Goal: Task Accomplishment & Management: Manage account settings

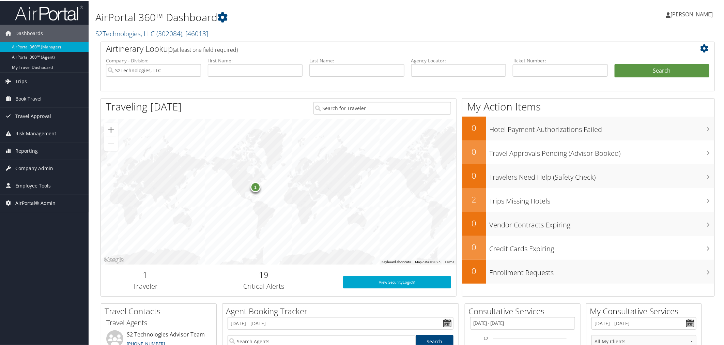
click at [37, 202] on span "AirPortal® Admin" at bounding box center [35, 202] width 40 height 17
click at [266, 32] on h2 "S2Technologies, LLC ( 302084 ) , [ 46013 ]" at bounding box center [303, 33] width 416 height 12
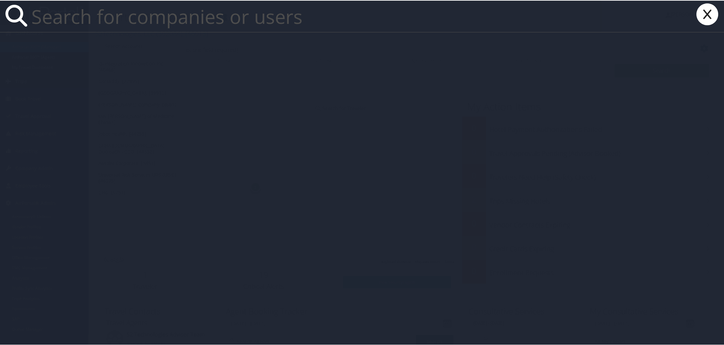
paste input "atwaitman@hotmail.com"
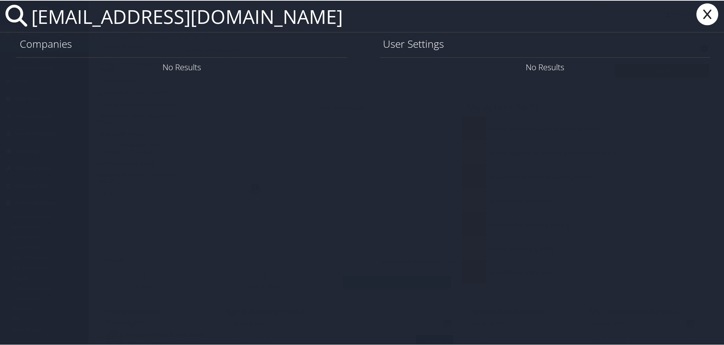
click at [33, 14] on input "atwaitman@hotmail.com" at bounding box center [315, 15] width 573 height 31
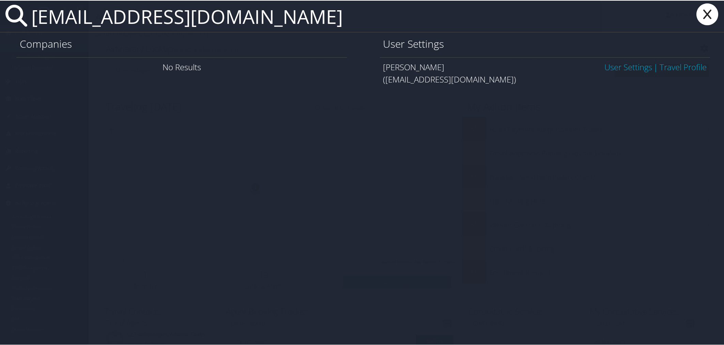
type input "Katwaitman@hotmail.com"
click at [619, 64] on link "User Settings" at bounding box center [628, 66] width 48 height 11
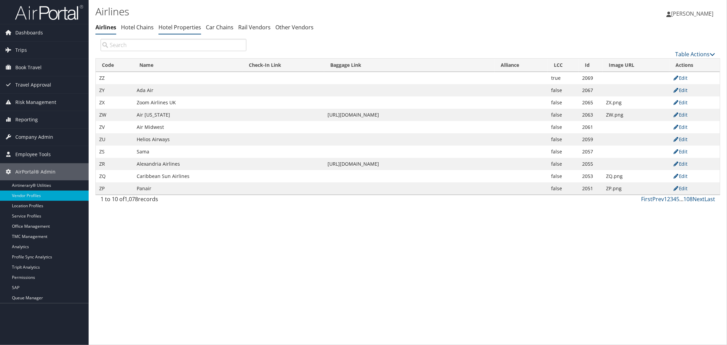
click at [166, 27] on link "Hotel Properties" at bounding box center [179, 27] width 43 height 7
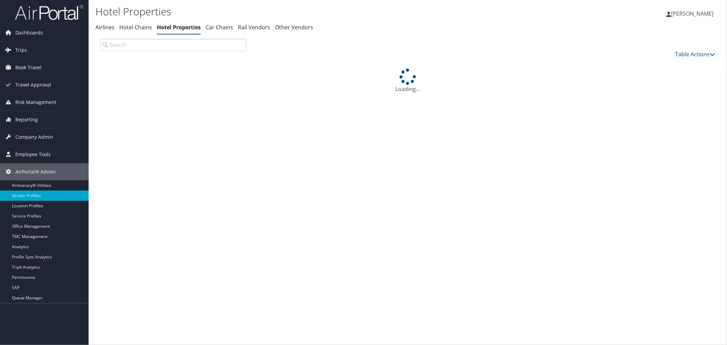
click at [148, 46] on input "search" at bounding box center [174, 45] width 146 height 12
paste input "831) 649-4234"
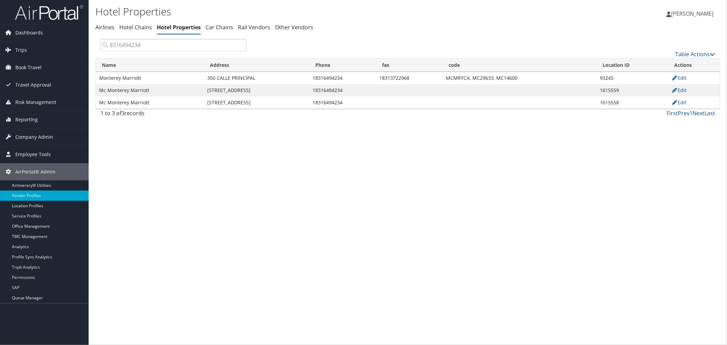
click at [605, 76] on td "93245" at bounding box center [632, 78] width 72 height 12
copy td "93245"
click at [604, 89] on td "1615559" at bounding box center [632, 90] width 72 height 12
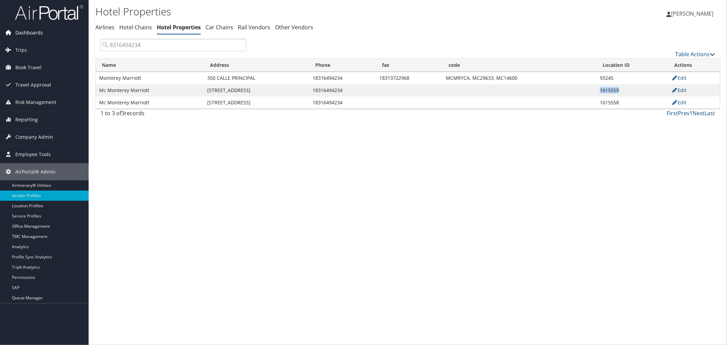
copy td "1615559"
click at [617, 102] on td "1615558" at bounding box center [632, 102] width 72 height 12
copy td "1615558"
drag, startPoint x: 150, startPoint y: 42, endPoint x: 99, endPoint y: 43, distance: 50.8
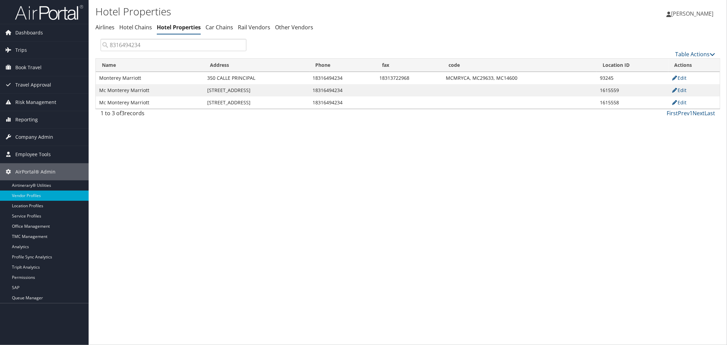
click at [99, 43] on div "8316494234" at bounding box center [173, 45] width 156 height 12
paste input "1 231-766-6700"
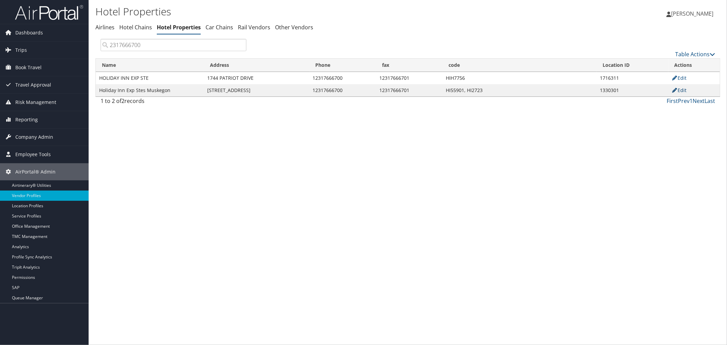
type input "2317666700"
click at [684, 91] on link "Edit" at bounding box center [679, 90] width 15 height 6
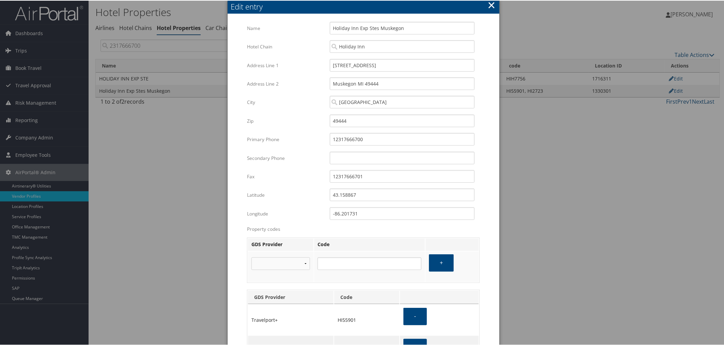
click at [488, 5] on button "×" at bounding box center [492, 5] width 8 height 14
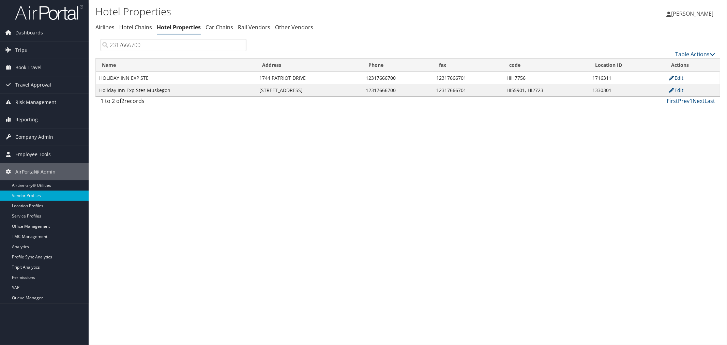
click at [677, 78] on link "Edit" at bounding box center [675, 78] width 15 height 6
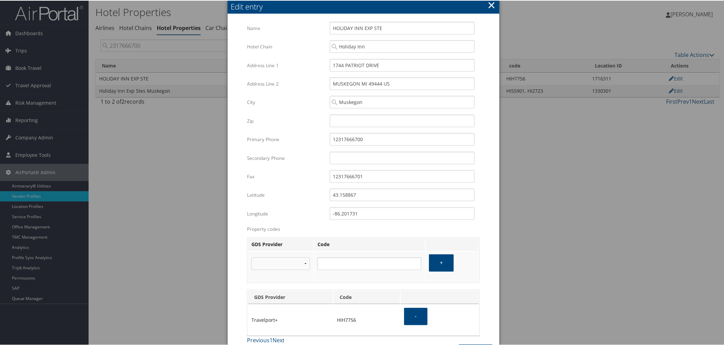
click at [491, 5] on button "×" at bounding box center [492, 5] width 8 height 14
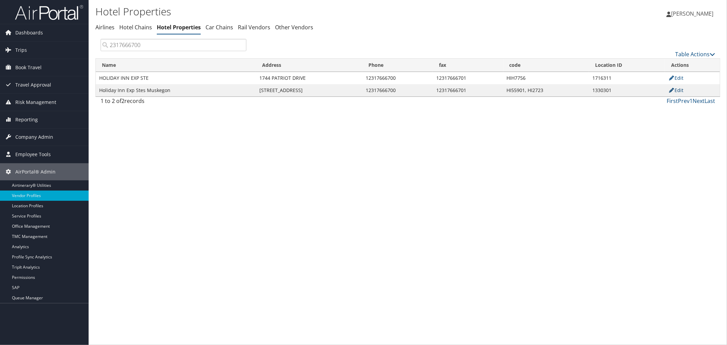
click at [680, 90] on link "Edit" at bounding box center [675, 90] width 15 height 6
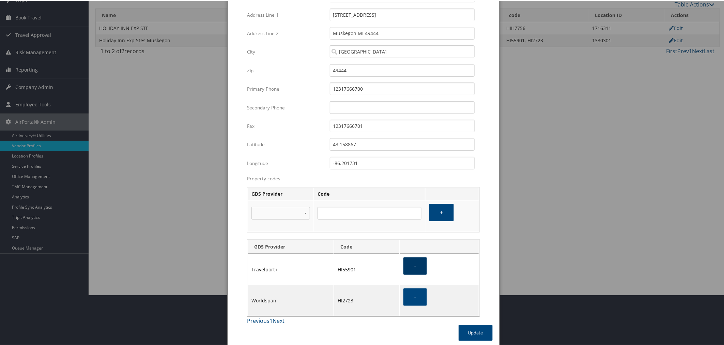
click at [416, 264] on button "-" at bounding box center [415, 265] width 24 height 17
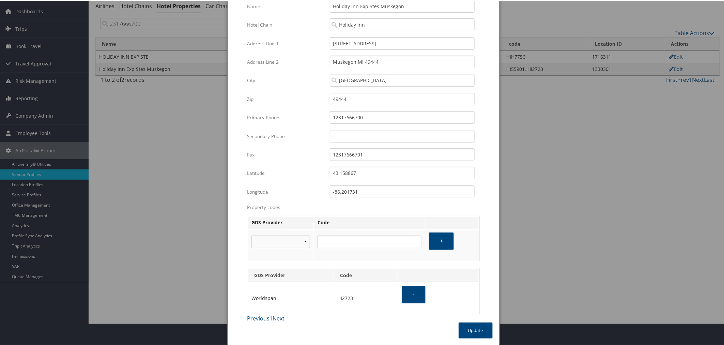
scroll to position [20, 0]
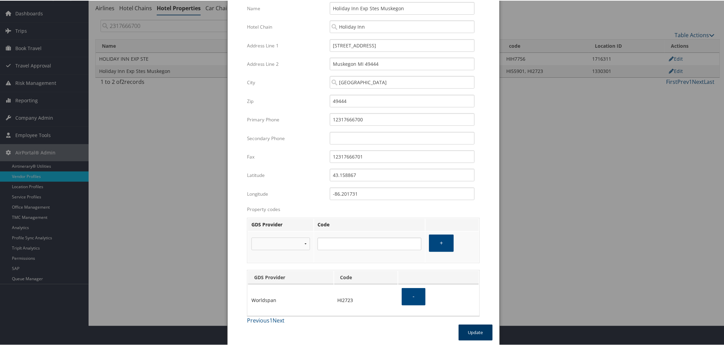
click at [476, 327] on button "Update" at bounding box center [476, 332] width 34 height 16
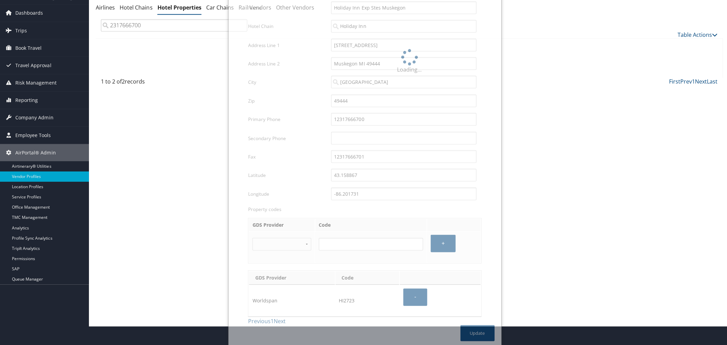
scroll to position [0, 0]
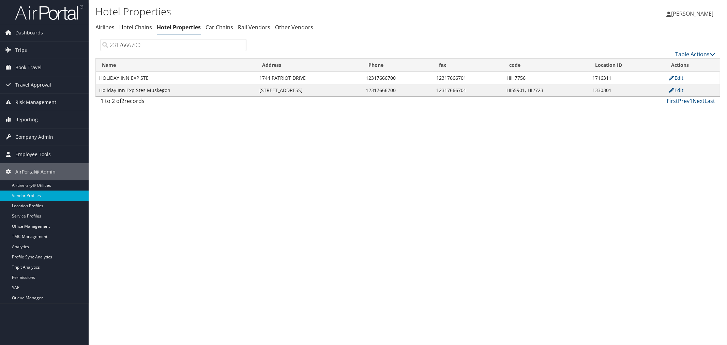
click at [605, 87] on td "1330301" at bounding box center [627, 90] width 76 height 12
click at [606, 89] on td "1330301" at bounding box center [627, 90] width 76 height 12
copy td "1330301"
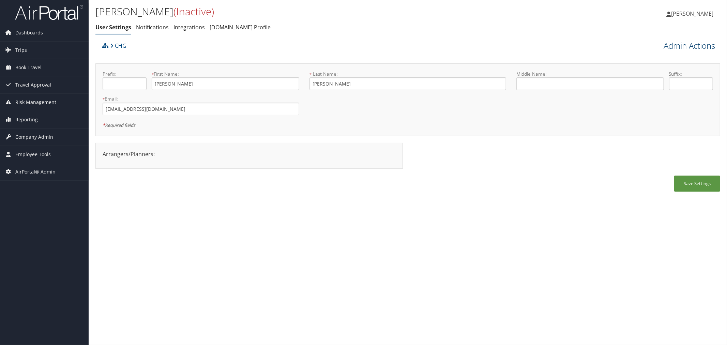
click at [689, 43] on link "Admin Actions" at bounding box center [688, 46] width 51 height 12
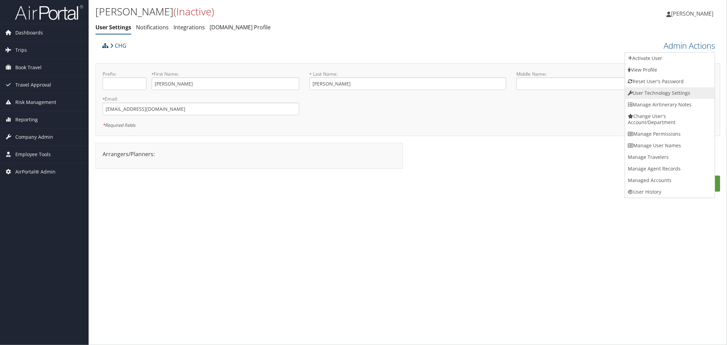
click at [652, 91] on link "User Technology Settings" at bounding box center [670, 93] width 90 height 12
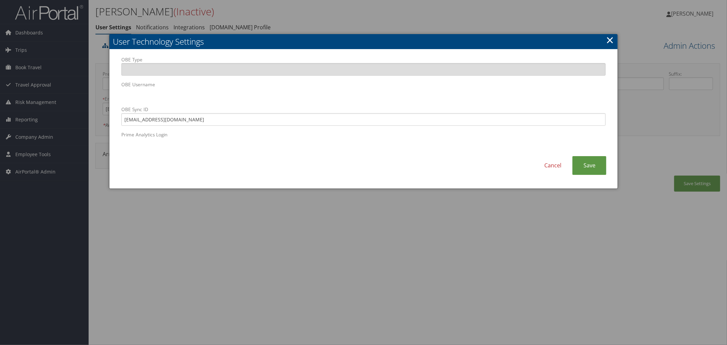
click at [106, 95] on body "Menu Dashboards ► AirPortal 360™ (Manager) AirPortal 360™ (Agent) My Travel Das…" at bounding box center [363, 172] width 727 height 345
drag, startPoint x: 297, startPoint y: 16, endPoint x: 429, endPoint y: 19, distance: 132.6
click at [299, 16] on div at bounding box center [363, 172] width 727 height 345
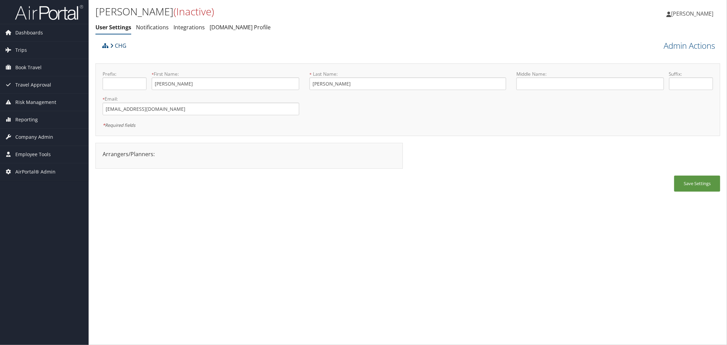
click at [121, 46] on link "CHG" at bounding box center [118, 46] width 16 height 14
click at [224, 40] on div "CHG" at bounding box center [330, 48] width 458 height 18
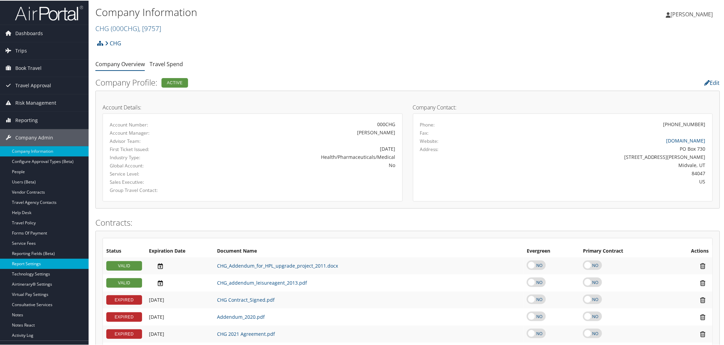
click at [31, 263] on link "Report Settings" at bounding box center [44, 263] width 89 height 10
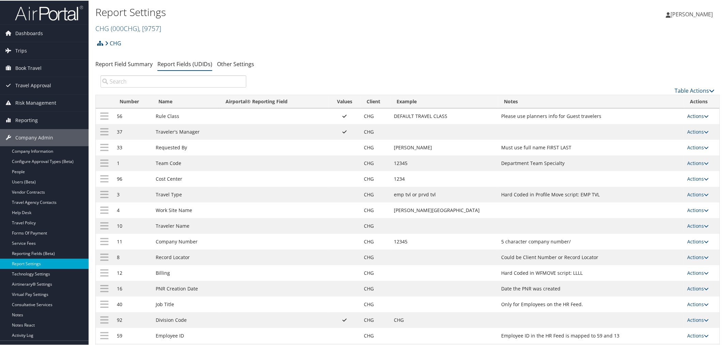
click at [688, 114] on link "Actions" at bounding box center [698, 115] width 21 height 6
click at [657, 127] on link "Update Report Field Values" at bounding box center [668, 126] width 74 height 12
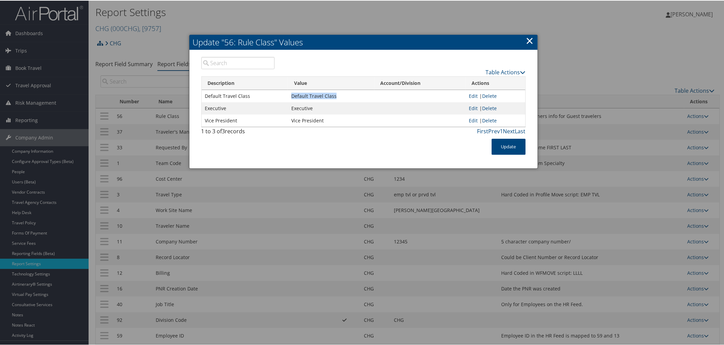
drag, startPoint x: 334, startPoint y: 94, endPoint x: 290, endPoint y: 93, distance: 44.0
click at [290, 93] on td "Default Travel Class" at bounding box center [331, 95] width 87 height 12
copy td "Default Travel Class"
click at [527, 39] on link "×" at bounding box center [530, 40] width 8 height 14
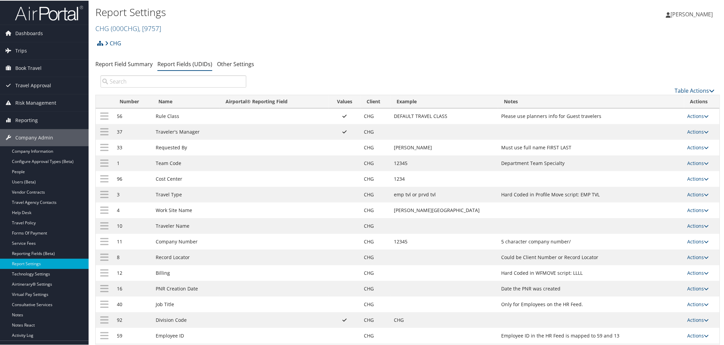
click at [202, 31] on h2 "CHG ( 000CHG ) , [ 9757 ]" at bounding box center [303, 27] width 416 height 12
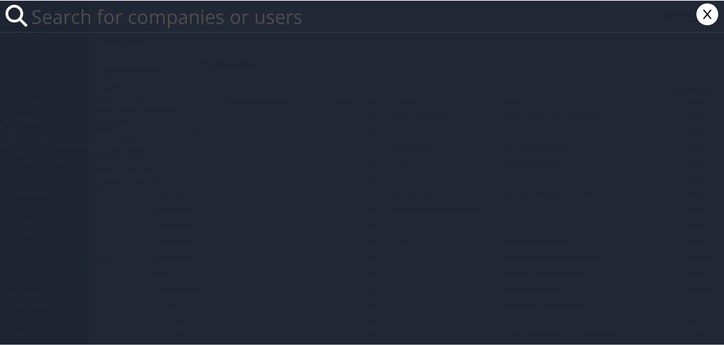
paste input "heath.howell@s2techllc.com"
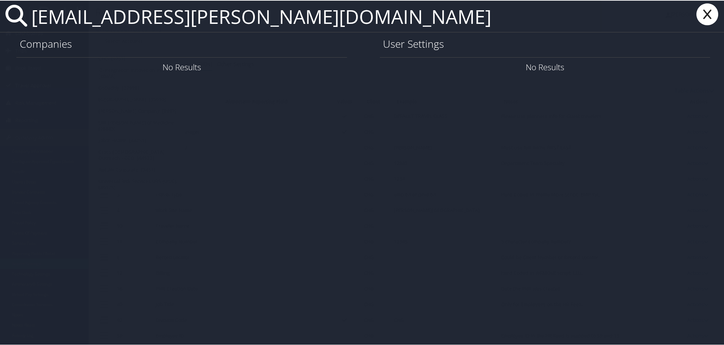
drag, startPoint x: 293, startPoint y: 21, endPoint x: 185, endPoint y: 14, distance: 108.5
click at [185, 14] on input "heath.howell@s2techllc.com" at bounding box center [315, 15] width 573 height 31
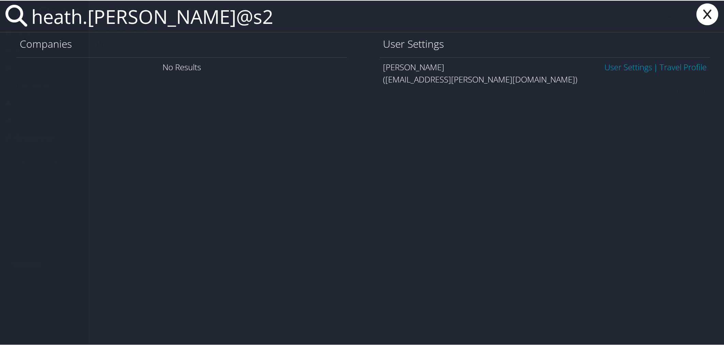
type input "heath.howell@s2"
click at [630, 65] on link "User Settings" at bounding box center [628, 66] width 48 height 11
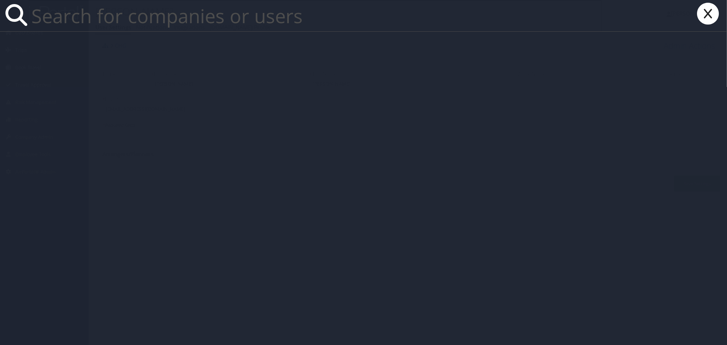
paste input "[PERSON_NAME][EMAIL_ADDRESS][PERSON_NAME][DOMAIN_NAME]"
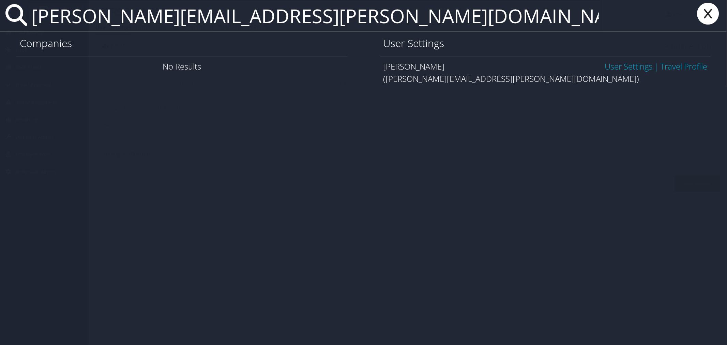
type input "[PERSON_NAME][EMAIL_ADDRESS][PERSON_NAME][DOMAIN_NAME]"
click at [609, 65] on link "User Settings" at bounding box center [628, 66] width 48 height 11
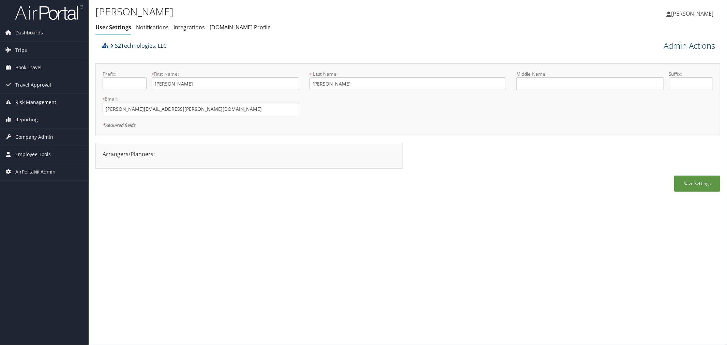
click at [139, 45] on link "S2Technologies, LLC" at bounding box center [138, 46] width 57 height 14
click at [664, 44] on link "Admin Actions" at bounding box center [688, 46] width 51 height 12
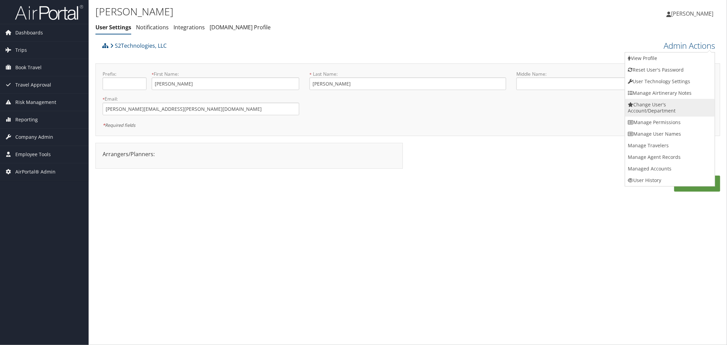
click at [652, 104] on link "Change User's Account/Department" at bounding box center [670, 108] width 90 height 18
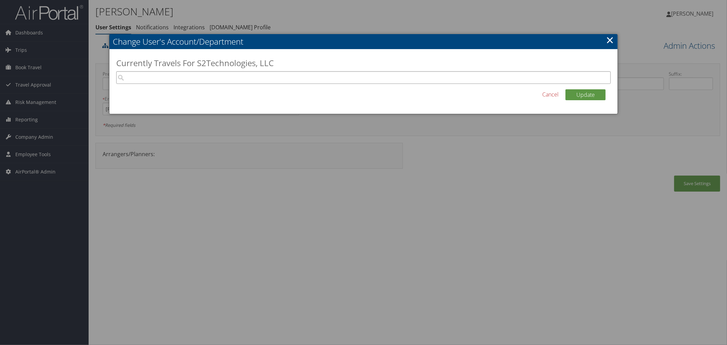
click at [270, 77] on input "search" at bounding box center [363, 77] width 494 height 13
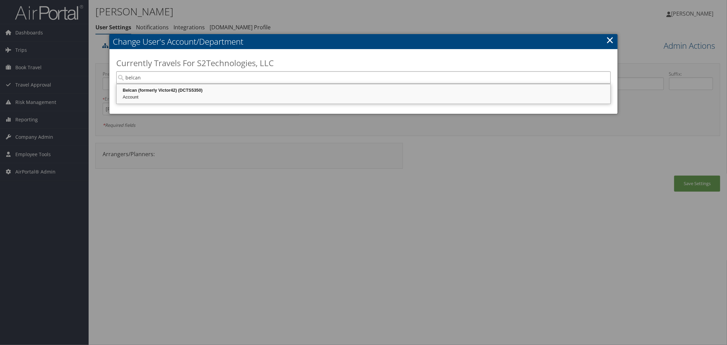
click at [216, 88] on div "Belcan (formerly Victor42) (DCTS5350)" at bounding box center [364, 90] width 492 height 7
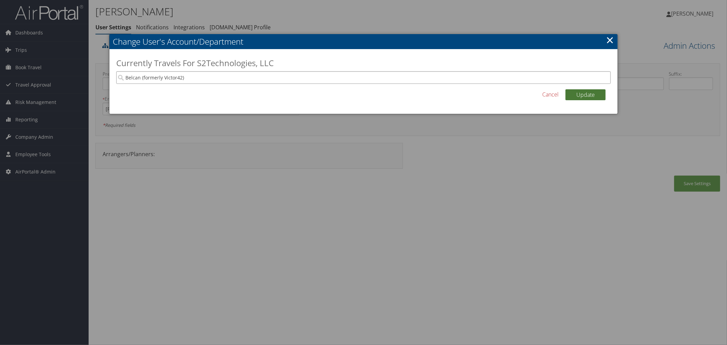
type input "Belcan (formerly Victor42)"
click at [575, 96] on button "Update" at bounding box center [585, 94] width 40 height 11
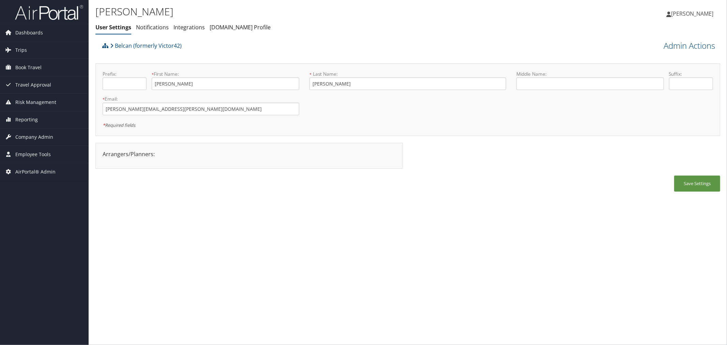
click at [257, 50] on div "Belcan (formerly Victor42)" at bounding box center [330, 48] width 458 height 18
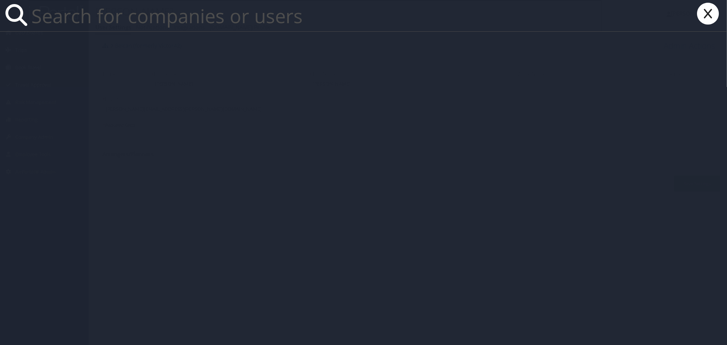
paste input "[PERSON_NAME][EMAIL_ADDRESS][PERSON_NAME][US_STATE][DOMAIN_NAME]"
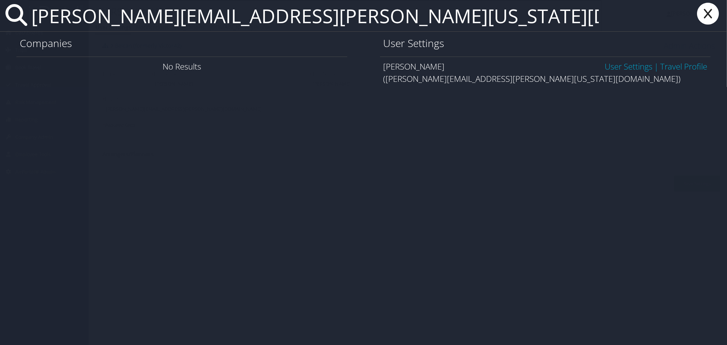
type input "[PERSON_NAME][EMAIL_ADDRESS][PERSON_NAME][US_STATE][DOMAIN_NAME]"
click at [622, 66] on link "User Settings" at bounding box center [628, 66] width 48 height 11
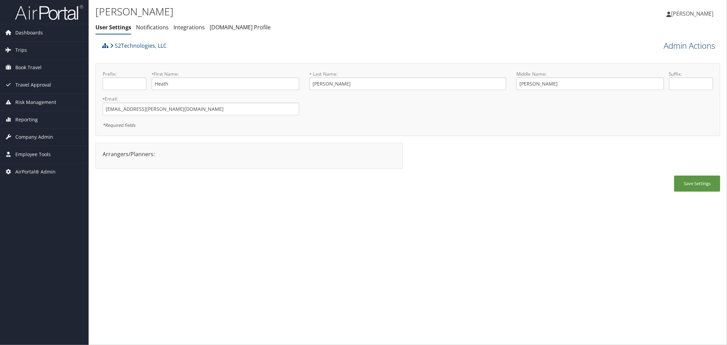
click at [675, 45] on link "Admin Actions" at bounding box center [688, 46] width 51 height 12
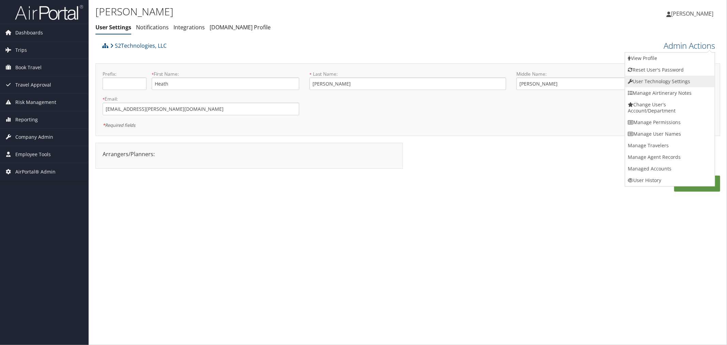
click at [661, 83] on link "User Technology Settings" at bounding box center [670, 82] width 90 height 12
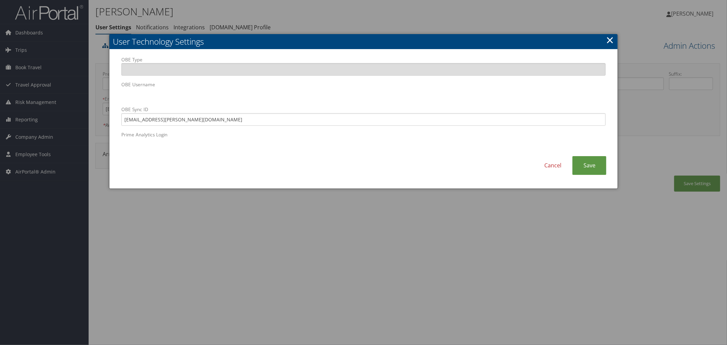
click at [323, 18] on div at bounding box center [363, 172] width 727 height 345
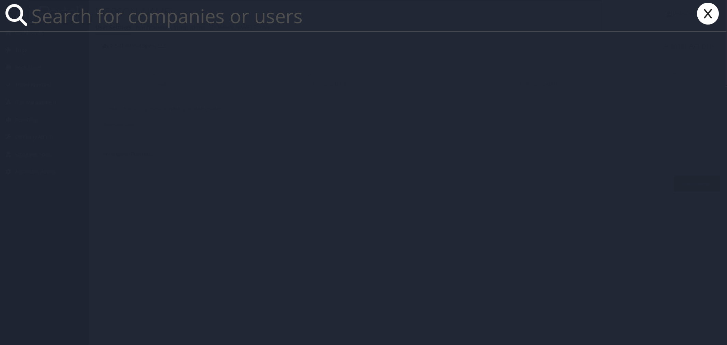
paste input "scott.fulton@s2-gov.com"
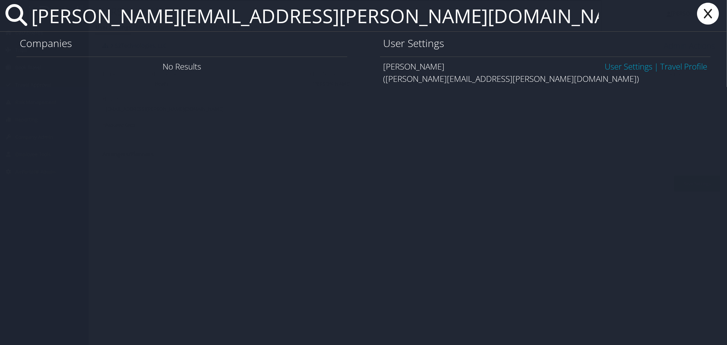
type input "scott.fulton@s2-gov.com"
click at [634, 70] on link "User Settings" at bounding box center [628, 66] width 48 height 11
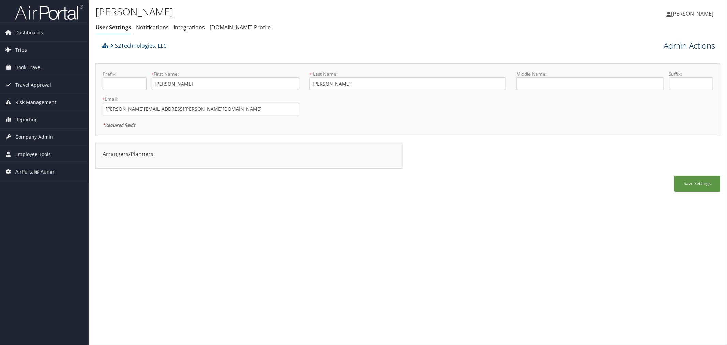
click at [666, 45] on link "Admin Actions" at bounding box center [688, 46] width 51 height 12
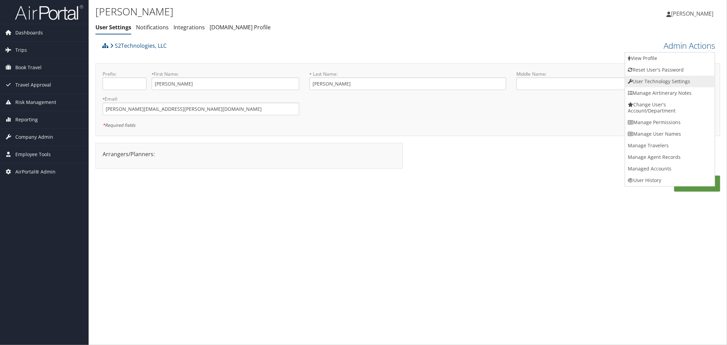
click at [650, 83] on link "User Technology Settings" at bounding box center [670, 82] width 90 height 12
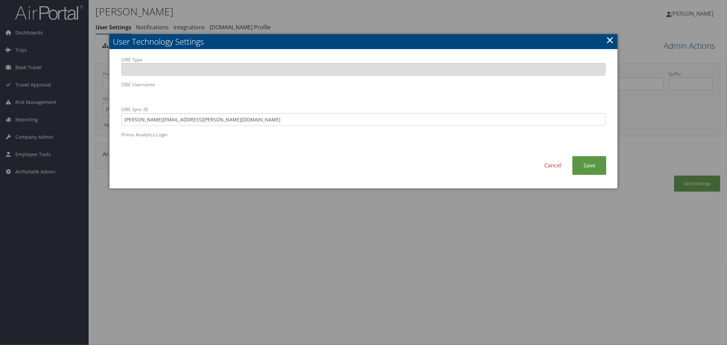
click at [230, 13] on div at bounding box center [363, 172] width 727 height 345
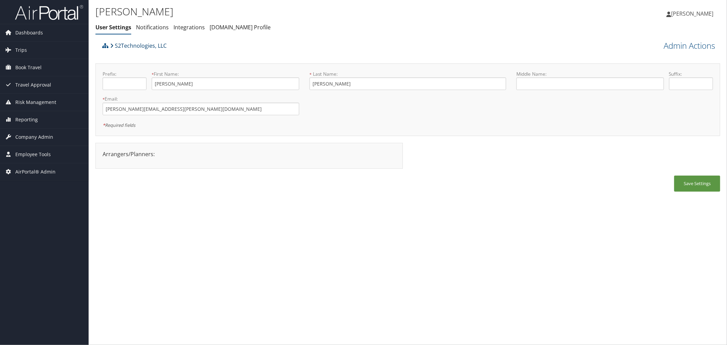
click at [135, 46] on link "S2Technologies, LLC" at bounding box center [138, 46] width 57 height 14
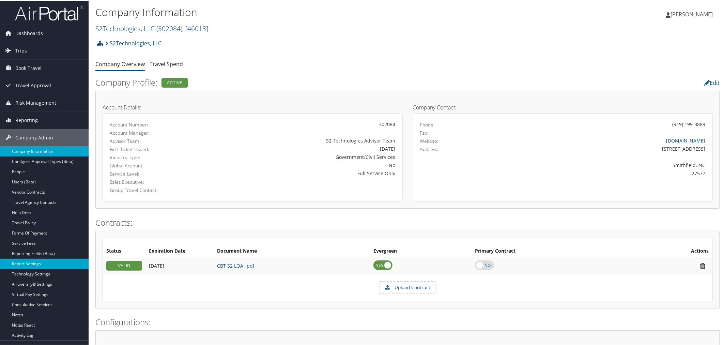
click at [37, 263] on link "Report Settings" at bounding box center [44, 263] width 89 height 10
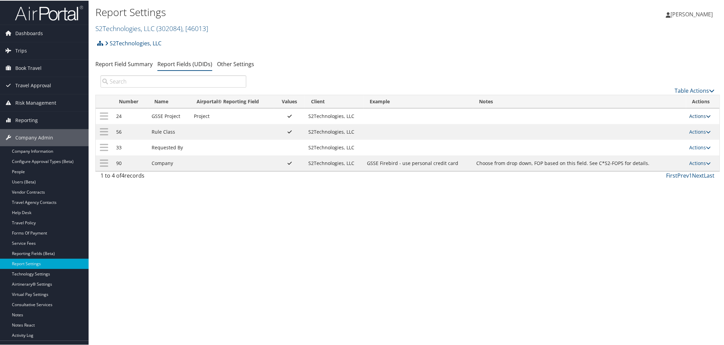
click at [693, 114] on link "Actions" at bounding box center [700, 115] width 21 height 6
click at [682, 122] on link "Update Report Field Values" at bounding box center [671, 126] width 74 height 12
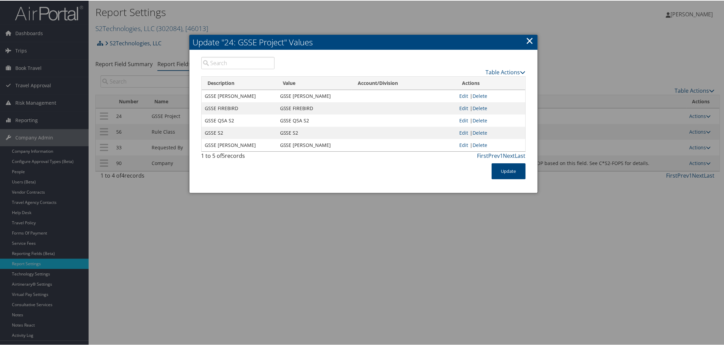
click at [527, 39] on link "×" at bounding box center [530, 40] width 8 height 14
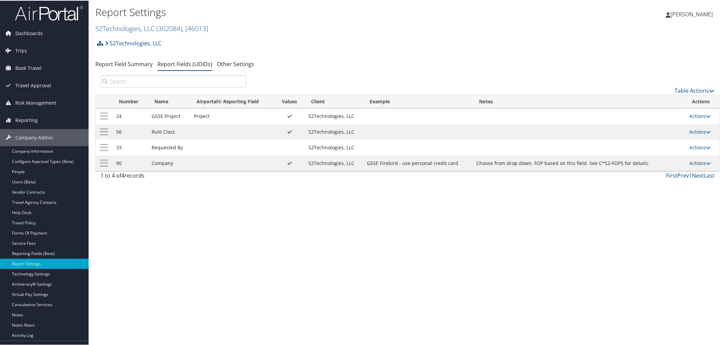
click at [694, 164] on link "Actions" at bounding box center [700, 162] width 21 height 6
click at [666, 176] on link "Update Report Field Values" at bounding box center [671, 174] width 74 height 12
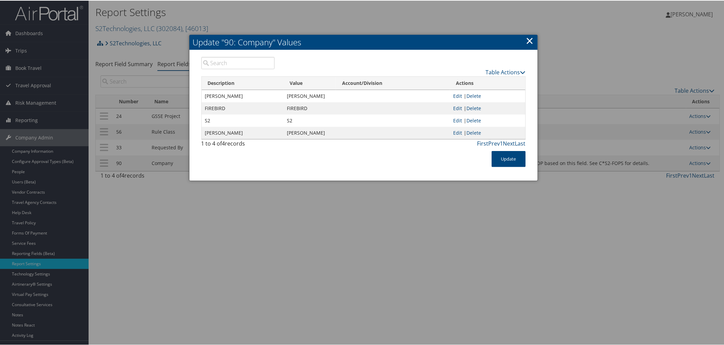
click at [529, 36] on link "×" at bounding box center [530, 40] width 8 height 14
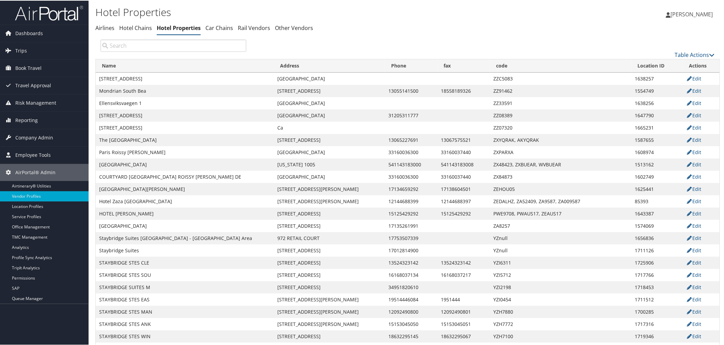
click at [207, 44] on input "search" at bounding box center [174, 45] width 146 height 12
paste input "[PHONE_NUMBER]"
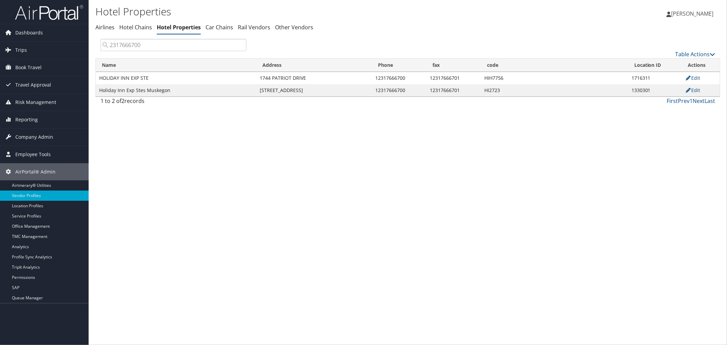
click at [640, 77] on td "1716311" at bounding box center [655, 78] width 54 height 12
copy td "1716311"
click at [634, 89] on td "1330301" at bounding box center [655, 90] width 54 height 12
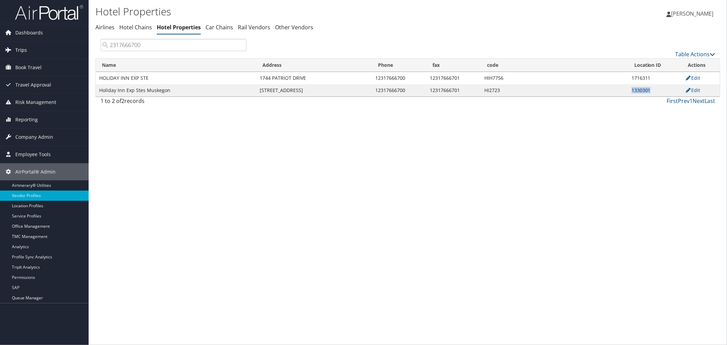
copy td "1330301"
click at [154, 46] on input "2317666700" at bounding box center [174, 45] width 146 height 12
click at [643, 76] on td "1716311" at bounding box center [655, 78] width 54 height 12
copy td "1716311"
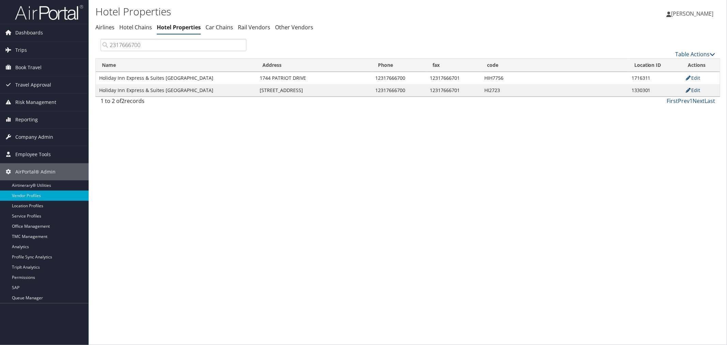
click at [694, 90] on link "Edit" at bounding box center [692, 90] width 15 height 6
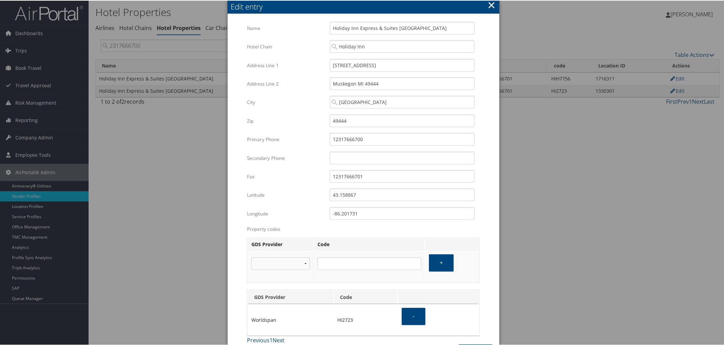
click at [490, 2] on button "×" at bounding box center [492, 5] width 8 height 14
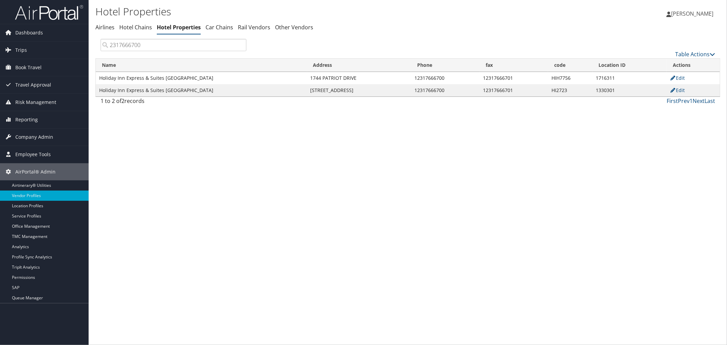
click at [176, 45] on input "2317666700" at bounding box center [174, 45] width 146 height 12
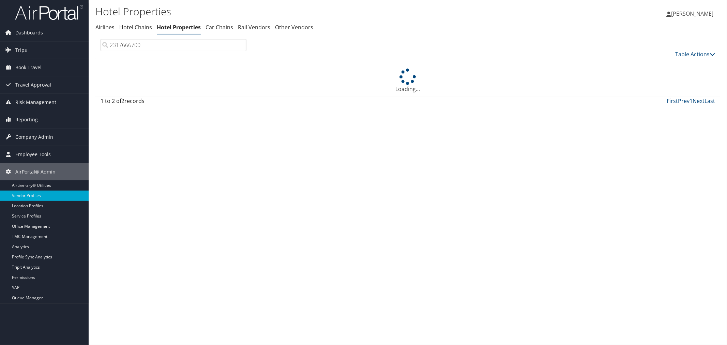
type input "2317666700"
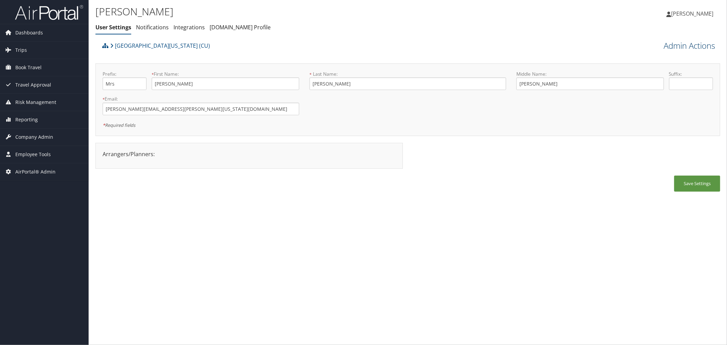
click at [688, 45] on link "Admin Actions" at bounding box center [688, 46] width 51 height 12
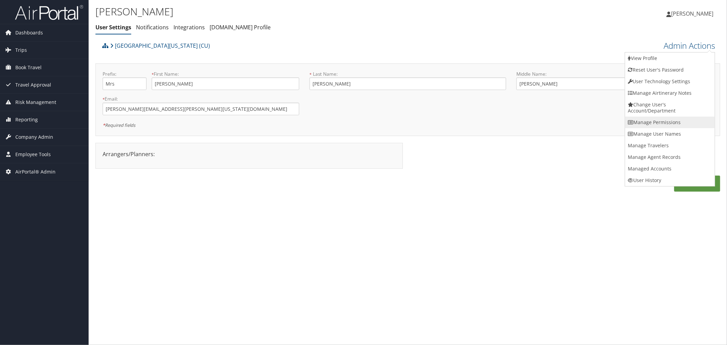
click at [660, 122] on link "Manage Permissions" at bounding box center [670, 123] width 90 height 12
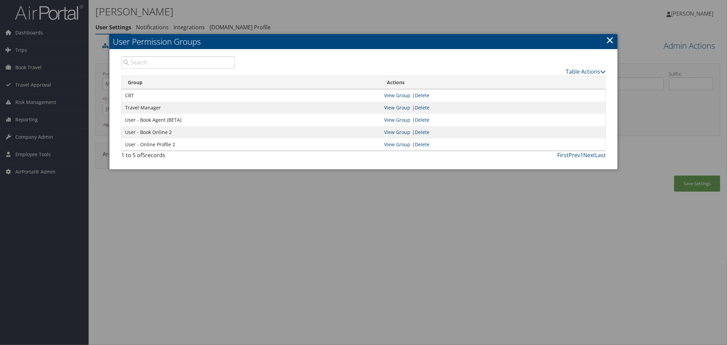
click at [612, 42] on link "×" at bounding box center [610, 40] width 8 height 14
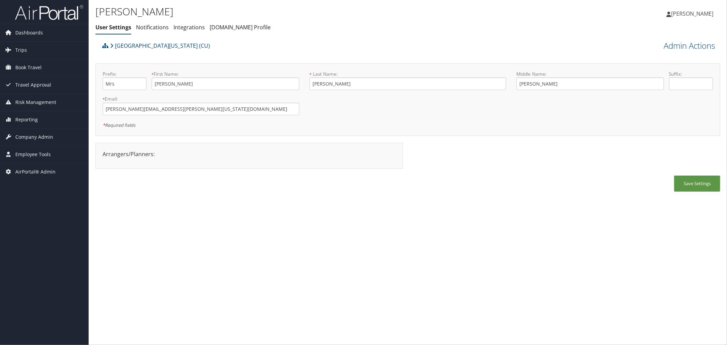
click at [257, 57] on div "[GEOGRAPHIC_DATA][US_STATE] (CU)" at bounding box center [330, 48] width 458 height 18
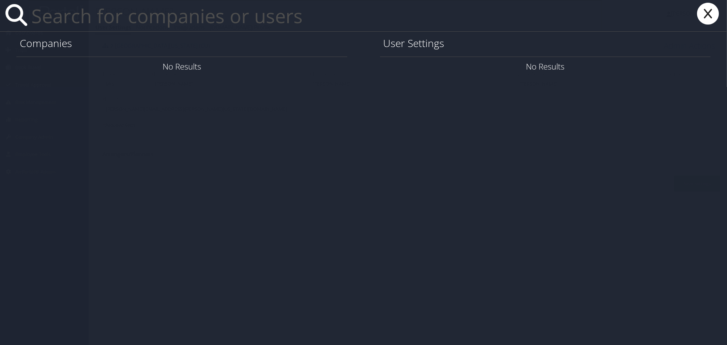
paste input "Jessica Jungwon Choi"
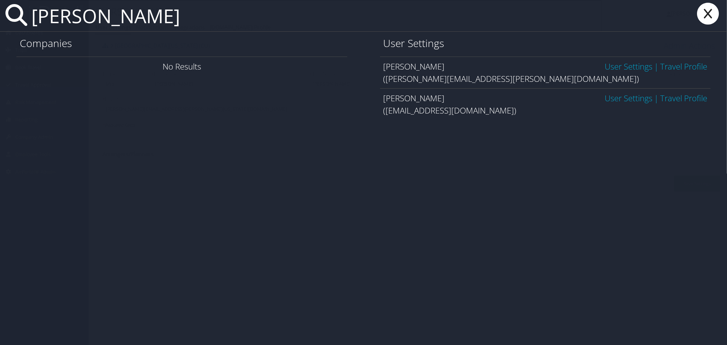
type input "Jessica Choi"
click at [635, 97] on link "User Settings" at bounding box center [628, 97] width 48 height 11
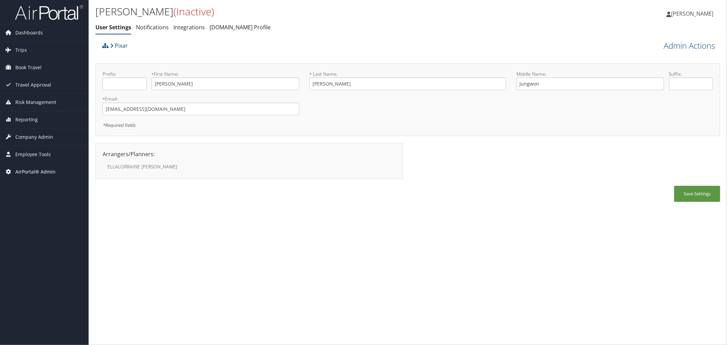
click at [45, 170] on span "AirPortal® Admin" at bounding box center [35, 171] width 40 height 17
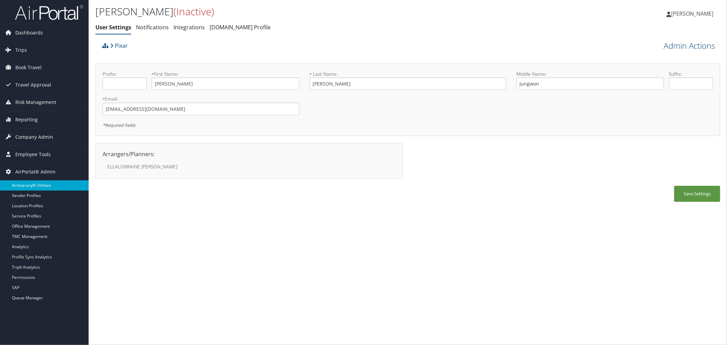
click at [36, 186] on link "Airtinerary® Utilities" at bounding box center [44, 185] width 89 height 10
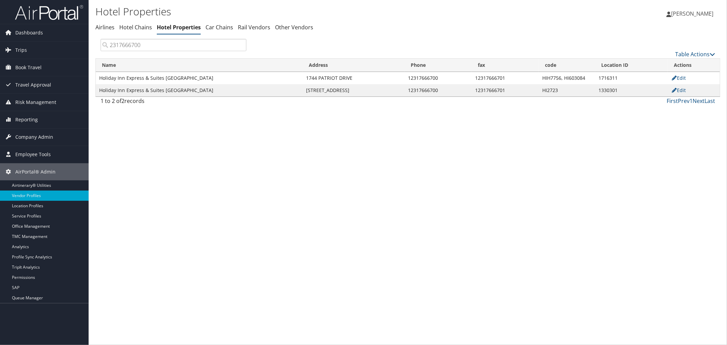
drag, startPoint x: 159, startPoint y: 43, endPoint x: 94, endPoint y: 43, distance: 64.4
click at [94, 43] on div "Hotel Properties Airlines Hotel Chains Hotel Properties Car Chains" at bounding box center [408, 172] width 638 height 345
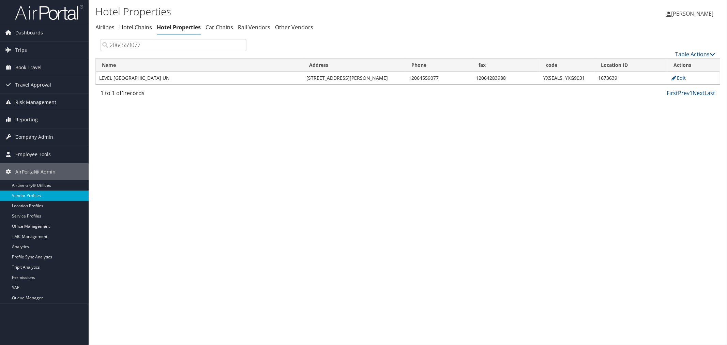
click at [608, 79] on td "1673639" at bounding box center [631, 78] width 73 height 12
copy td "1673639"
click at [148, 46] on input "2064559077" at bounding box center [174, 45] width 146 height 12
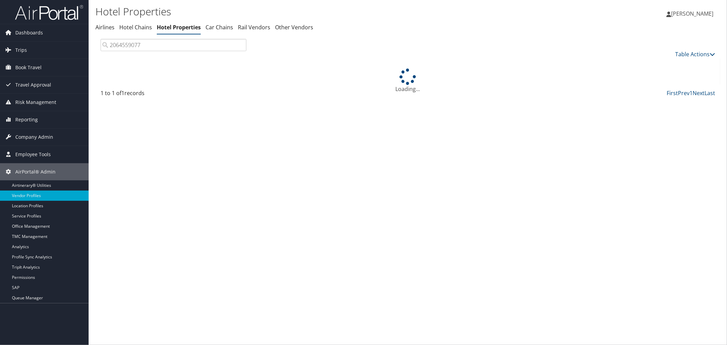
type input "2064559077"
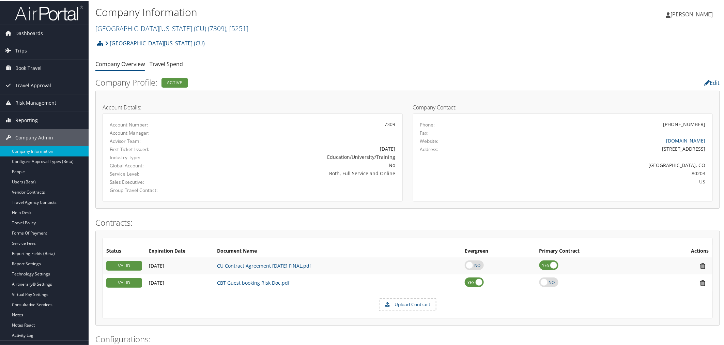
click at [276, 42] on div "University of Colorado (CU) Account Structure University of Colorado (CU) (7309…" at bounding box center [407, 45] width 625 height 18
click at [271, 40] on div "University of Colorado (CU) Account Structure University of Colorado (CU) (7309…" at bounding box center [407, 45] width 625 height 18
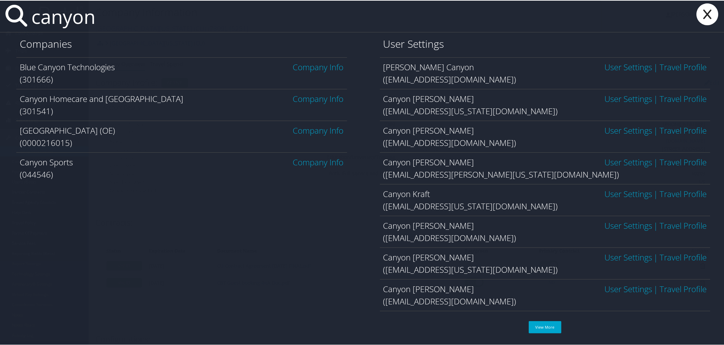
type input "canyon"
click at [322, 128] on link "Company Info" at bounding box center [318, 129] width 51 height 11
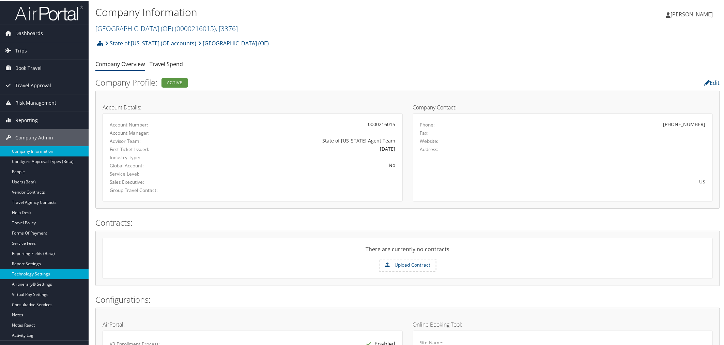
click at [40, 274] on link "Technology Settings" at bounding box center [44, 273] width 89 height 10
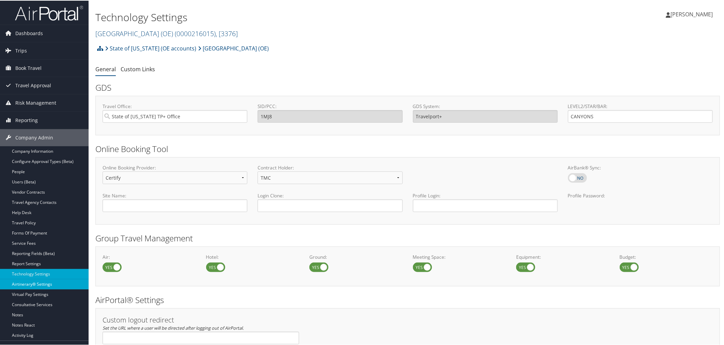
click at [31, 281] on link "Airtinerary® Settings" at bounding box center [44, 283] width 89 height 10
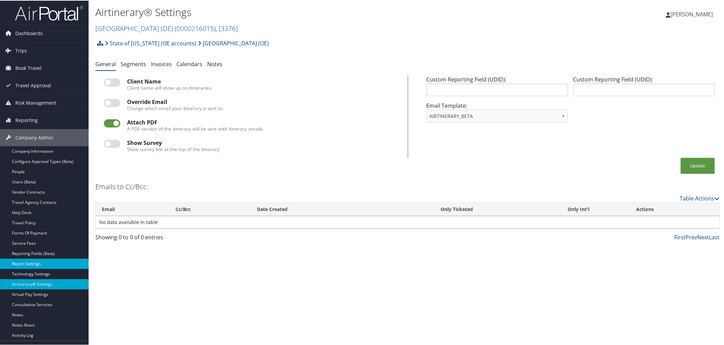
click at [35, 264] on link "Report Settings" at bounding box center [44, 263] width 89 height 10
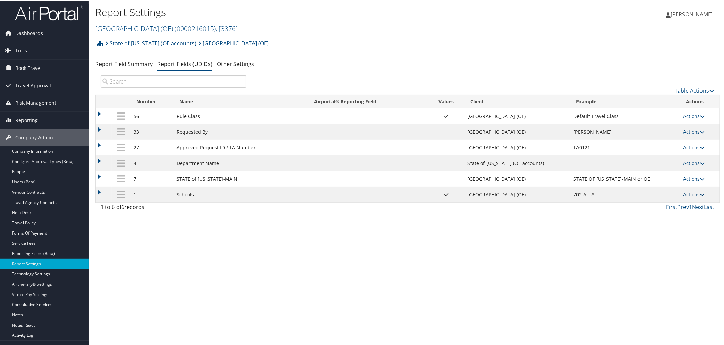
click at [687, 195] on link "Actions" at bounding box center [694, 193] width 21 height 6
click at [683, 200] on ul "Update Report Field Values Upload Report Field Values Edit Delete" at bounding box center [666, 223] width 76 height 47
click at [278, 41] on div "State of Utah (OE accounts) Canyon School District (OE) Account Structure State…" at bounding box center [407, 45] width 625 height 18
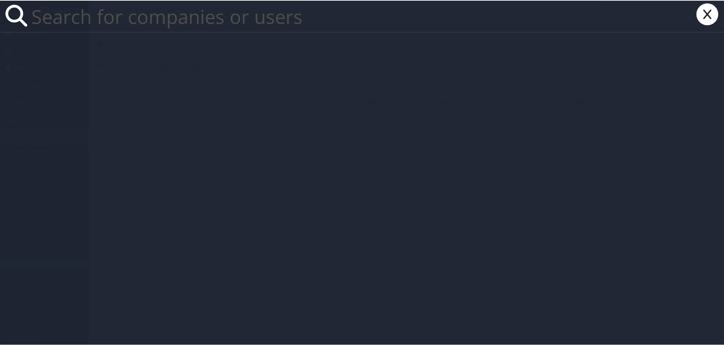
paste input "Skidmore College"
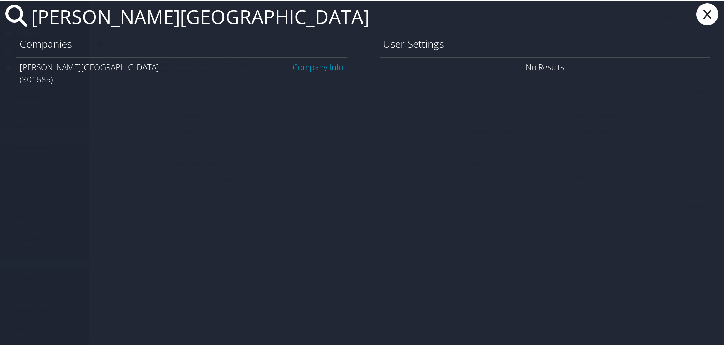
type input "Skidmore College"
click at [333, 67] on link "Company Info" at bounding box center [318, 66] width 51 height 11
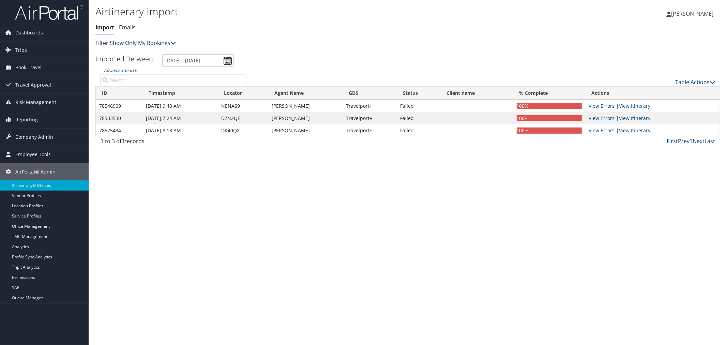
click at [162, 42] on link "Show Only My Bookings" at bounding box center [143, 42] width 66 height 7
click at [158, 50] on link "Show My TMC Bookings" at bounding box center [156, 54] width 90 height 12
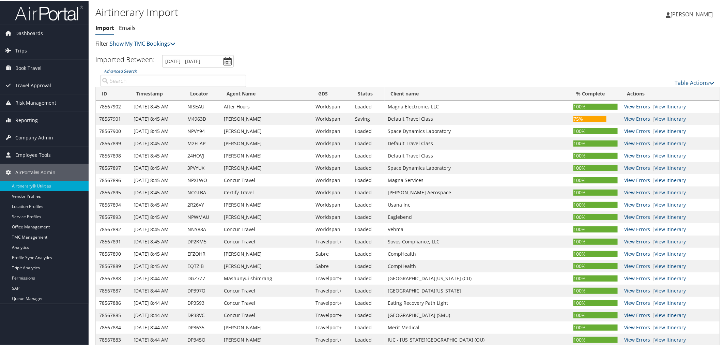
click at [134, 77] on input "Advanced Search" at bounding box center [174, 80] width 146 height 12
paste input "DNB548"
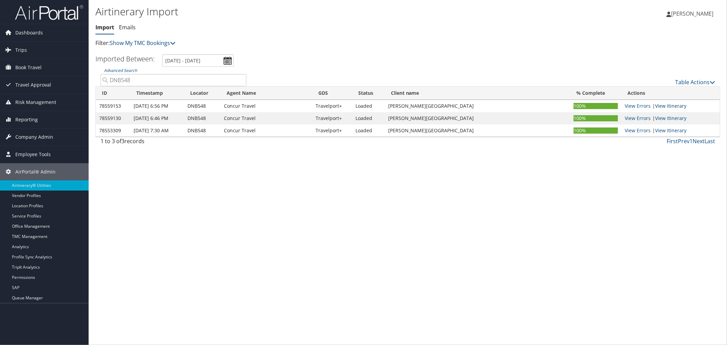
click at [663, 106] on link "View Itinerary" at bounding box center [670, 106] width 31 height 6
drag, startPoint x: 428, startPoint y: 105, endPoint x: 388, endPoint y: 106, distance: 39.2
click at [388, 106] on td "[PERSON_NAME][GEOGRAPHIC_DATA]" at bounding box center [477, 106] width 185 height 12
copy td "[PERSON_NAME][GEOGRAPHIC_DATA]"
paste input "C4RRFR"
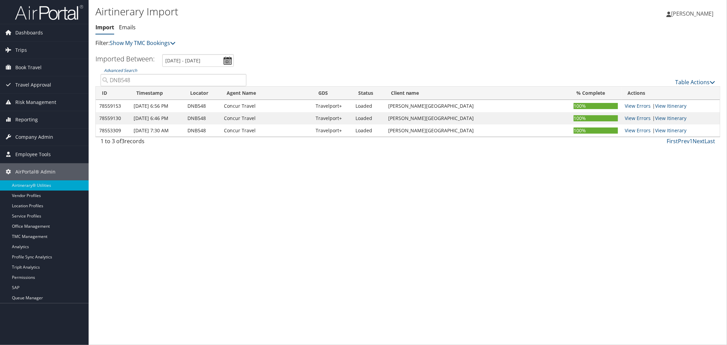
drag, startPoint x: 145, startPoint y: 78, endPoint x: 102, endPoint y: 80, distance: 42.6
click at [102, 80] on input "DNB548" at bounding box center [174, 80] width 146 height 12
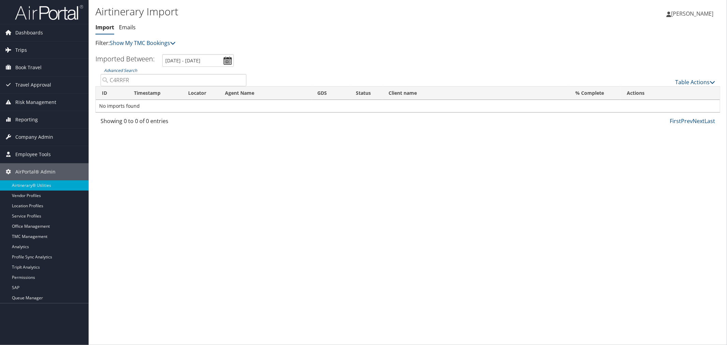
type input "C4RRFR"
click at [23, 49] on span "Trips" at bounding box center [21, 50] width 12 height 17
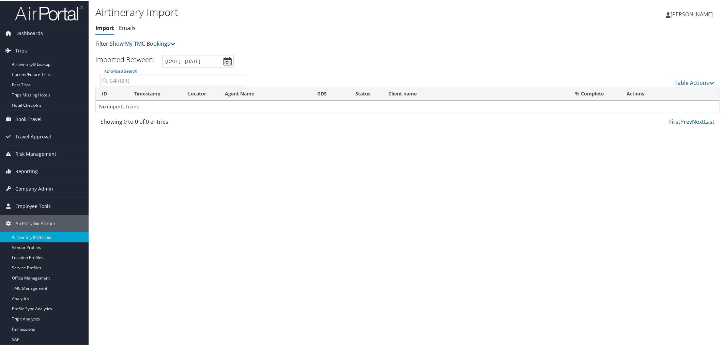
drag, startPoint x: 129, startPoint y: 80, endPoint x: 109, endPoint y: 80, distance: 20.4
click at [109, 80] on input "C4RRFR" at bounding box center [174, 80] width 146 height 12
click at [677, 78] on link "Table Actions" at bounding box center [695, 81] width 40 height 7
click at [661, 101] on link "Import Itinerary" at bounding box center [673, 104] width 90 height 12
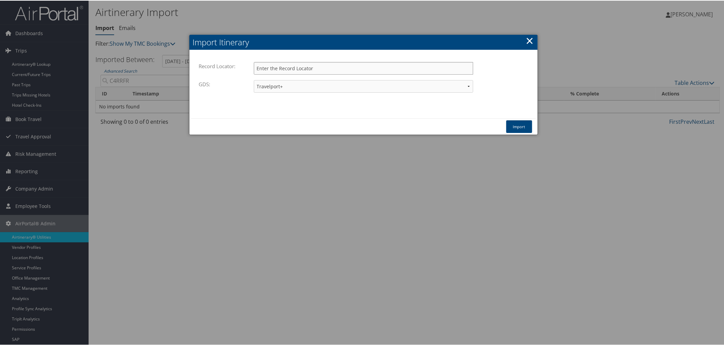
click at [307, 67] on input "Record Locator:" at bounding box center [363, 67] width 219 height 13
paste input "C4RRFR"
type input "C4RRFR"
click at [519, 122] on button "Import" at bounding box center [519, 126] width 26 height 13
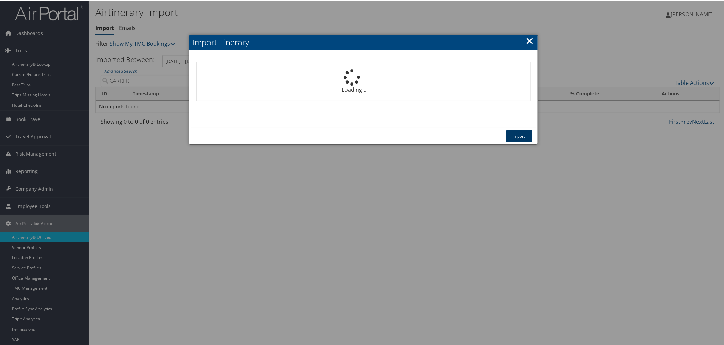
select select "1P"
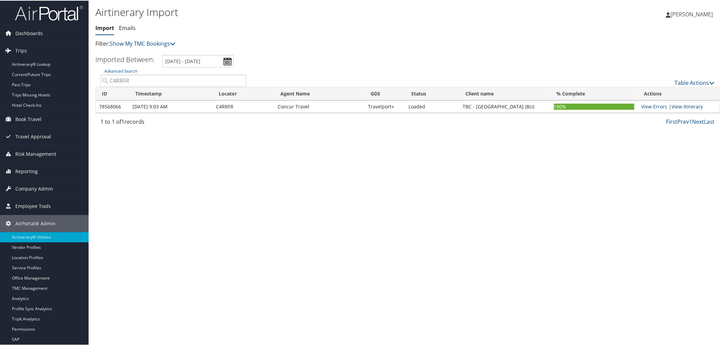
click at [675, 106] on link "View Itinerary" at bounding box center [687, 106] width 31 height 6
drag, startPoint x: 131, startPoint y: 77, endPoint x: 93, endPoint y: 76, distance: 38.5
click at [93, 76] on div "Airtinerary Import Import Emails Import Emails Filter: Show My TMC Bookings Sho…" at bounding box center [408, 172] width 638 height 345
paste input "DNTMX0"
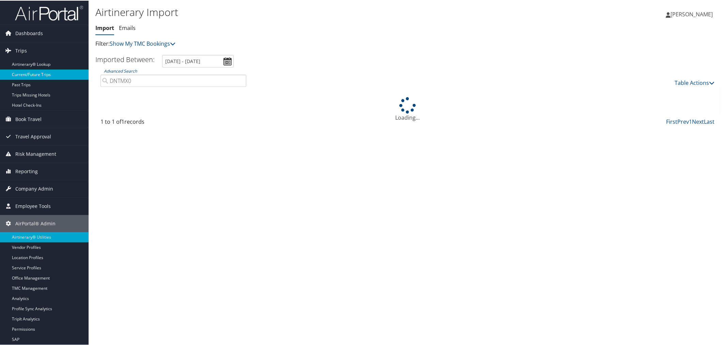
type input "DNTMX0"
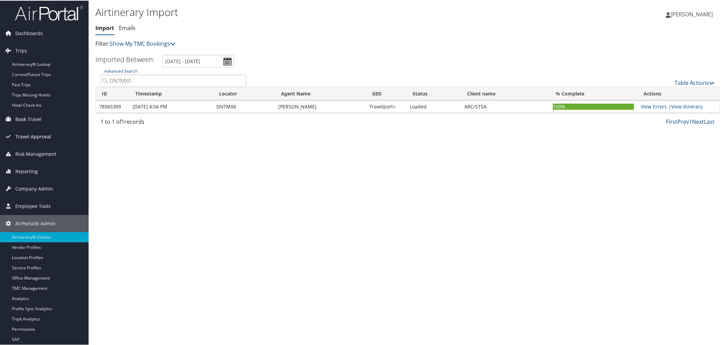
click at [39, 136] on span "Travel Approval" at bounding box center [33, 135] width 36 height 17
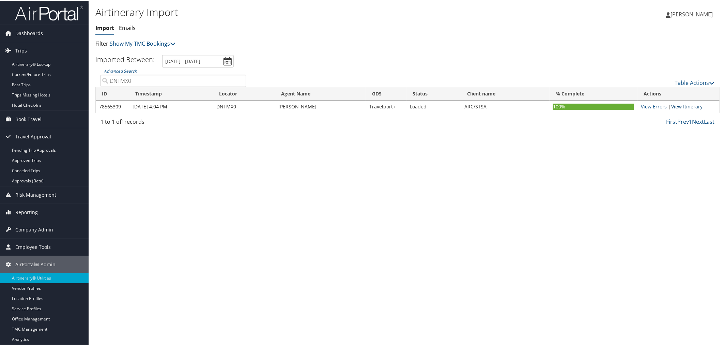
click at [679, 104] on link "View Itinerary" at bounding box center [686, 106] width 31 height 6
click at [678, 105] on link "View Itinerary" at bounding box center [686, 106] width 31 height 6
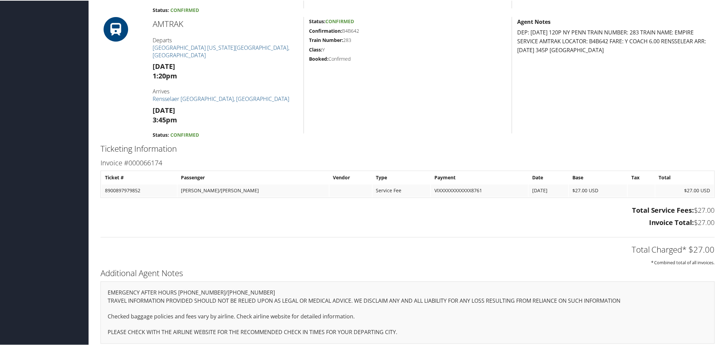
scroll to position [589, 0]
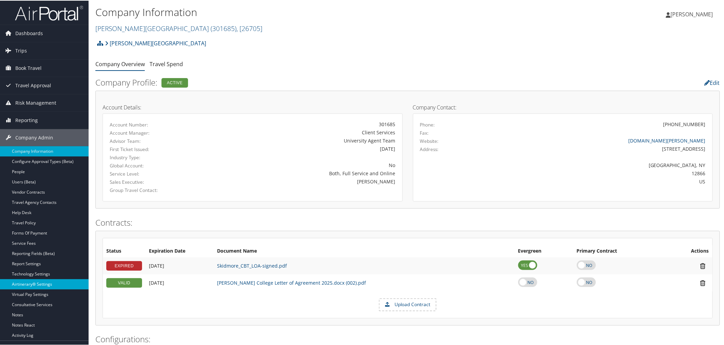
click at [40, 282] on link "Airtinerary® Settings" at bounding box center [44, 283] width 89 height 10
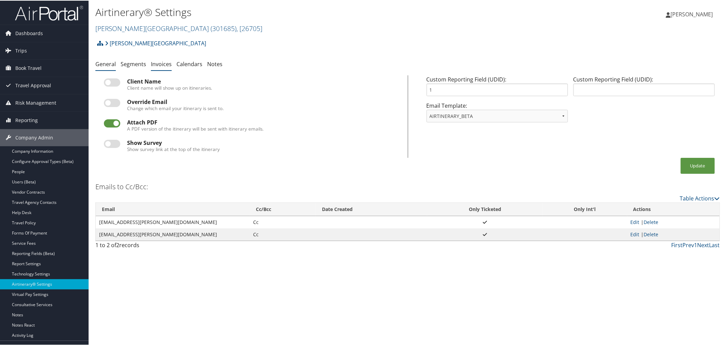
click at [161, 63] on link "Invoices" at bounding box center [161, 63] width 21 height 7
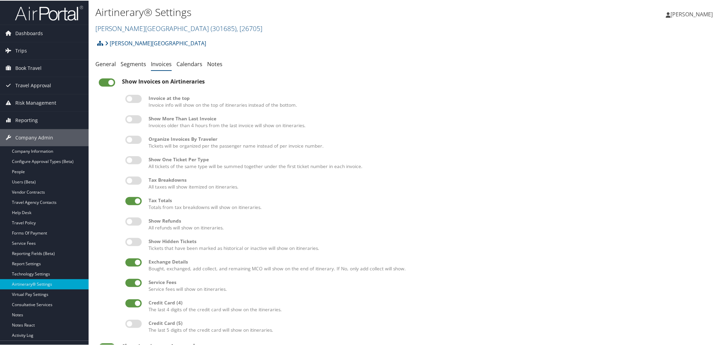
click at [133, 117] on label at bounding box center [133, 118] width 16 height 8
click at [133, 118] on input "checkbox" at bounding box center [131, 120] width 4 height 4
checkbox input "true"
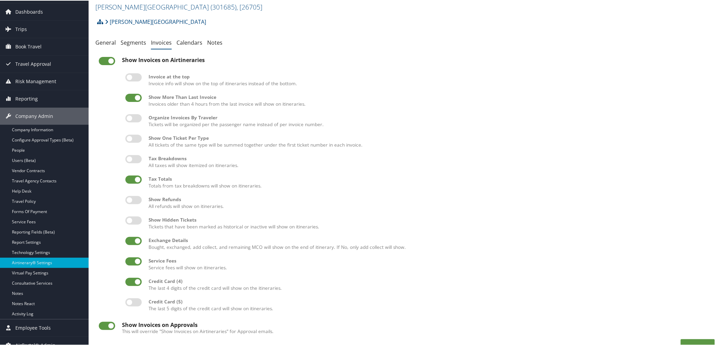
scroll to position [40, 0]
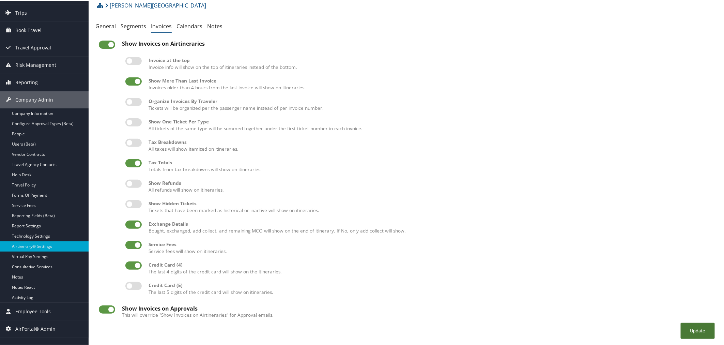
click at [686, 326] on button "Update" at bounding box center [698, 330] width 34 height 16
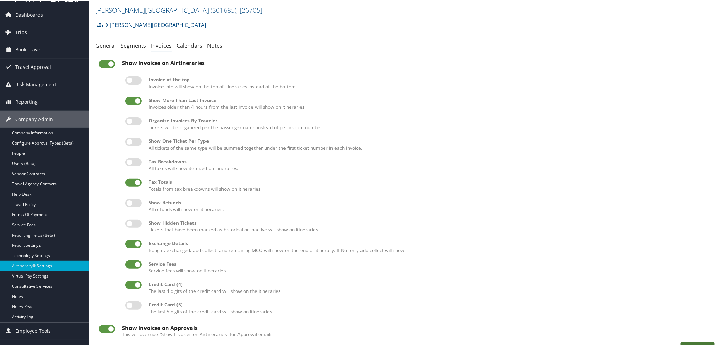
scroll to position [0, 0]
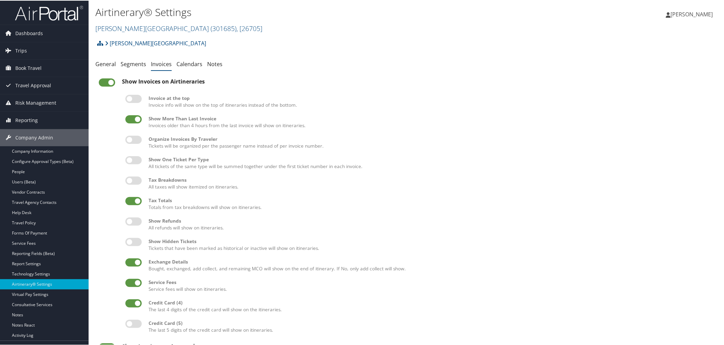
click at [160, 32] on h2 "Skidmore College ( 301685 ) , [ 26705 ]" at bounding box center [303, 27] width 416 height 12
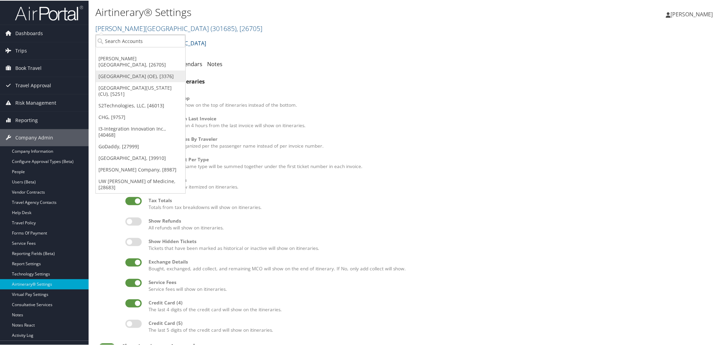
click at [132, 70] on link "Canyon School District (OE), [3376]" at bounding box center [141, 76] width 90 height 12
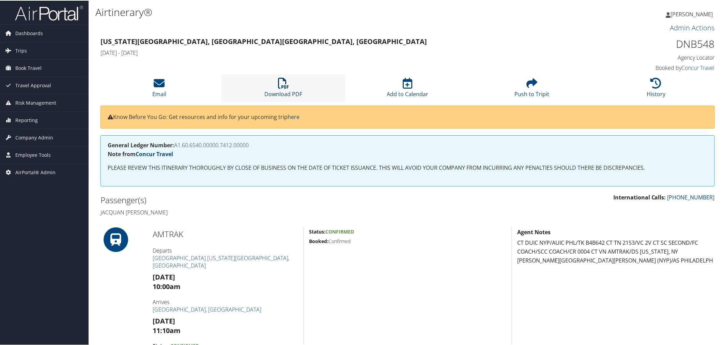
click at [275, 94] on link "Download PDF" at bounding box center [283, 89] width 38 height 16
click at [189, 16] on h1 "Airtinerary®" at bounding box center [303, 11] width 416 height 14
click at [21, 53] on span "Trips" at bounding box center [21, 50] width 12 height 17
click at [256, 40] on h3 "New York Penn, NY Albany, NY" at bounding box center [330, 41] width 458 height 10
click at [284, 49] on h4 "Wed 08 Oct 2025 - Thu 09 Oct 2025" at bounding box center [330, 51] width 458 height 7
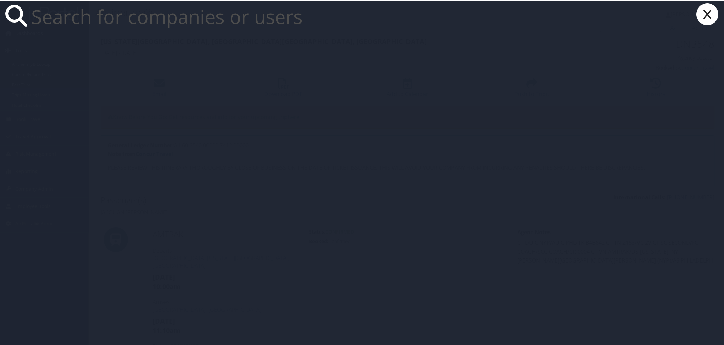
paste input "Tami Nelson"
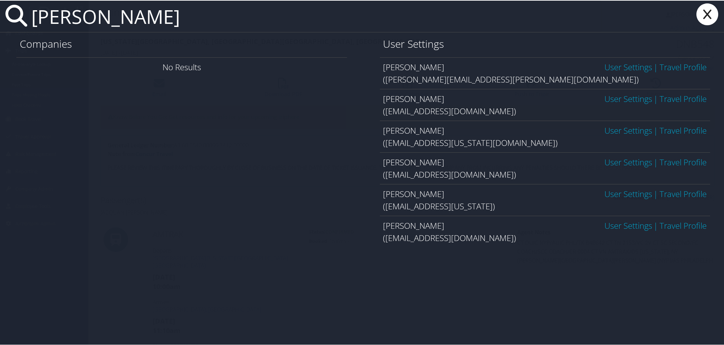
type input "Tami Nelson"
click at [614, 128] on link "User Settings" at bounding box center [628, 129] width 48 height 11
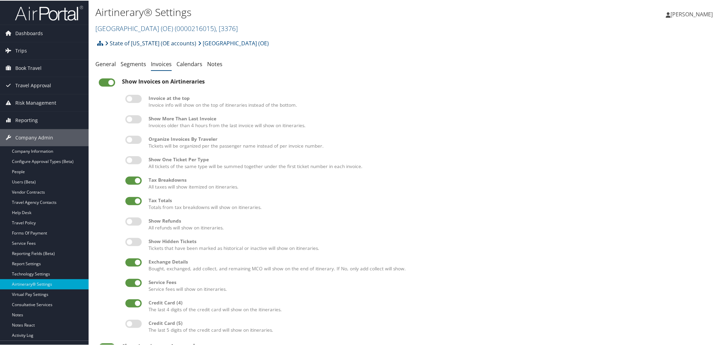
click at [123, 42] on link "State of [US_STATE] (OE accounts)" at bounding box center [150, 43] width 91 height 14
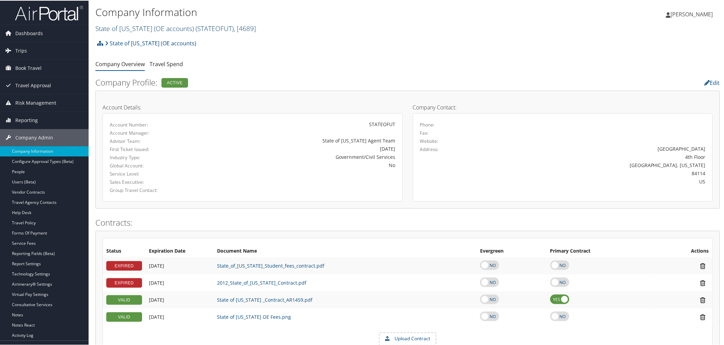
click at [149, 29] on link "State of Utah (OE accounts) ( STATEOFUT ) , [ 4689 ]" at bounding box center [175, 27] width 160 height 9
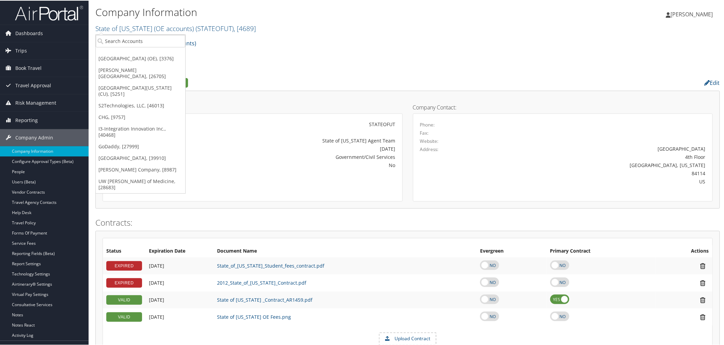
click at [230, 58] on ul "Company Overview Travel Spend" at bounding box center [407, 64] width 625 height 12
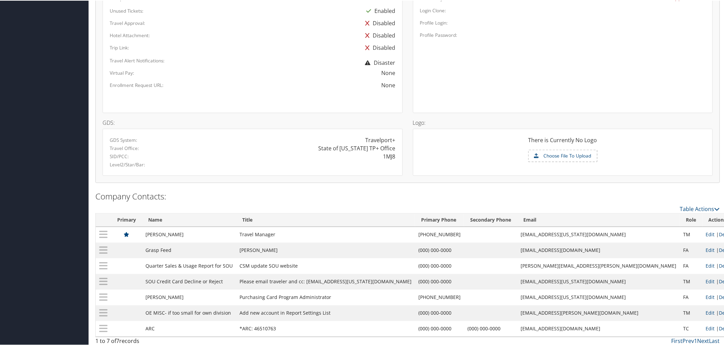
scroll to position [474, 0]
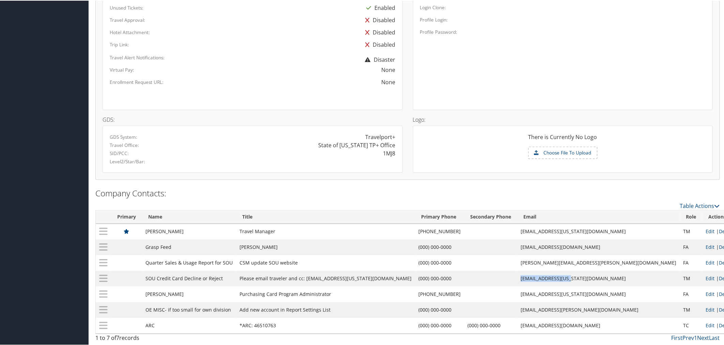
drag, startPoint x: 602, startPoint y: 275, endPoint x: 554, endPoint y: 278, distance: 48.5
click at [554, 278] on td "taminelson@utah.gov" at bounding box center [598, 278] width 163 height 16
copy td "taminelson@utah.gov"
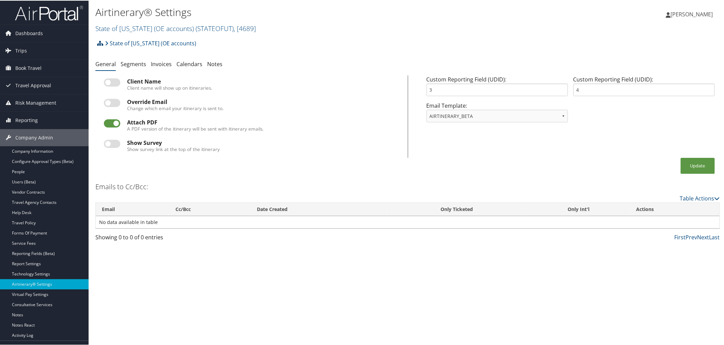
click at [102, 44] on icon at bounding box center [100, 42] width 6 height 5
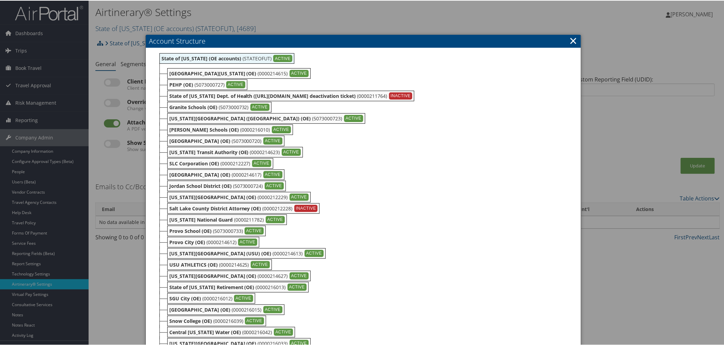
click at [222, 5] on div at bounding box center [363, 172] width 727 height 345
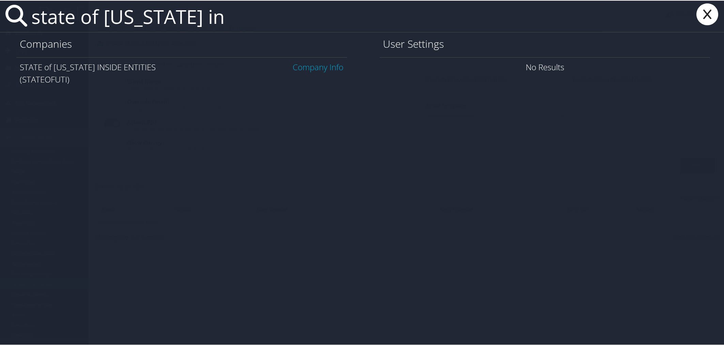
type input "state of [US_STATE] in"
click at [306, 62] on link "Company Info" at bounding box center [318, 66] width 51 height 11
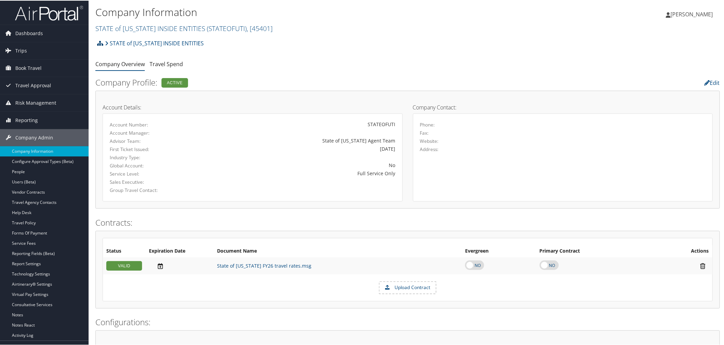
click at [99, 42] on icon at bounding box center [100, 42] width 6 height 5
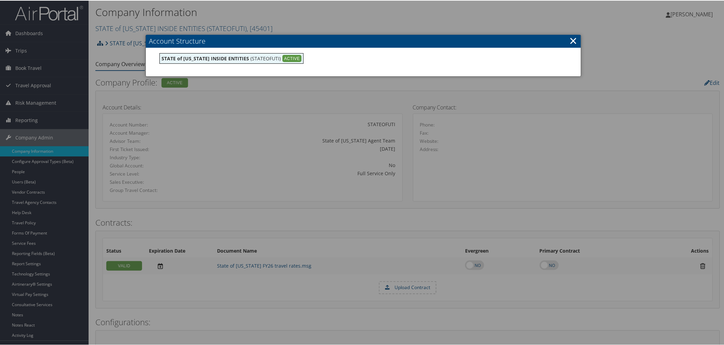
click at [99, 42] on div at bounding box center [363, 172] width 727 height 345
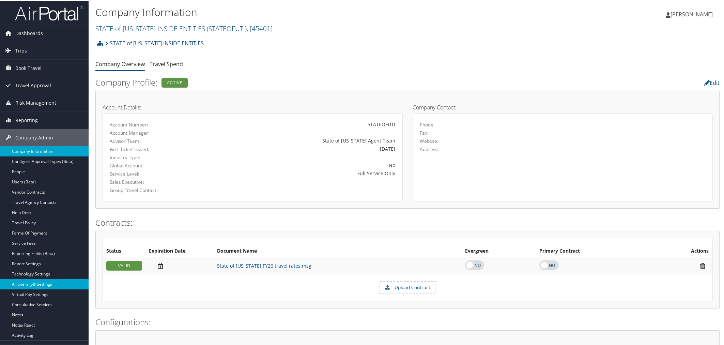
click at [26, 282] on link "Airtinerary® Settings" at bounding box center [44, 283] width 89 height 10
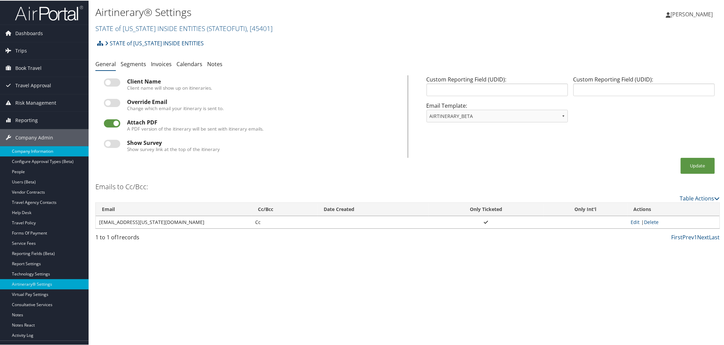
click at [39, 152] on link "Company Information" at bounding box center [44, 150] width 89 height 10
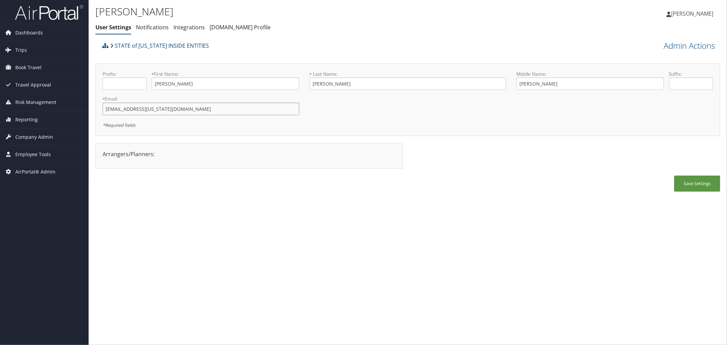
drag, startPoint x: 161, startPoint y: 111, endPoint x: 101, endPoint y: 111, distance: 60.3
click at [101, 111] on div "* Email: [EMAIL_ADDRESS][US_STATE][DOMAIN_NAME] This field is required" at bounding box center [200, 107] width 207 height 25
click at [188, 45] on link "STATE of [US_STATE] INSIDE ENTITIES" at bounding box center [159, 46] width 99 height 14
click at [663, 46] on link "Admin Actions" at bounding box center [688, 46] width 51 height 12
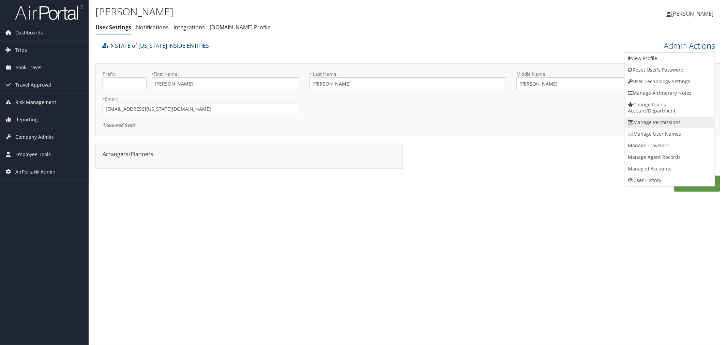
click at [646, 118] on link "Manage Permissions" at bounding box center [670, 123] width 90 height 12
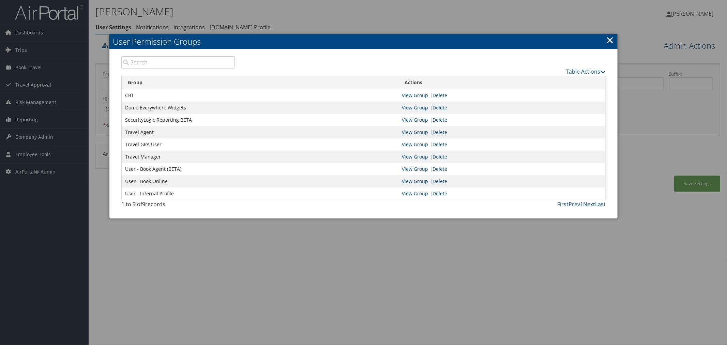
click at [424, 27] on div at bounding box center [363, 172] width 727 height 345
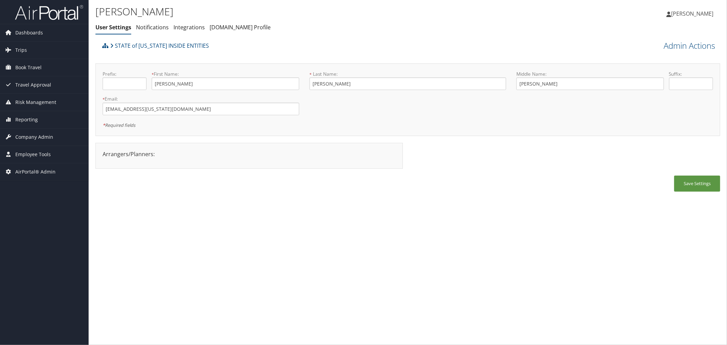
click at [255, 56] on div "STATE of [US_STATE] INSIDE ENTITIES" at bounding box center [330, 48] width 458 height 18
drag, startPoint x: 161, startPoint y: 112, endPoint x: 104, endPoint y: 111, distance: 56.9
click at [104, 110] on input "[EMAIL_ADDRESS][US_STATE][DOMAIN_NAME]" at bounding box center [201, 109] width 197 height 13
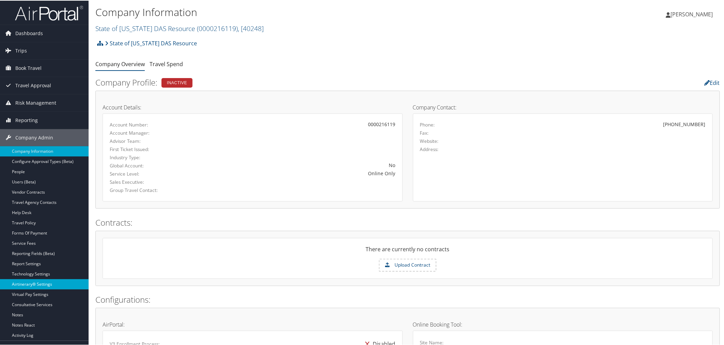
click at [40, 285] on link "Airtinerary® Settings" at bounding box center [44, 283] width 89 height 10
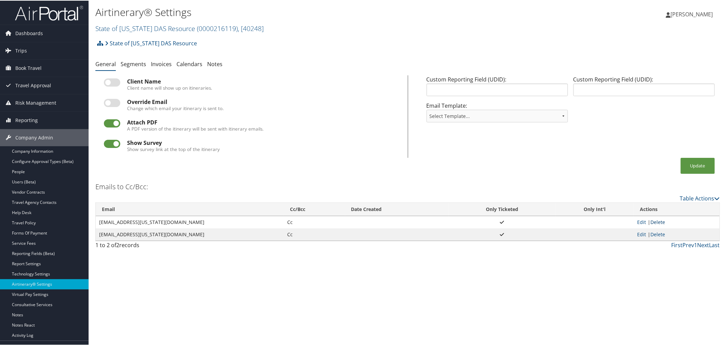
click at [657, 220] on link "Delete" at bounding box center [657, 221] width 15 height 6
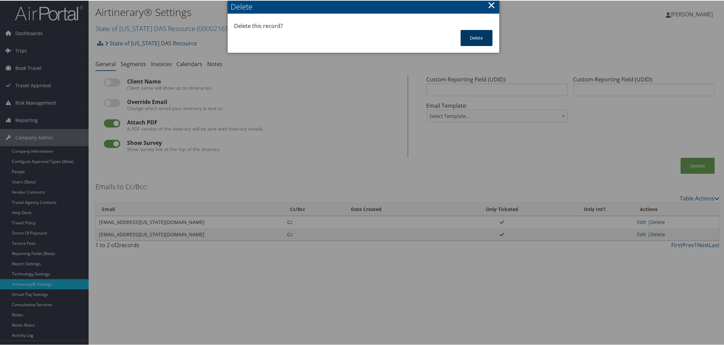
click at [474, 35] on button "Delete" at bounding box center [477, 37] width 32 height 16
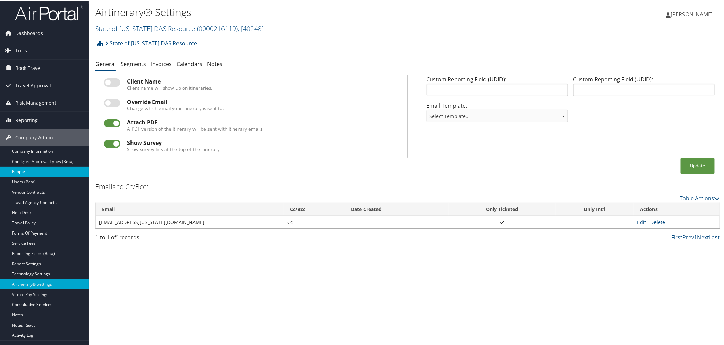
click at [21, 172] on link "People" at bounding box center [44, 171] width 89 height 10
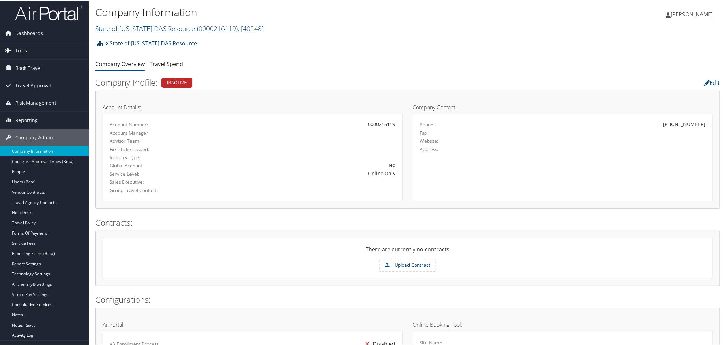
click at [102, 43] on icon at bounding box center [100, 42] width 6 height 5
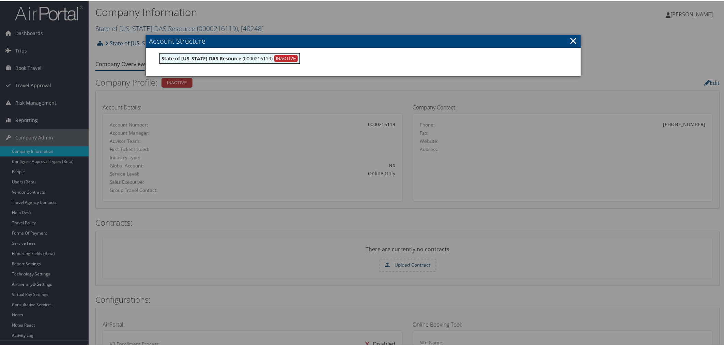
click at [290, 26] on div at bounding box center [363, 172] width 727 height 345
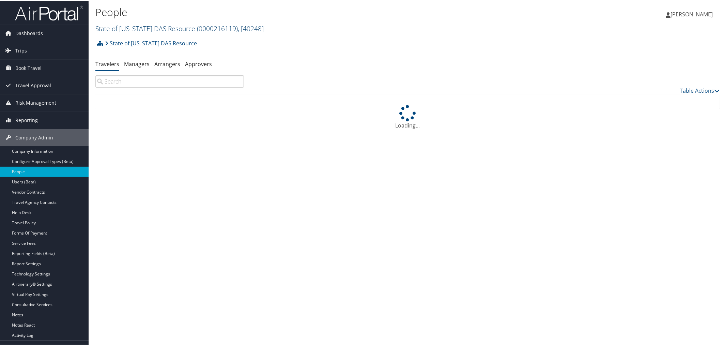
click at [152, 29] on link "State of Utah DAS Resource ( 0000216119 ) , [ 40248 ]" at bounding box center [179, 27] width 168 height 9
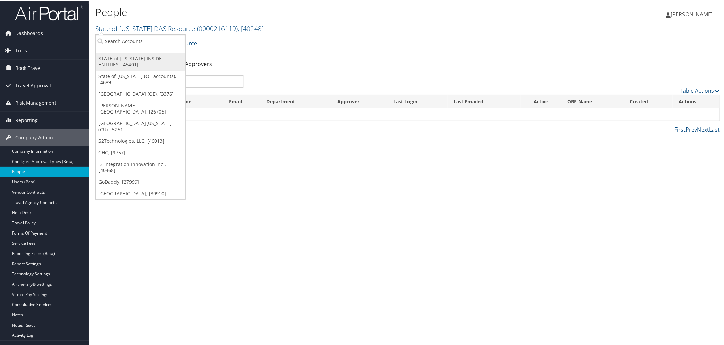
click at [124, 55] on link "STATE of UTAH INSIDE ENTITIES, [45401]" at bounding box center [141, 61] width 90 height 18
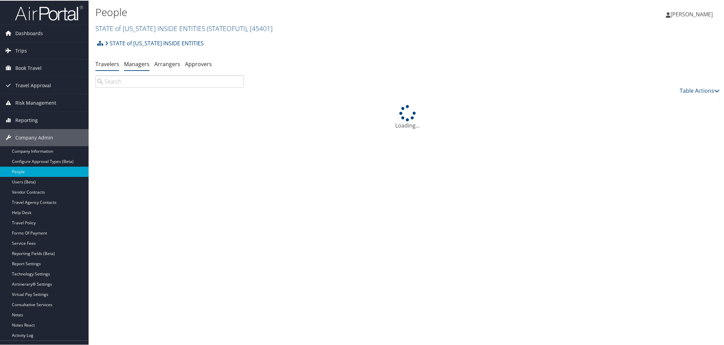
click at [138, 64] on link "Managers" at bounding box center [137, 63] width 26 height 7
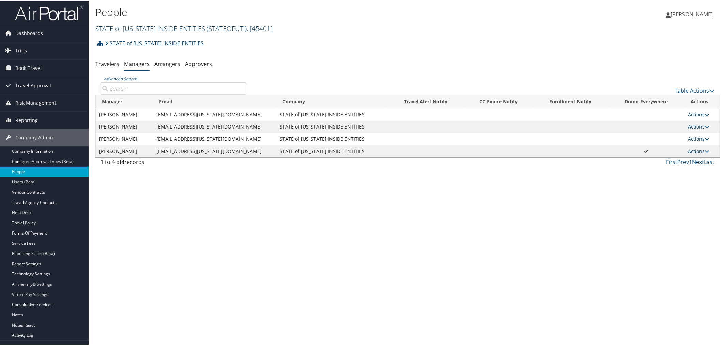
click at [137, 29] on link "STATE of UTAH INSIDE ENTITIES ( STATEOFUTI ) , [ 45401 ]" at bounding box center [183, 27] width 177 height 9
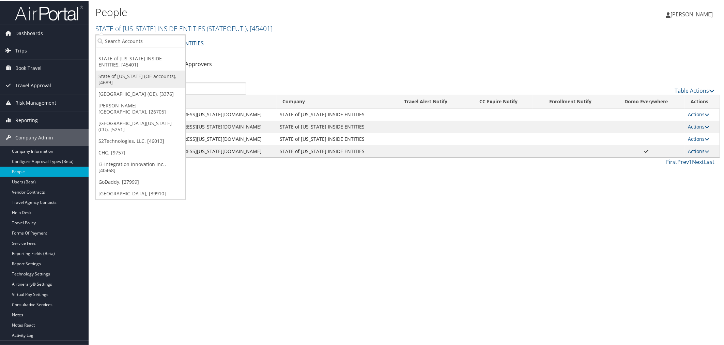
click at [136, 74] on link "State of [US_STATE] (OE accounts), [4689]" at bounding box center [141, 79] width 90 height 18
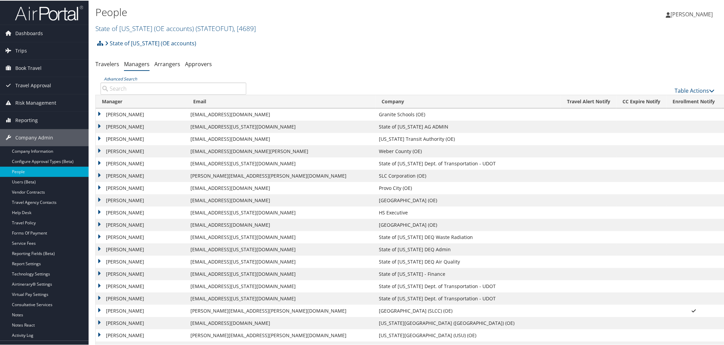
click at [146, 88] on input "Advanced Search" at bounding box center [174, 88] width 146 height 12
paste input "taminelson@utah.gov"
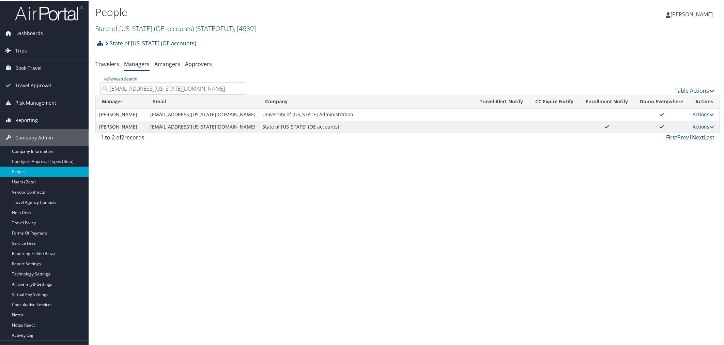
type input "taminelson@utah.gov"
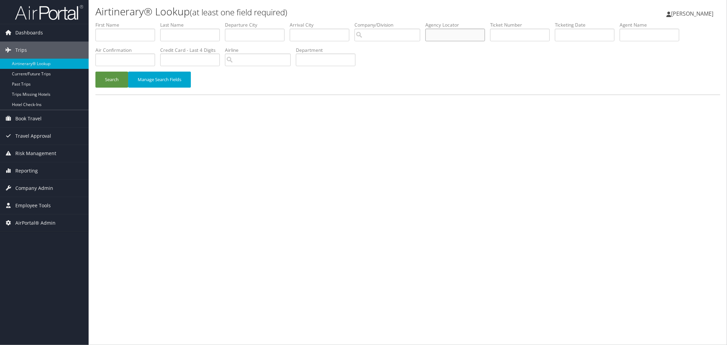
click at [451, 33] on input "text" at bounding box center [455, 35] width 60 height 13
paste input "C4RRFR"
type input "C4RRFR"
click at [116, 76] on button "Search" at bounding box center [111, 80] width 33 height 16
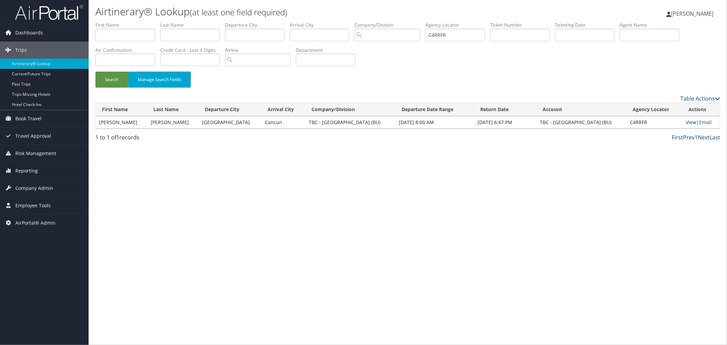
click at [689, 121] on link "View" at bounding box center [691, 122] width 11 height 6
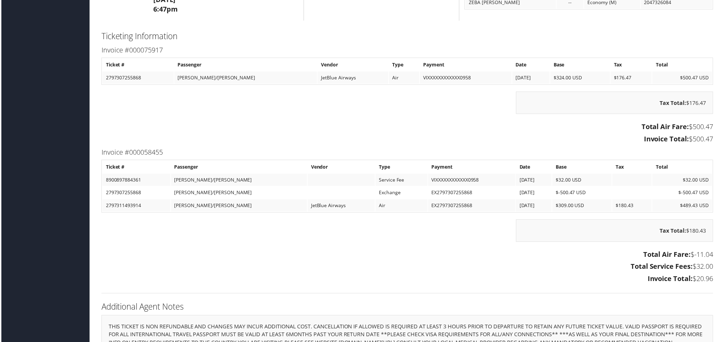
scroll to position [553, 0]
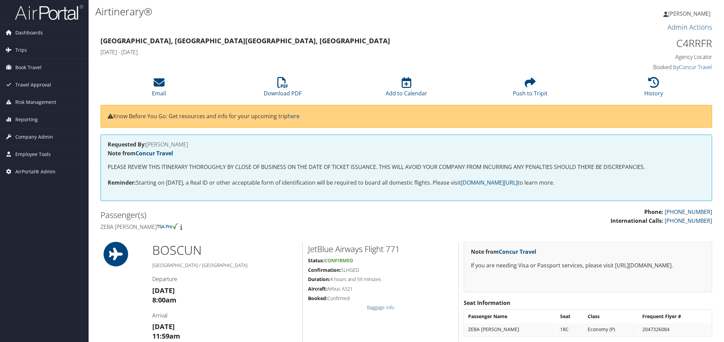
scroll to position [620, 0]
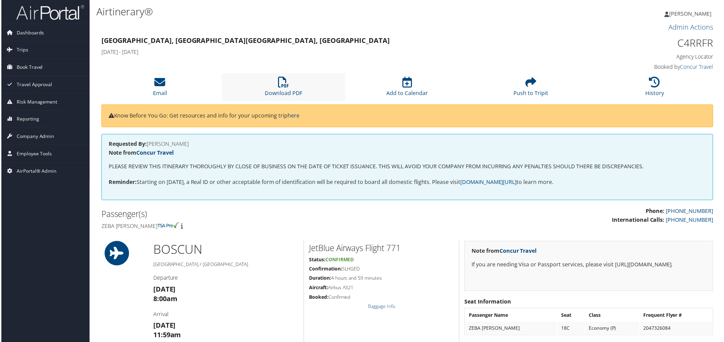
drag, startPoint x: 271, startPoint y: 85, endPoint x: 292, endPoint y: 81, distance: 21.6
click at [271, 85] on li "Download PDF" at bounding box center [283, 88] width 124 height 28
click at [254, 28] on h3 "Admin Actions" at bounding box center [408, 27] width 614 height 10
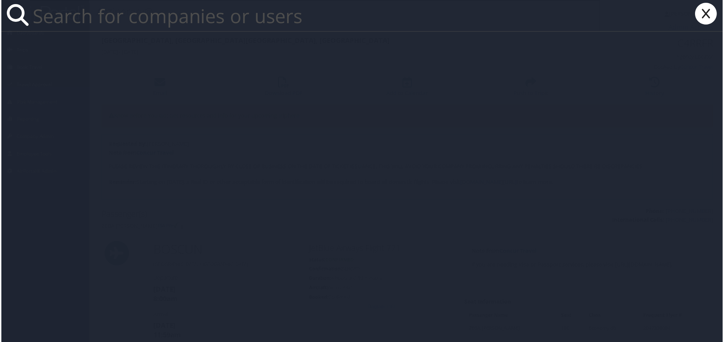
paste input "akbarcures@gmail.com"
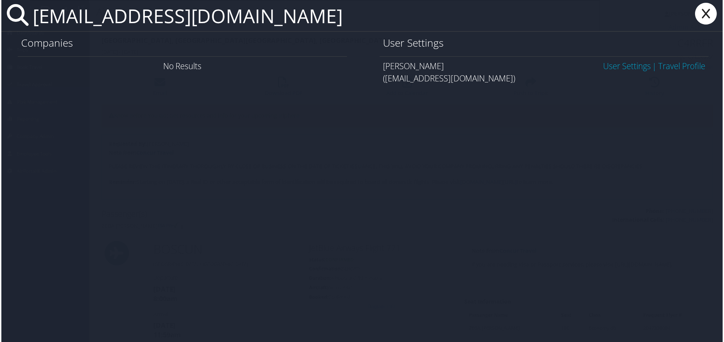
type input "akbarcures@gmail.com"
drag, startPoint x: 623, startPoint y: 69, endPoint x: 556, endPoint y: 70, distance: 66.5
click at [622, 69] on link "User Settings" at bounding box center [628, 66] width 48 height 11
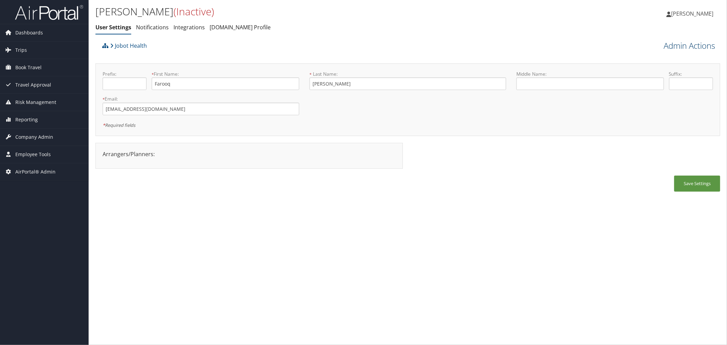
click at [667, 42] on link "Admin Actions" at bounding box center [688, 46] width 51 height 12
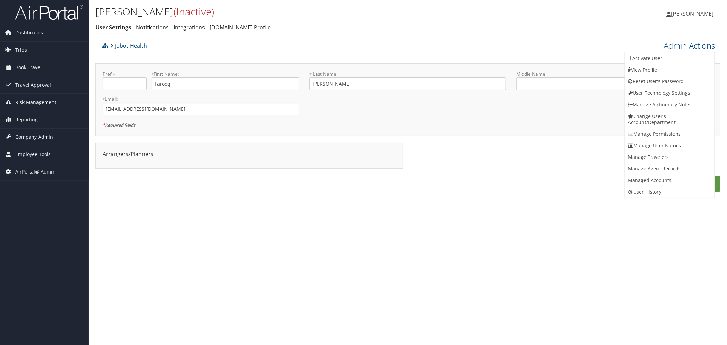
click at [577, 52] on div "Jobot Health Admin Actions Activate User Confirm Activate User Cancel Confirm ×…" at bounding box center [407, 46] width 625 height 14
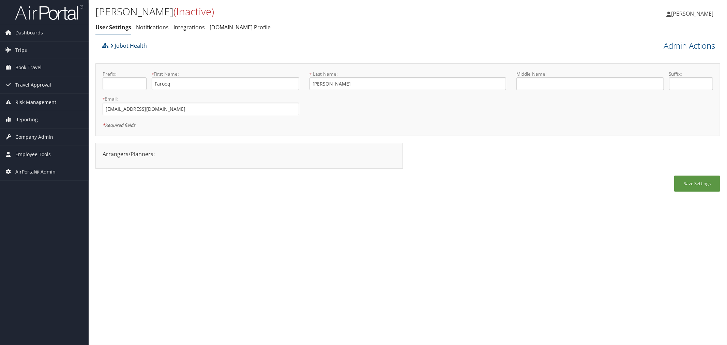
click at [131, 45] on link "Jobot Health" at bounding box center [128, 46] width 37 height 14
click at [692, 44] on link "Admin Actions" at bounding box center [688, 46] width 51 height 12
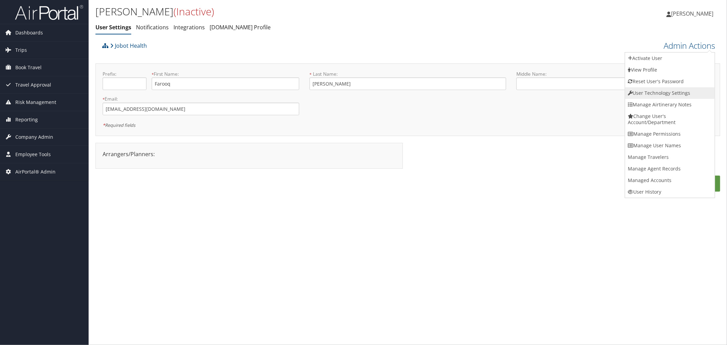
click at [666, 89] on link "User Technology Settings" at bounding box center [670, 93] width 90 height 12
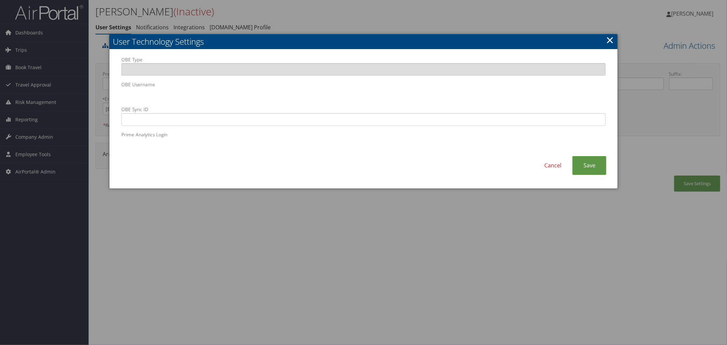
click at [114, 95] on div "OBE Type OBE Username OBE Sync ID Prime Analytics Login Cancel Save" at bounding box center [363, 118] width 508 height 139
drag, startPoint x: 325, startPoint y: 15, endPoint x: 311, endPoint y: 2, distance: 18.6
click at [325, 15] on div at bounding box center [363, 172] width 727 height 345
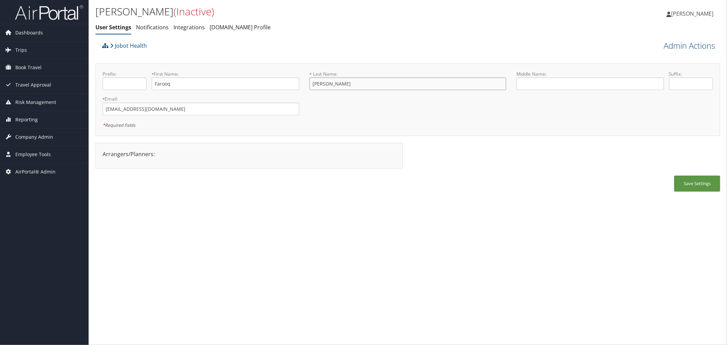
drag, startPoint x: 327, startPoint y: 82, endPoint x: 311, endPoint y: 82, distance: 16.4
click at [311, 82] on input "Akbar" at bounding box center [407, 83] width 197 height 13
click at [181, 48] on div "Jobot Health" at bounding box center [330, 48] width 458 height 18
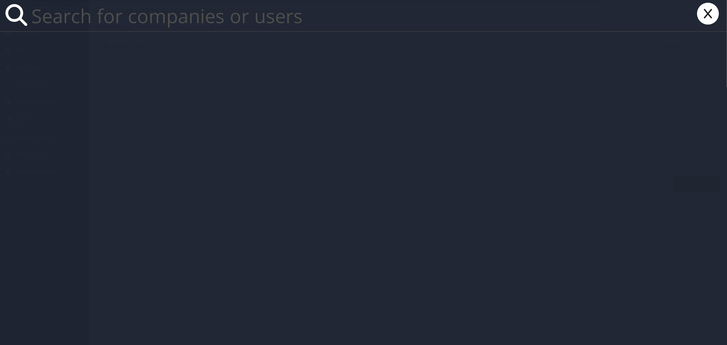
paste input "DNTMX0"
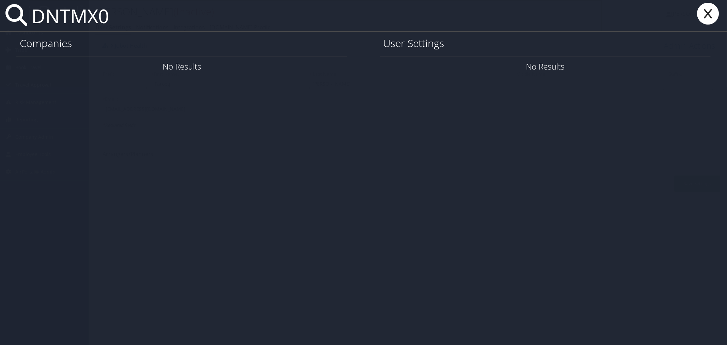
type input "DNTMX0"
click at [708, 9] on icon at bounding box center [707, 14] width 27 height 22
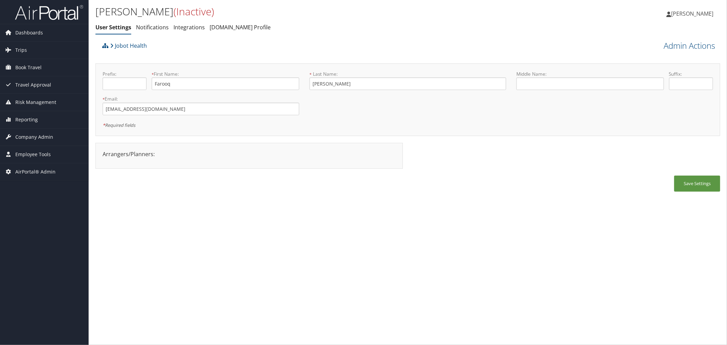
click at [166, 49] on div "Jobot Health" at bounding box center [330, 48] width 458 height 18
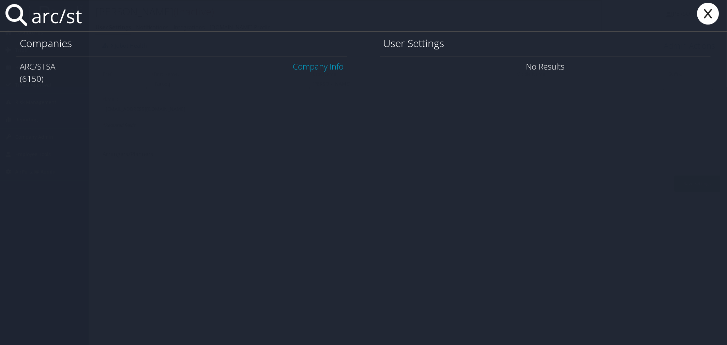
type input "arc/st"
click at [314, 66] on link "Company Info" at bounding box center [318, 66] width 51 height 11
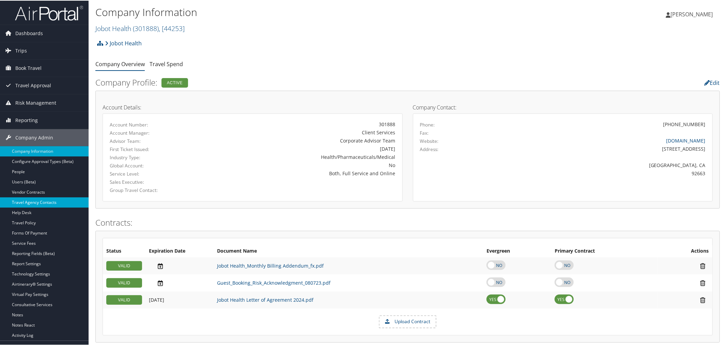
click at [41, 199] on link "Travel Agency Contacts" at bounding box center [44, 202] width 89 height 10
click at [31, 82] on span "Travel Approval" at bounding box center [33, 84] width 36 height 17
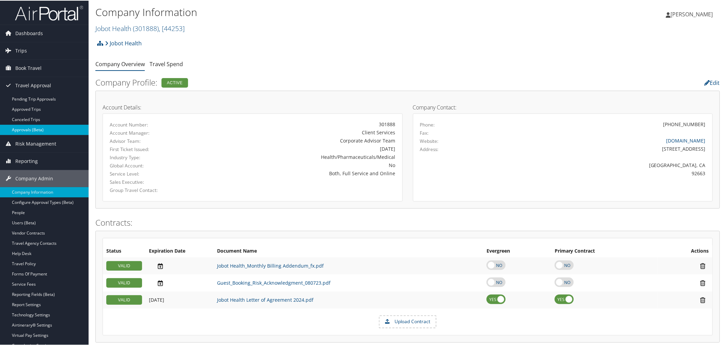
click at [30, 128] on link "Approvals (Beta)" at bounding box center [44, 129] width 89 height 10
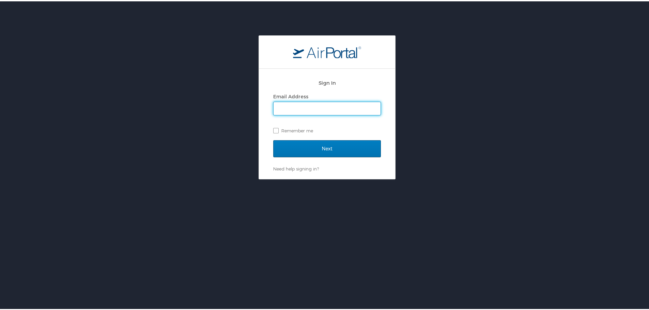
type input "kyle.casazza@cbtravel.com"
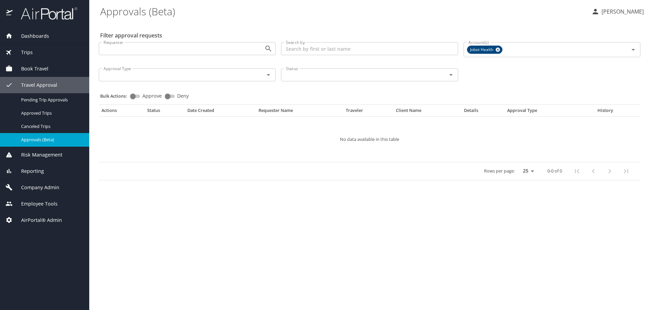
click at [38, 184] on span "Company Admin" at bounding box center [36, 187] width 47 height 7
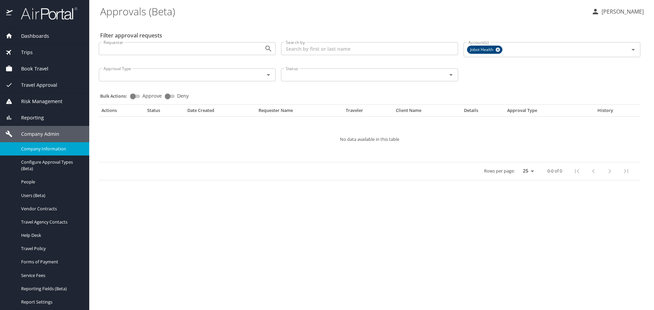
click at [52, 150] on span "Company Information" at bounding box center [51, 149] width 60 height 6
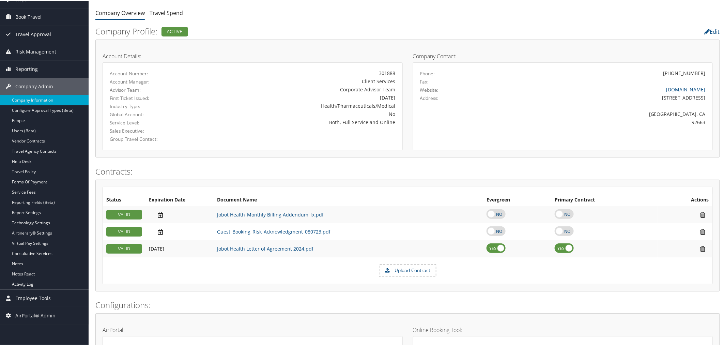
scroll to position [38, 0]
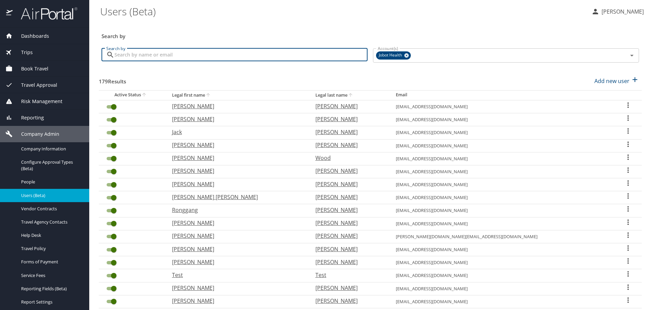
click at [226, 58] on input "Search by" at bounding box center [240, 54] width 253 height 13
paste input "akbarcures@gmail.com"
type input "akbarcures@gmail.com"
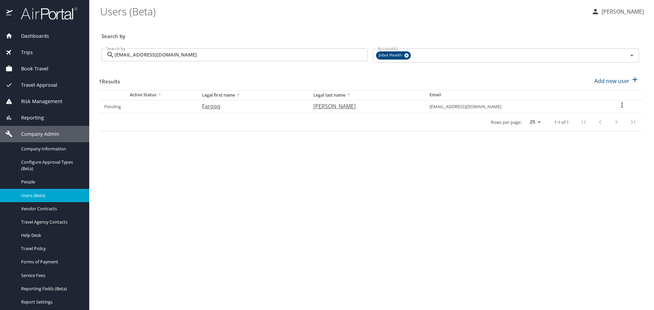
click at [619, 105] on icon "User Search Table" at bounding box center [622, 105] width 8 height 8
click at [595, 121] on p "View history" at bounding box center [582, 118] width 31 height 8
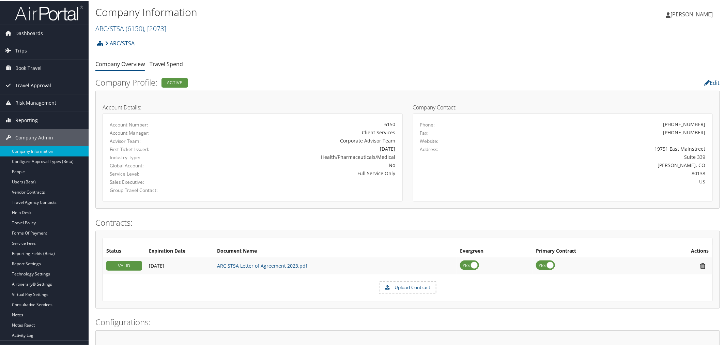
click at [30, 80] on span "Travel Approval" at bounding box center [33, 84] width 36 height 17
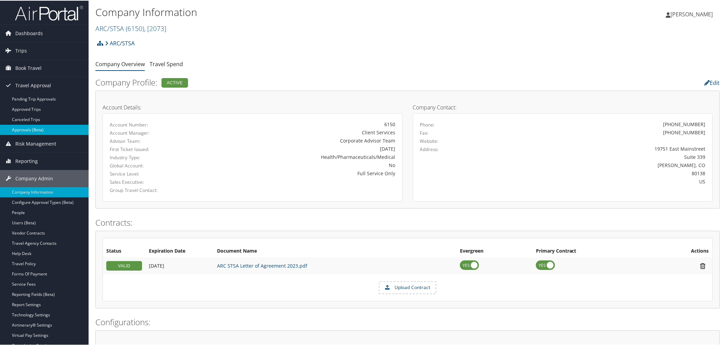
click at [29, 130] on link "Approvals (Beta)" at bounding box center [44, 129] width 89 height 10
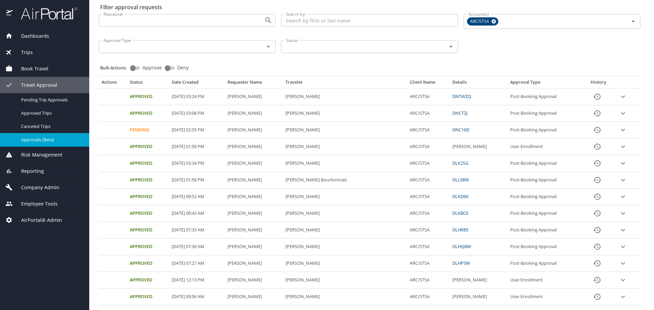
scroll to position [6, 0]
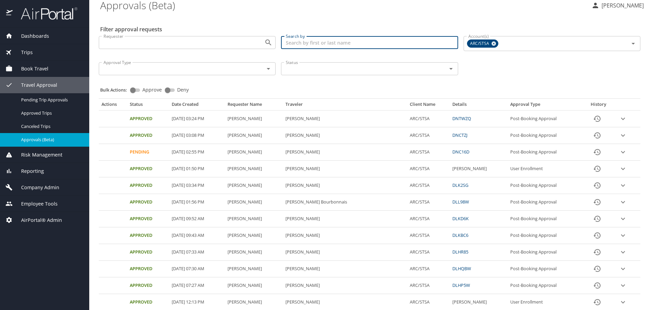
click at [319, 43] on input "Search by" at bounding box center [369, 42] width 177 height 13
paste input "DNTMX0"
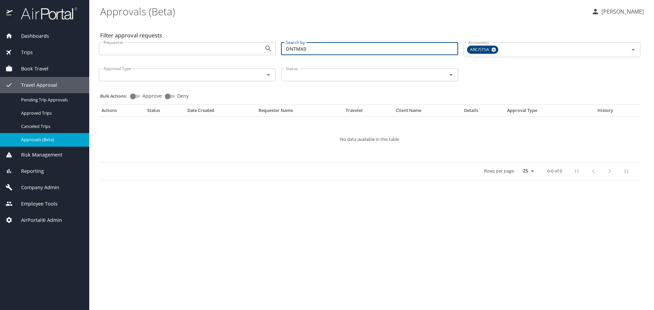
scroll to position [0, 0]
type input "D"
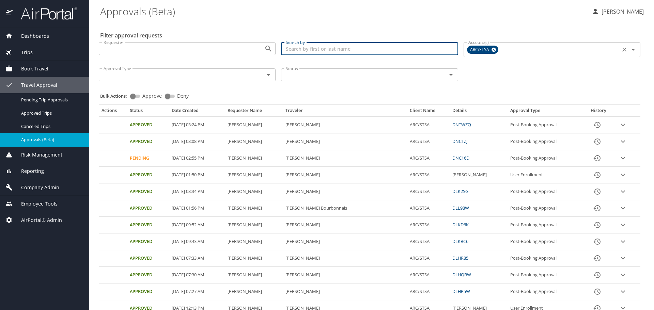
click at [500, 49] on input "Account(s)" at bounding box center [559, 49] width 119 height 9
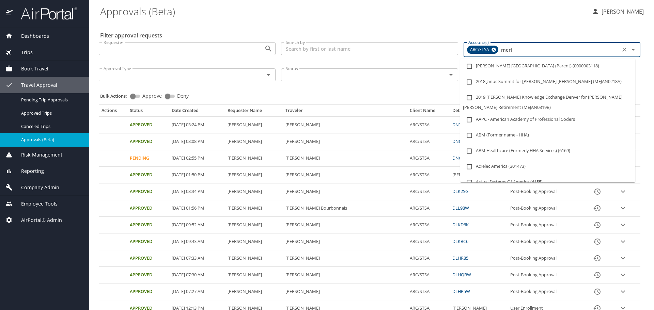
type input "merit"
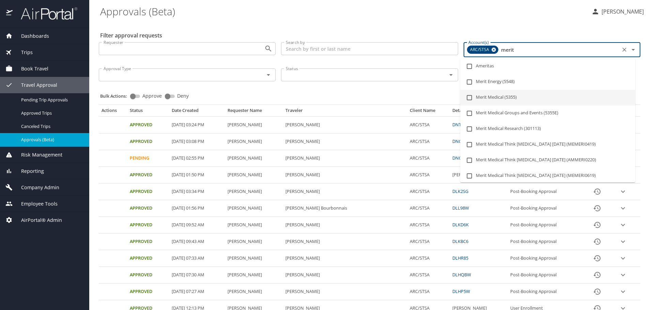
click at [471, 95] on input "checkbox" at bounding box center [469, 97] width 13 height 13
checkbox input "true"
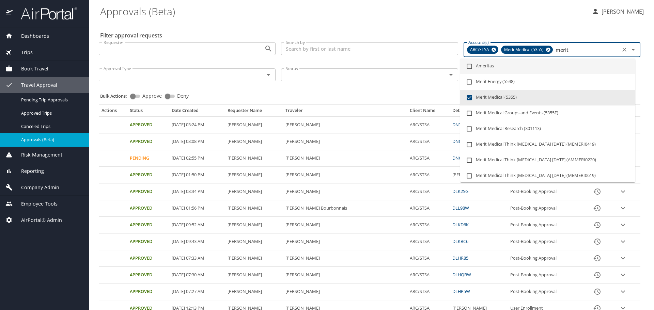
click at [491, 49] on icon at bounding box center [493, 49] width 5 height 7
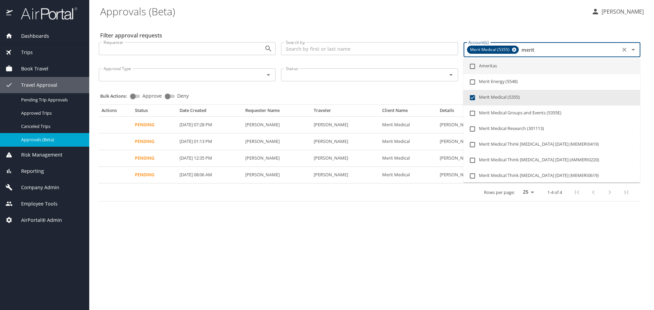
type input "merit"
click at [291, 96] on div "Bulk Actions: Approve Deny" at bounding box center [371, 93] width 543 height 15
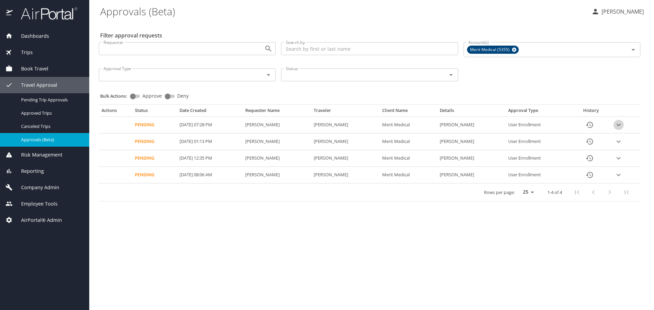
click at [623, 124] on icon "expand row" at bounding box center [619, 125] width 8 height 8
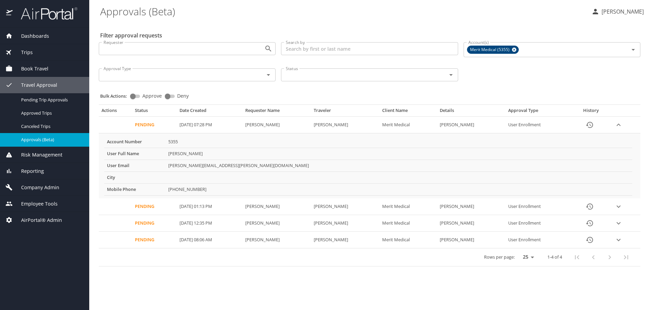
click at [619, 207] on icon "expand row" at bounding box center [619, 207] width 8 height 8
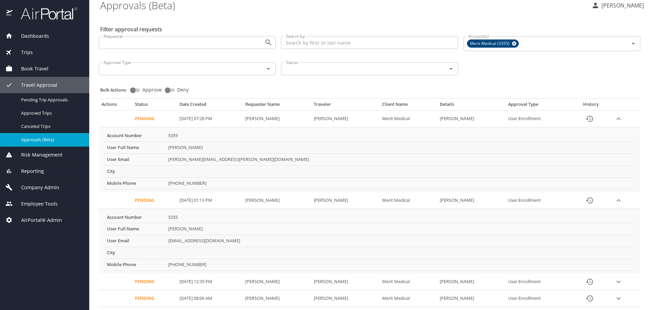
scroll to position [24, 0]
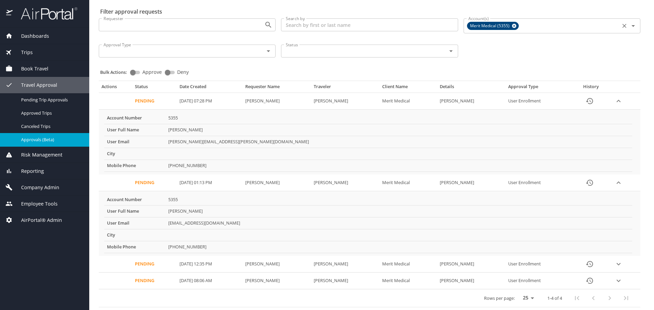
click at [512, 26] on icon at bounding box center [514, 26] width 4 height 4
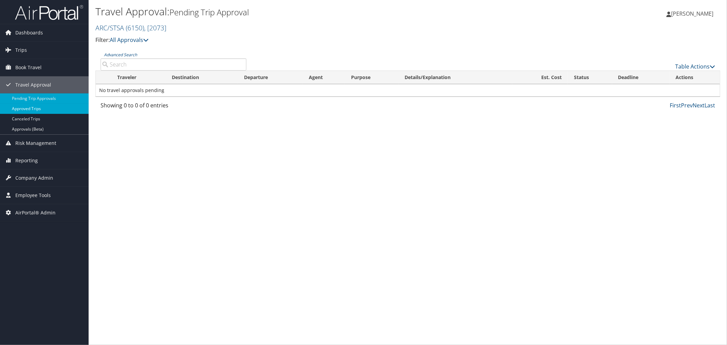
click at [41, 110] on link "Approved Trips" at bounding box center [44, 109] width 89 height 10
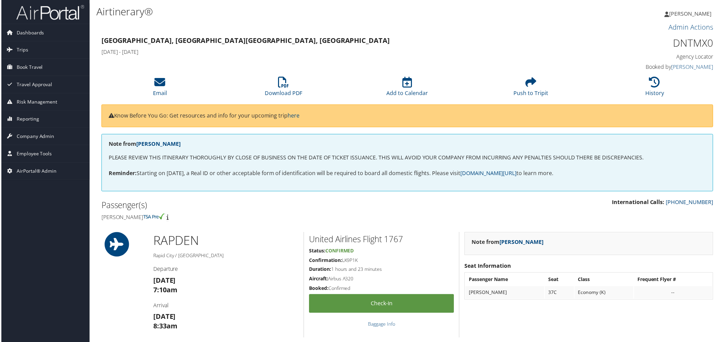
click at [241, 15] on h1 "Airtinerary®" at bounding box center [303, 11] width 416 height 14
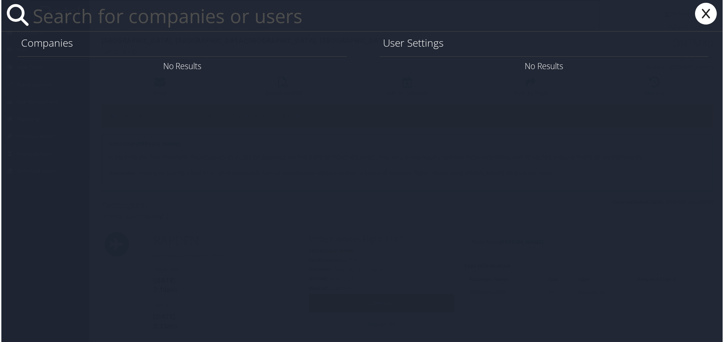
paste input "tiffany.howe@wdt.ed"
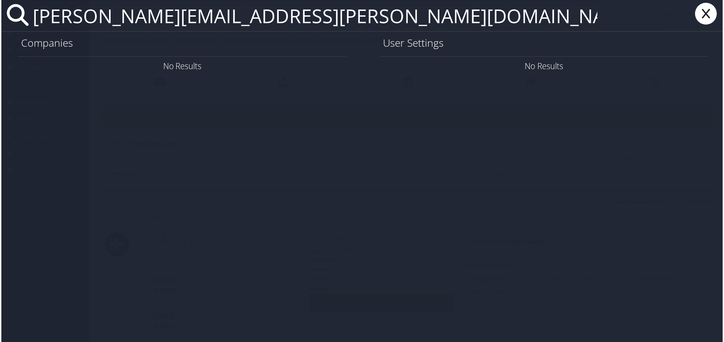
drag, startPoint x: 241, startPoint y: 19, endPoint x: 28, endPoint y: 26, distance: 212.7
click at [29, 26] on input "tiffany.howe@wdt.edu" at bounding box center [315, 15] width 573 height 31
type input "tiffany.howe@wdt.edu"
click at [707, 15] on icon at bounding box center [707, 14] width 27 height 22
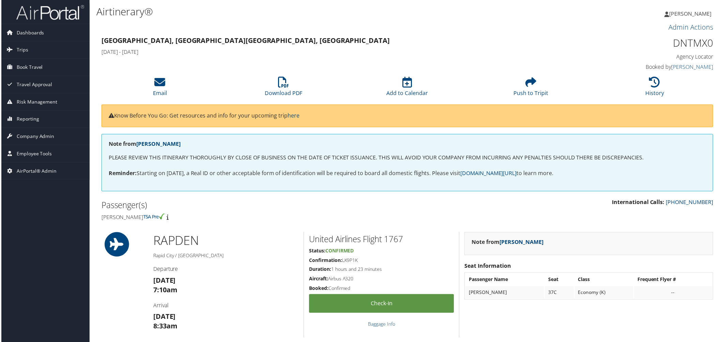
click at [273, 37] on h3 "Rapid City, SD Louisville, KY" at bounding box center [330, 41] width 458 height 10
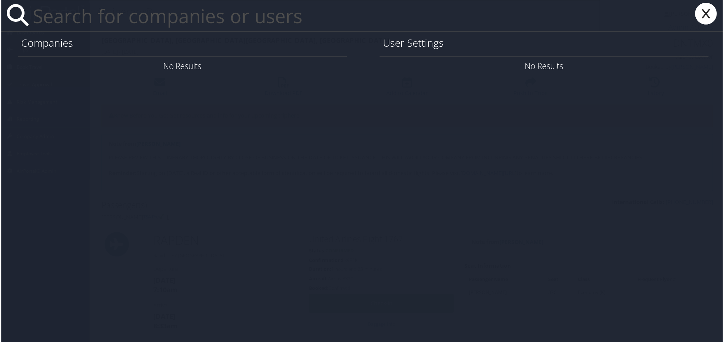
click at [275, 26] on input "text" at bounding box center [315, 15] width 573 height 31
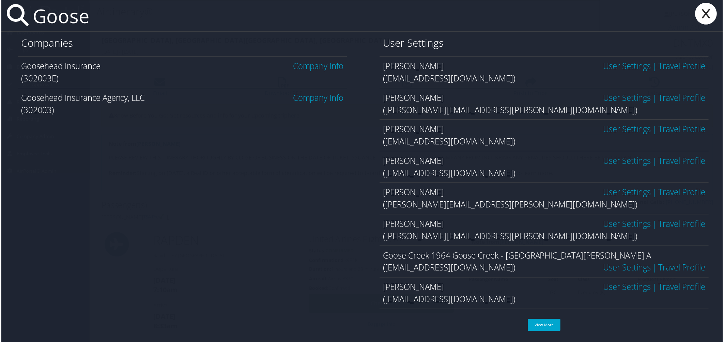
type input "Goose"
click at [302, 64] on link "Company Info" at bounding box center [318, 66] width 51 height 11
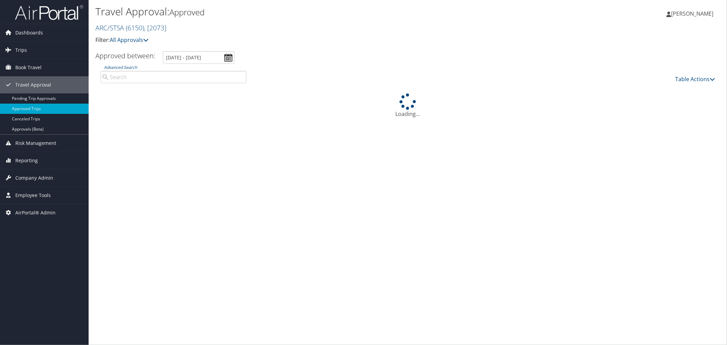
click at [146, 77] on input "Advanced Search" at bounding box center [174, 77] width 146 height 12
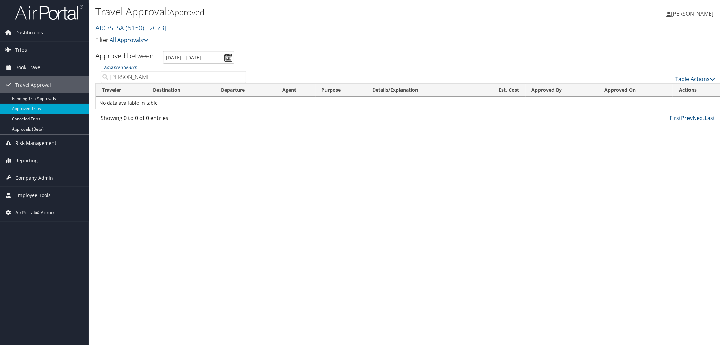
type input "[PERSON_NAME]"
click at [32, 117] on link "Canceled Trips" at bounding box center [44, 119] width 89 height 10
click at [124, 79] on input "Advanced Search" at bounding box center [174, 77] width 146 height 12
type input "howe"
click at [274, 32] on h2 "ARC/STSA ( 6150 ) , [ 2073 ]" at bounding box center [303, 27] width 416 height 12
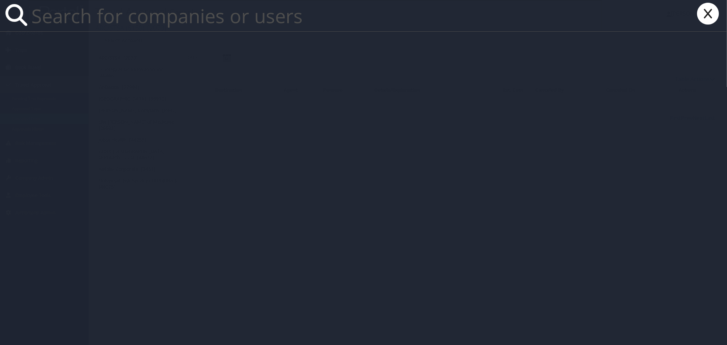
paste input "heather Bergeson"
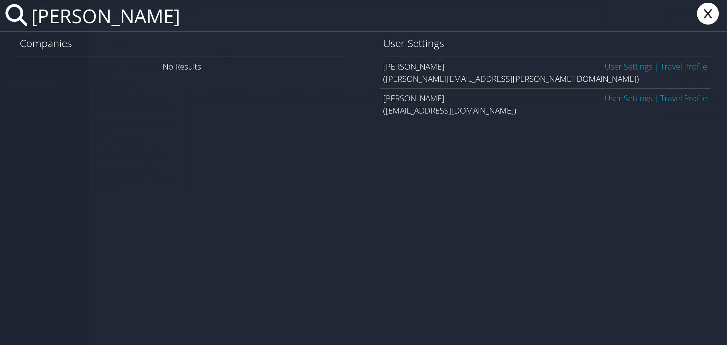
type input "heather Bergeson"
click at [612, 64] on link "User Settings" at bounding box center [628, 66] width 48 height 11
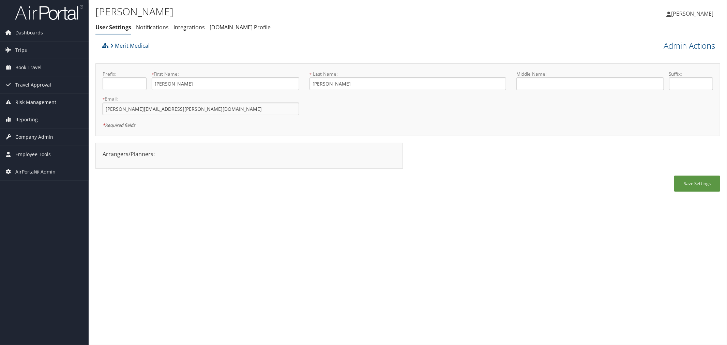
drag, startPoint x: 180, startPoint y: 108, endPoint x: 99, endPoint y: 110, distance: 80.1
click at [99, 110] on div "* Email: [PERSON_NAME][EMAIL_ADDRESS][PERSON_NAME][DOMAIN_NAME] This field is r…" at bounding box center [200, 107] width 207 height 25
click at [182, 110] on input "[PERSON_NAME][EMAIL_ADDRESS][PERSON_NAME][DOMAIN_NAME]" at bounding box center [201, 109] width 197 height 13
click at [669, 43] on link "Admin Actions" at bounding box center [688, 46] width 51 height 12
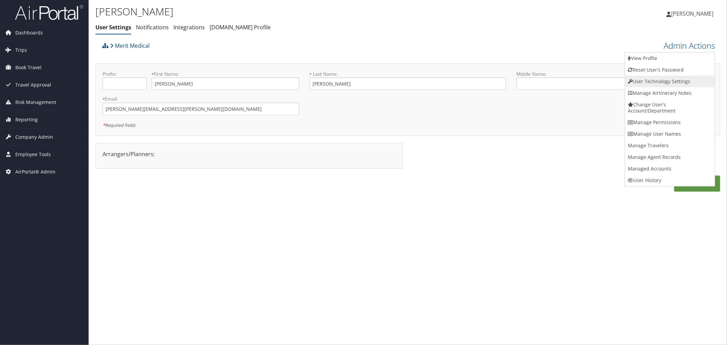
click at [653, 83] on link "User Technology Settings" at bounding box center [670, 82] width 90 height 12
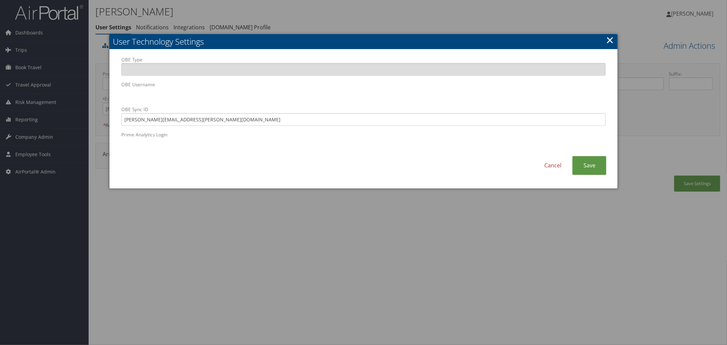
click at [331, 25] on div at bounding box center [363, 172] width 727 height 345
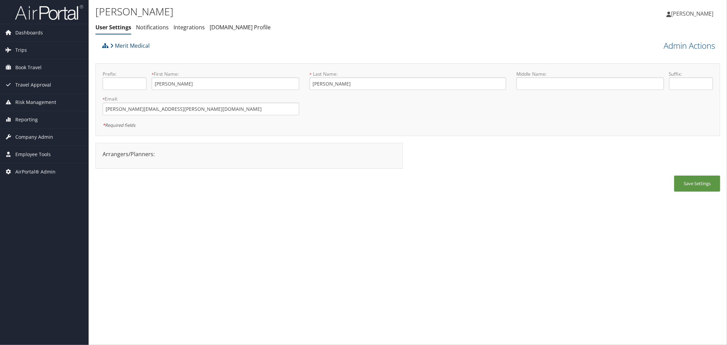
drag, startPoint x: 327, startPoint y: 7, endPoint x: 310, endPoint y: 12, distance: 17.4
click at [327, 7] on h1 "[PERSON_NAME]" at bounding box center [303, 11] width 416 height 14
click at [142, 47] on link "Merit Medical" at bounding box center [130, 46] width 40 height 14
click at [663, 44] on link "Admin Actions" at bounding box center [688, 46] width 51 height 12
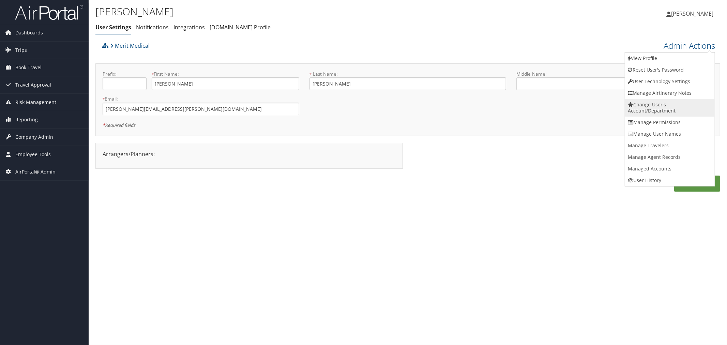
click at [656, 108] on link "Change User's Account/Department" at bounding box center [670, 108] width 90 height 18
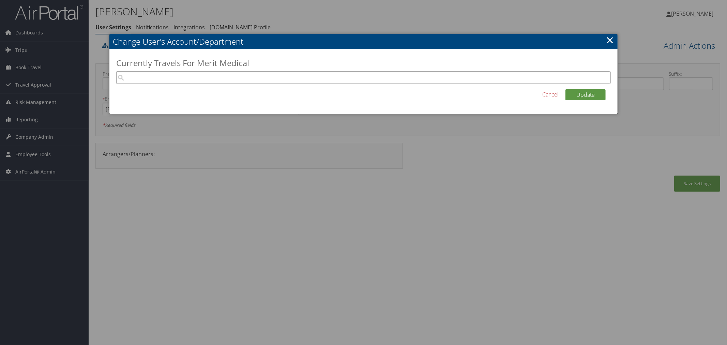
click at [282, 76] on input "search" at bounding box center [363, 77] width 494 height 13
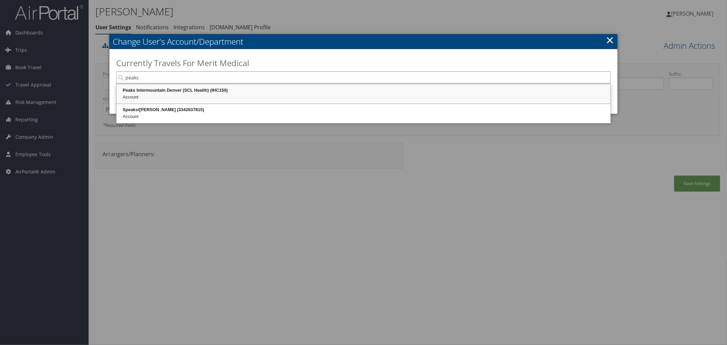
click at [214, 96] on div "Account" at bounding box center [364, 97] width 492 height 7
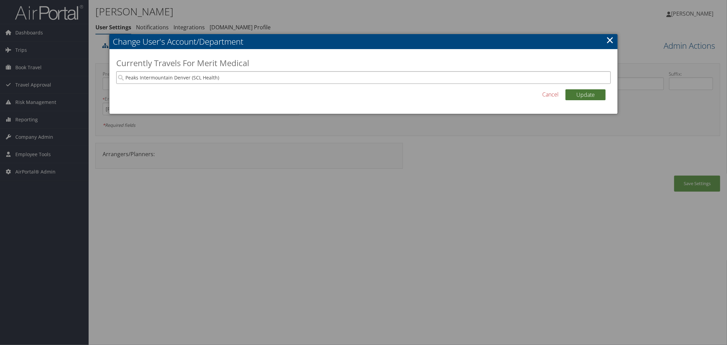
type input "Peaks Intermountain Denver (SCL Health)"
click at [565, 94] on div "Update Cancel" at bounding box center [363, 98] width 494 height 18
click at [573, 94] on button "Update" at bounding box center [585, 94] width 40 height 11
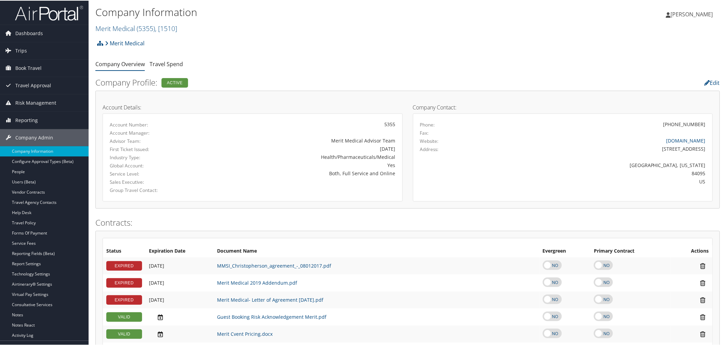
click at [227, 44] on div "Merit Medical Account Structure Merit Medical (5355) ACTIVE Create Child Merit …" at bounding box center [407, 45] width 625 height 18
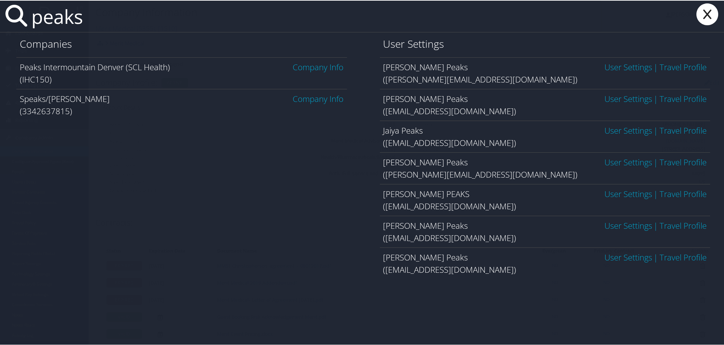
type input "peaks"
click at [294, 67] on link "Company Info" at bounding box center [318, 66] width 51 height 11
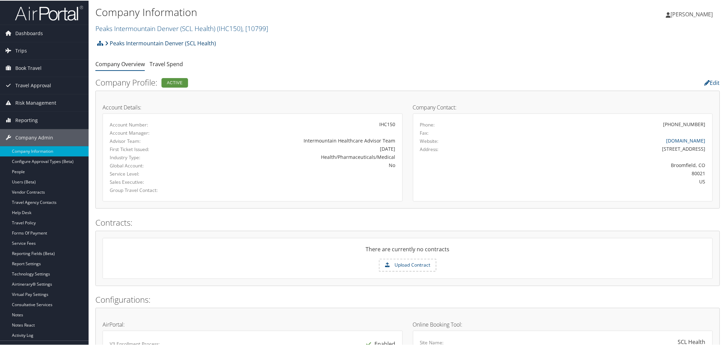
click at [117, 42] on link "Peaks Intermountain Denver (SCL Health)" at bounding box center [160, 43] width 111 height 14
click at [35, 82] on span "Travel Approval" at bounding box center [33, 84] width 36 height 17
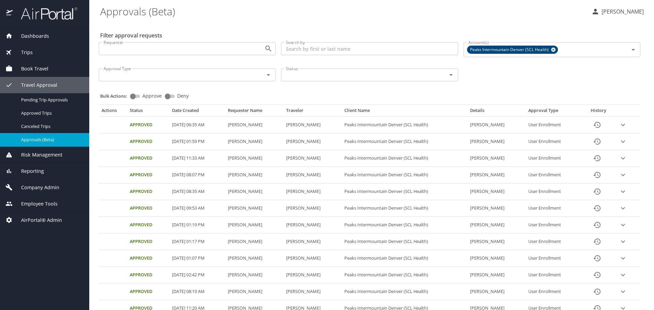
click at [306, 50] on input "Search by" at bounding box center [369, 48] width 177 height 13
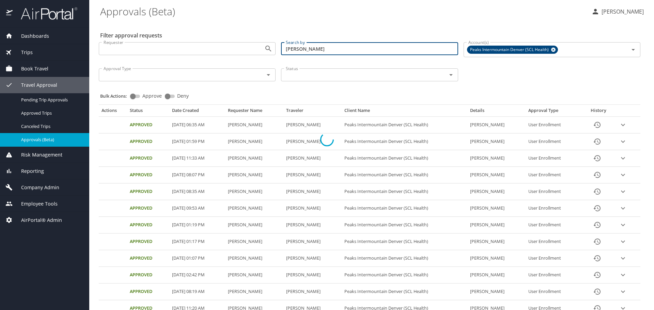
type input "[PERSON_NAME]"
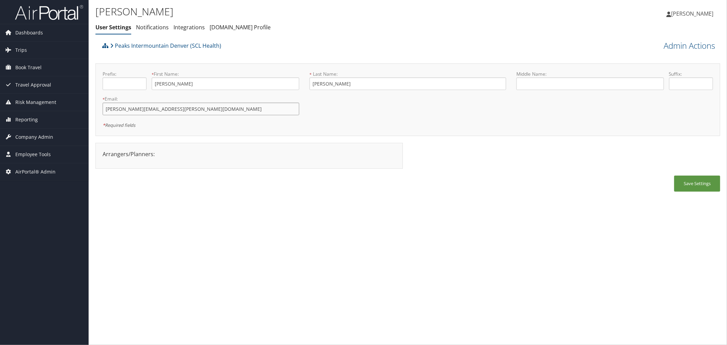
drag, startPoint x: 172, startPoint y: 107, endPoint x: 102, endPoint y: 107, distance: 70.2
click at [102, 107] on div "* Email: [PERSON_NAME][EMAIL_ADDRESS][PERSON_NAME][DOMAIN_NAME] This field is r…" at bounding box center [200, 107] width 207 height 25
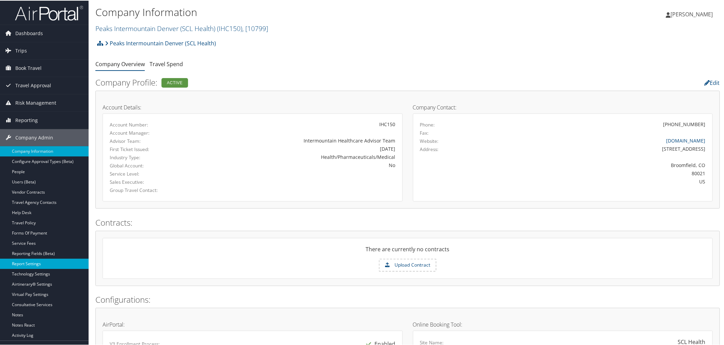
click at [30, 261] on link "Report Settings" at bounding box center [44, 263] width 89 height 10
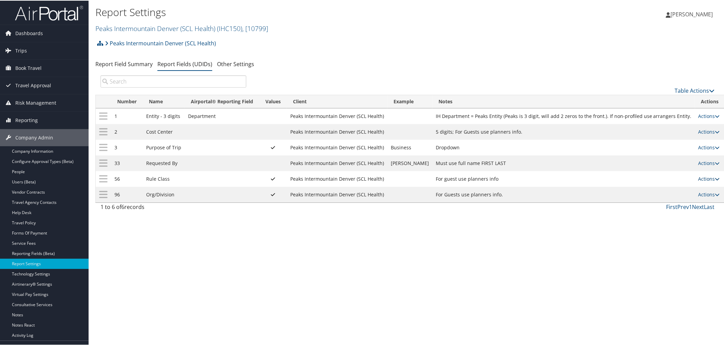
click at [698, 179] on link "Actions" at bounding box center [708, 178] width 21 height 6
click at [683, 186] on link "Update Report Field Values" at bounding box center [675, 190] width 74 height 12
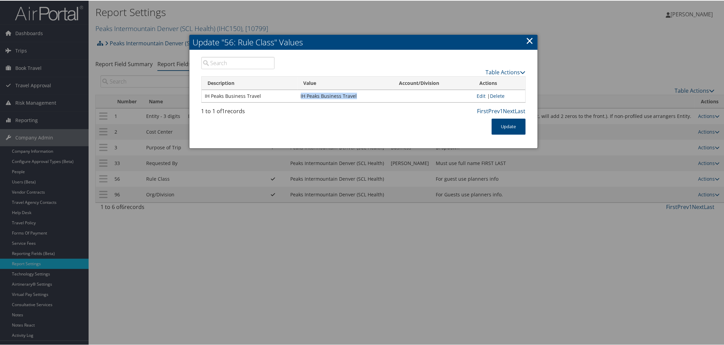
drag, startPoint x: 354, startPoint y: 94, endPoint x: 298, endPoint y: 95, distance: 55.2
click at [298, 95] on td "IH Peaks Business Travel" at bounding box center [345, 95] width 96 height 12
copy td "IH Peaks Business Travel"
click at [528, 36] on link "×" at bounding box center [530, 40] width 8 height 14
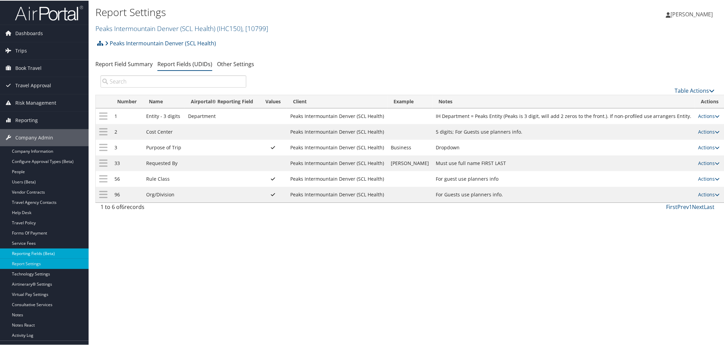
click at [38, 253] on link "Reporting Fields (Beta)" at bounding box center [44, 253] width 89 height 10
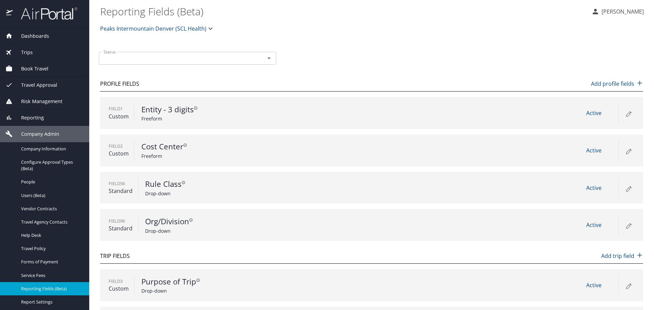
click at [626, 224] on icon at bounding box center [629, 225] width 8 height 8
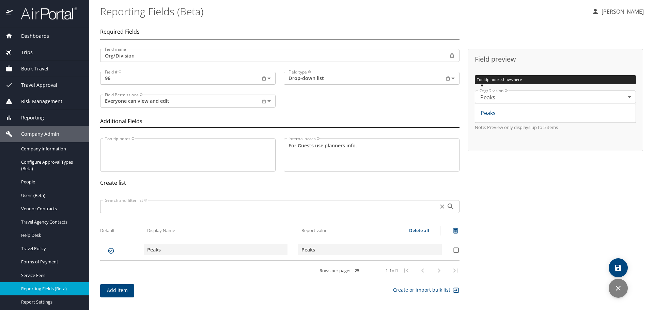
drag, startPoint x: 317, startPoint y: 251, endPoint x: 302, endPoint y: 252, distance: 14.3
click at [302, 252] on input "Peaks" at bounding box center [370, 250] width 137 height 10
click at [622, 292] on icon "discard" at bounding box center [618, 289] width 8 height 8
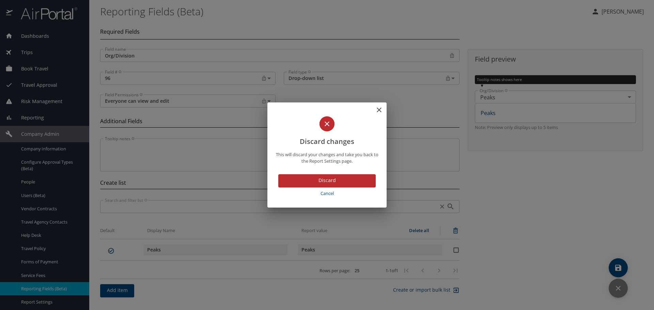
click at [324, 180] on span "Discard" at bounding box center [327, 180] width 87 height 9
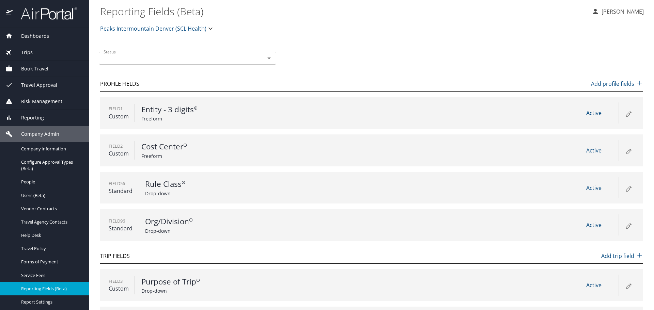
click at [627, 151] on icon at bounding box center [629, 152] width 4 height 4
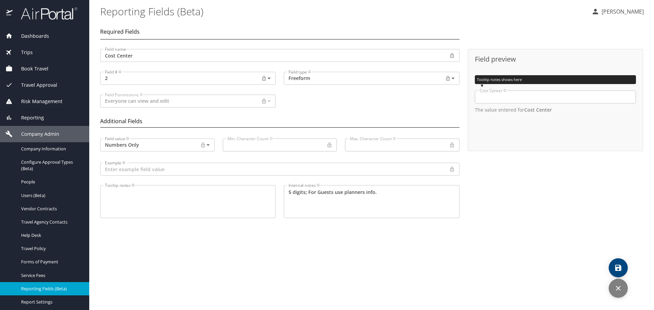
click at [621, 286] on icon "discard" at bounding box center [618, 289] width 8 height 8
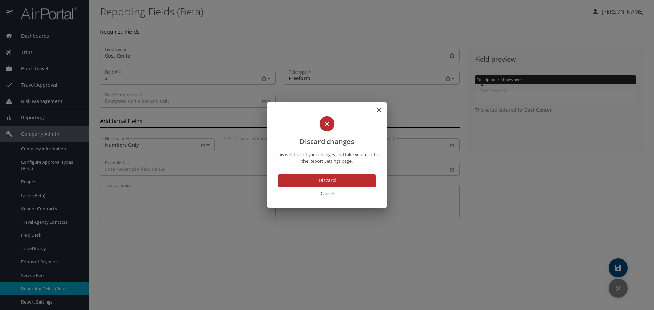
click at [332, 179] on span "Discard" at bounding box center [327, 180] width 87 height 9
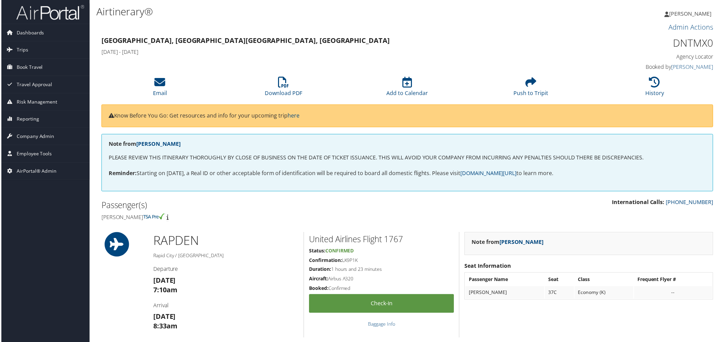
click at [301, 28] on h3 "Admin Actions" at bounding box center [408, 27] width 614 height 10
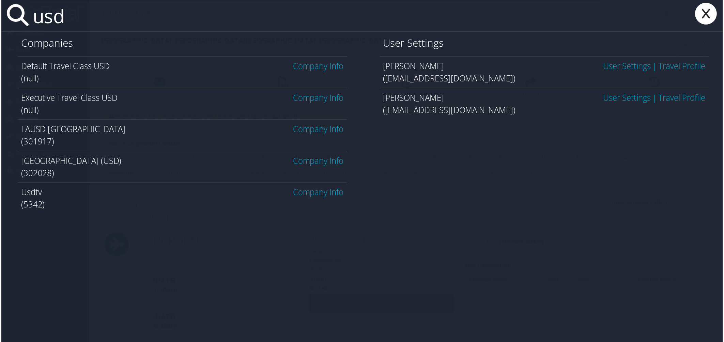
type input "usd"
drag, startPoint x: 309, startPoint y: 159, endPoint x: 210, endPoint y: 159, distance: 98.5
click at [308, 159] on link "Company Info" at bounding box center [318, 161] width 51 height 11
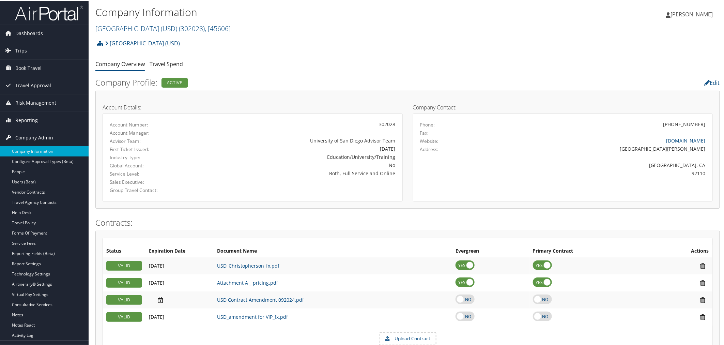
click at [46, 136] on span "Company Admin" at bounding box center [34, 136] width 38 height 17
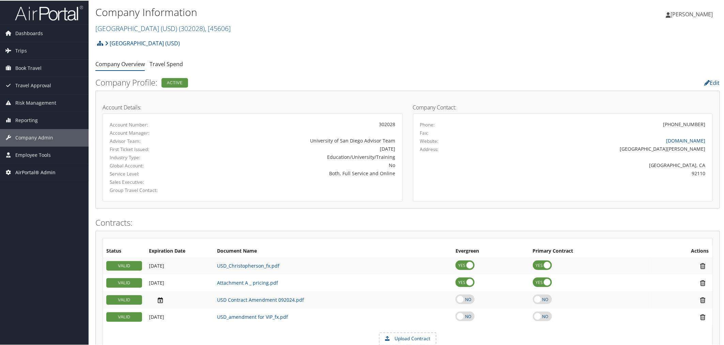
click at [33, 170] on span "AirPortal® Admin" at bounding box center [35, 171] width 40 height 17
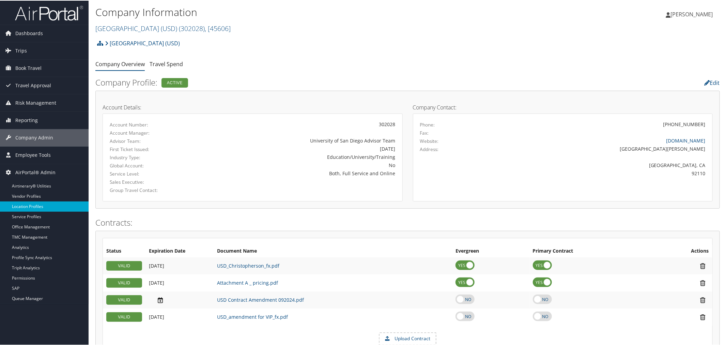
click at [35, 203] on link "Location Profiles" at bounding box center [44, 206] width 89 height 10
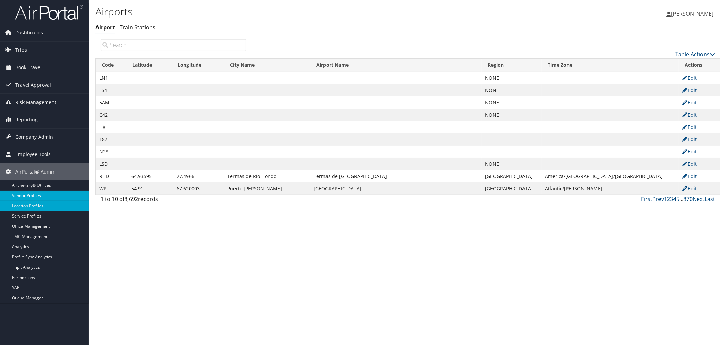
click at [36, 194] on link "Vendor Profiles" at bounding box center [44, 195] width 89 height 10
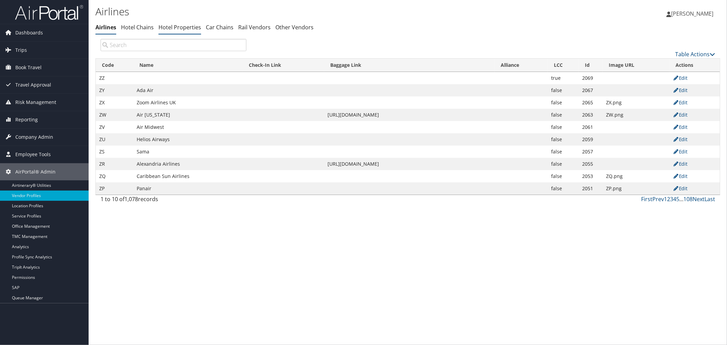
click at [184, 26] on link "Hotel Properties" at bounding box center [179, 27] width 43 height 7
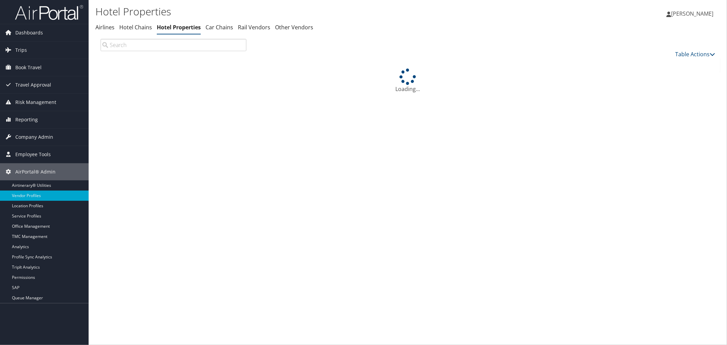
click at [155, 46] on input "search" at bounding box center [174, 45] width 146 height 12
paste input "41 41-525-4141"
type input "41415254141"
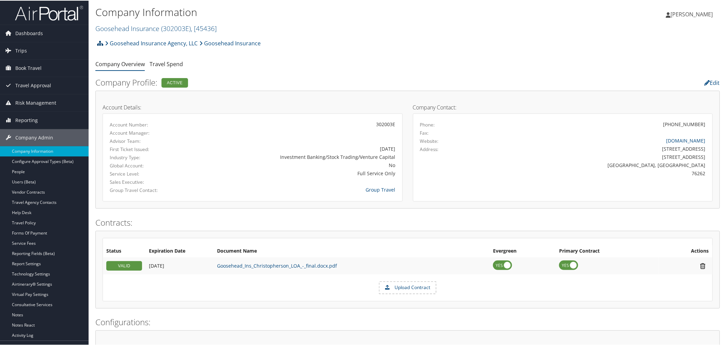
click at [98, 42] on icon at bounding box center [100, 42] width 6 height 5
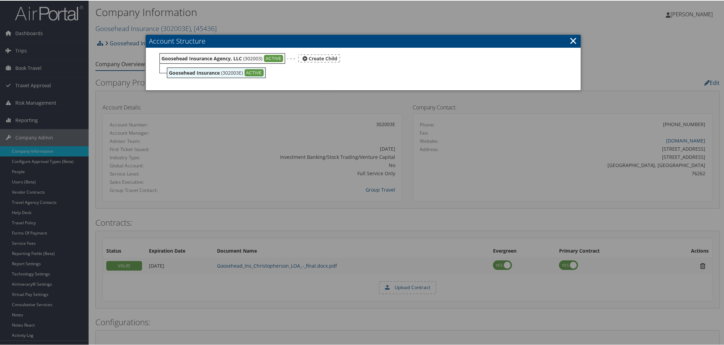
click at [188, 55] on b "Goosehead Insurance Agency, LLC" at bounding box center [202, 58] width 80 height 6
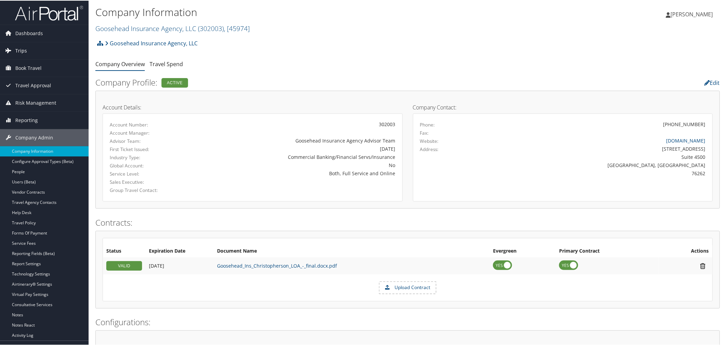
click at [22, 52] on span "Trips" at bounding box center [21, 50] width 12 height 17
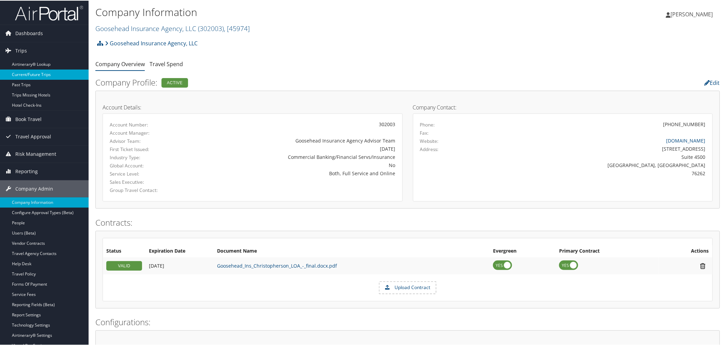
click at [29, 70] on link "Current/Future Trips" at bounding box center [44, 74] width 89 height 10
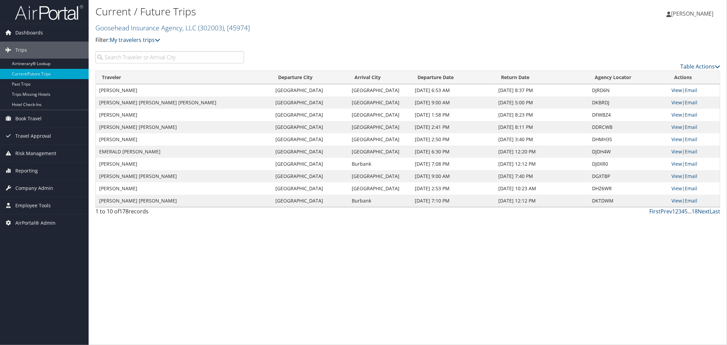
click at [674, 91] on link "View" at bounding box center [676, 90] width 11 height 6
click at [34, 206] on span "Employee Tools" at bounding box center [32, 205] width 35 height 17
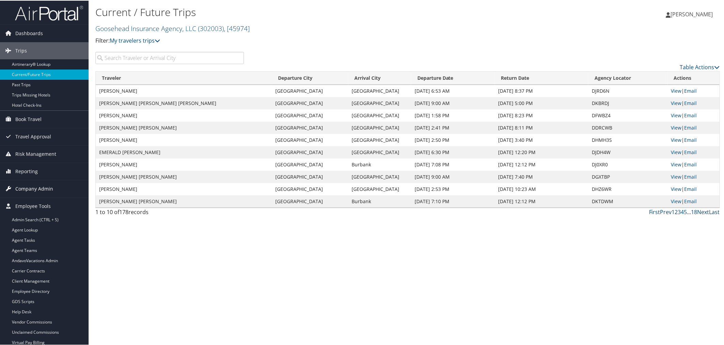
click at [36, 192] on span "Company Admin" at bounding box center [34, 188] width 38 height 17
click at [36, 323] on link "Technology Settings" at bounding box center [44, 324] width 89 height 10
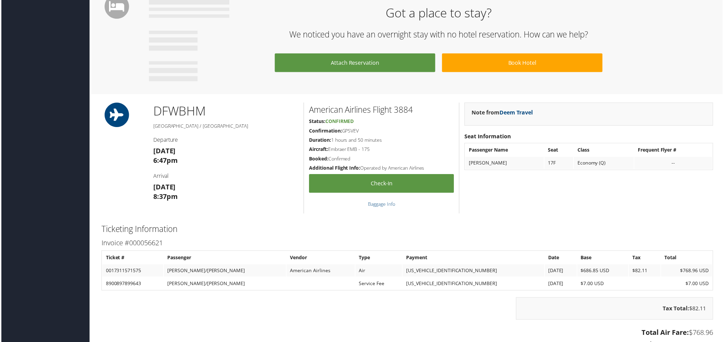
scroll to position [506, 0]
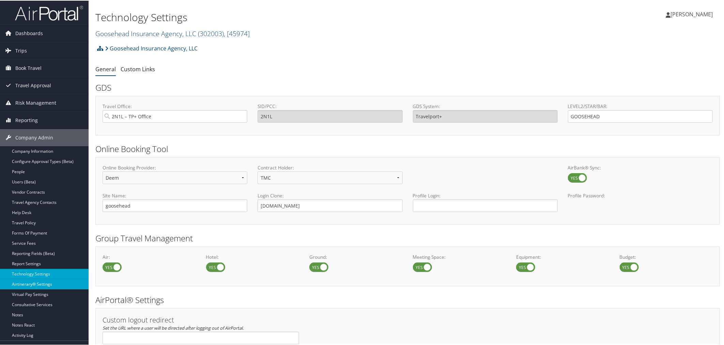
click at [43, 281] on link "Airtinerary® Settings" at bounding box center [44, 283] width 89 height 10
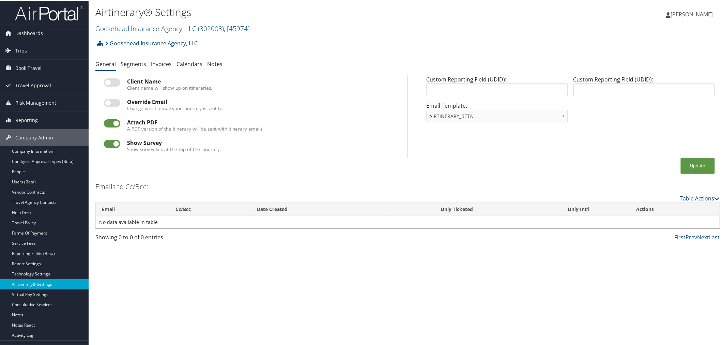
click at [682, 197] on link "Table Actions" at bounding box center [700, 197] width 40 height 7
click at [660, 203] on link "Add New Cc Email" at bounding box center [673, 208] width 90 height 12
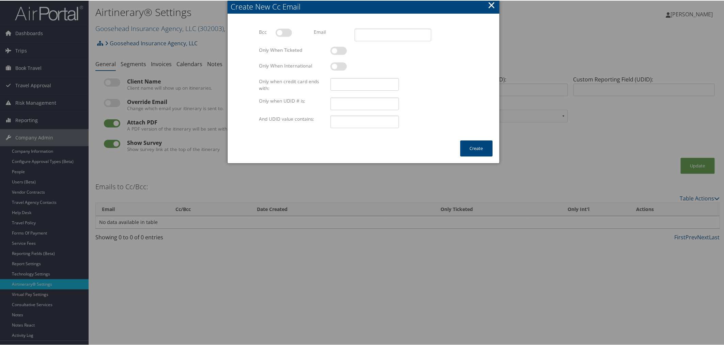
click at [582, 32] on div at bounding box center [363, 172] width 727 height 345
click at [490, 6] on button "×" at bounding box center [492, 5] width 8 height 14
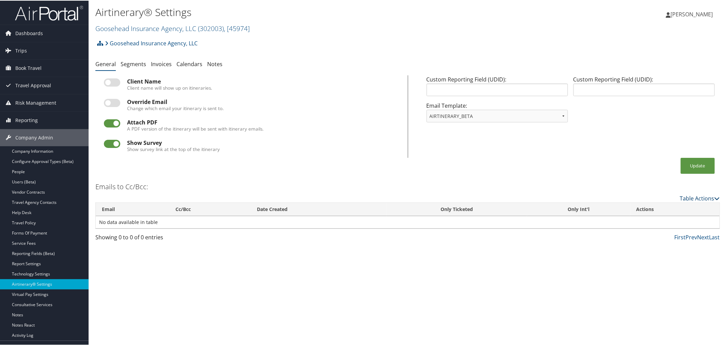
click at [696, 196] on link "Table Actions" at bounding box center [700, 197] width 40 height 7
click at [672, 208] on link "Add New Cc Email" at bounding box center [673, 208] width 90 height 12
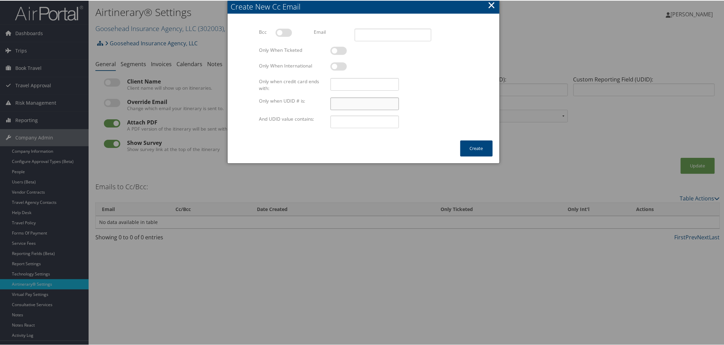
click at [343, 99] on input "Only when UDID # is:" at bounding box center [365, 103] width 68 height 13
drag, startPoint x: 336, startPoint y: 104, endPoint x: 329, endPoint y: 105, distance: 6.8
click at [331, 105] on input "95" at bounding box center [365, 103] width 68 height 13
type input "57"
click at [347, 124] on input "And UDID value contains:" at bounding box center [365, 121] width 68 height 13
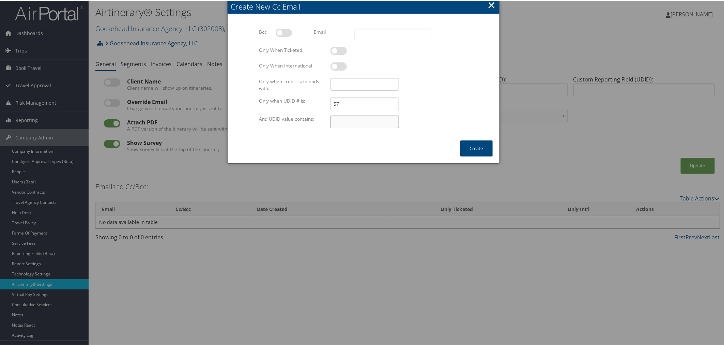
paste input "U57-GUEST"
drag, startPoint x: 344, startPoint y: 121, endPoint x: 316, endPoint y: 125, distance: 29.0
click at [316, 125] on div "And UDID value contains: U57-GUEST Multiple values The selected items contain d…" at bounding box center [363, 124] width 214 height 18
type input "GUEST"
click at [455, 56] on div at bounding box center [399, 54] width 137 height 16
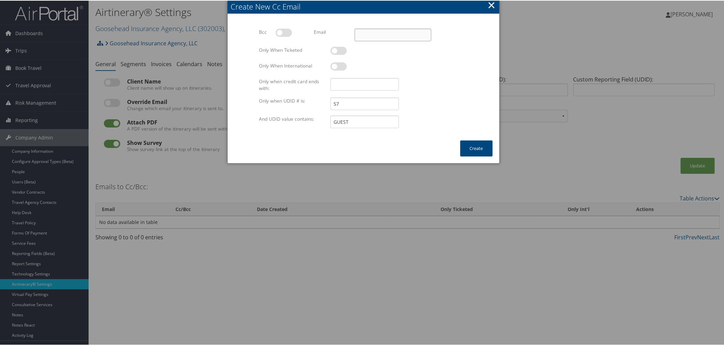
click at [377, 39] on input "Email" at bounding box center [393, 34] width 76 height 13
paste input "mara.erickson@goosehead.com"
type input "mara.erickson@goosehead.com"
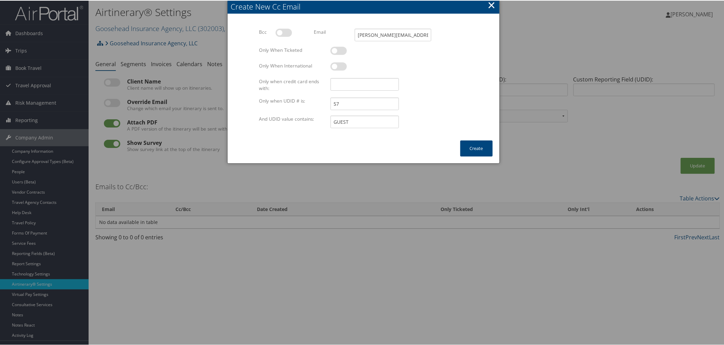
click at [465, 29] on div "Bcc Multiple values The selected items contain different values for this input.…" at bounding box center [363, 37] width 219 height 18
click at [490, 5] on button "×" at bounding box center [492, 5] width 8 height 14
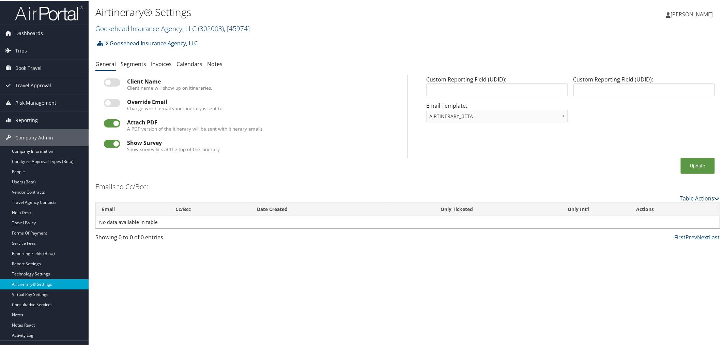
click at [685, 196] on link "Table Actions" at bounding box center [700, 197] width 40 height 7
click at [269, 63] on div at bounding box center [363, 172] width 727 height 345
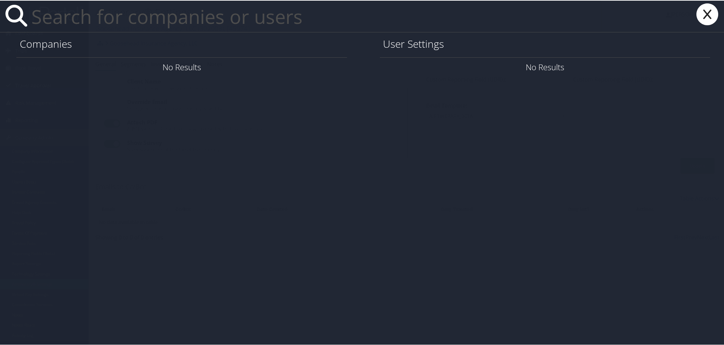
click at [221, 20] on input "text" at bounding box center [315, 15] width 573 height 31
paste input "[PERSON_NAME][EMAIL_ADDRESS][PERSON_NAME][US_STATE][DOMAIN_NAME]"
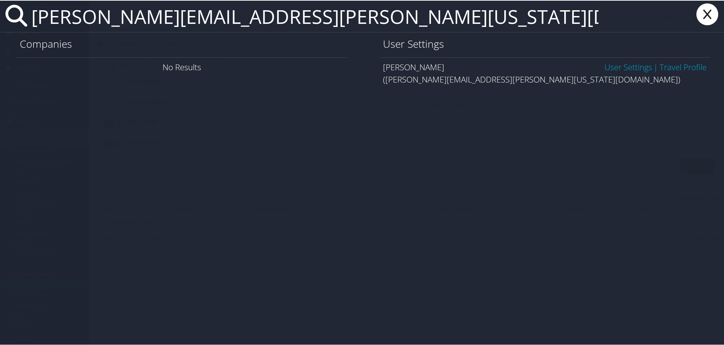
type input "[PERSON_NAME][EMAIL_ADDRESS][PERSON_NAME][US_STATE][DOMAIN_NAME]"
click at [604, 68] on link "User Settings" at bounding box center [628, 66] width 48 height 11
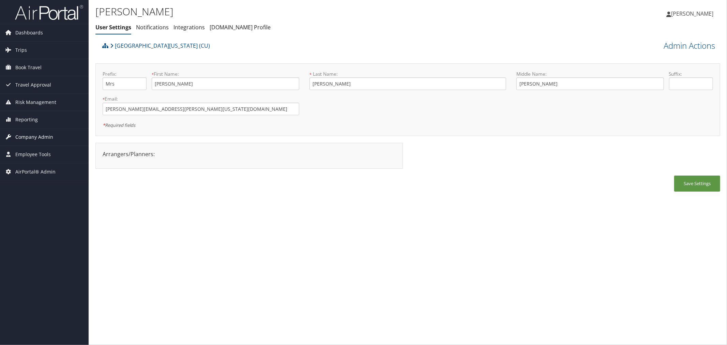
click at [44, 141] on span "Company Admin" at bounding box center [34, 136] width 38 height 17
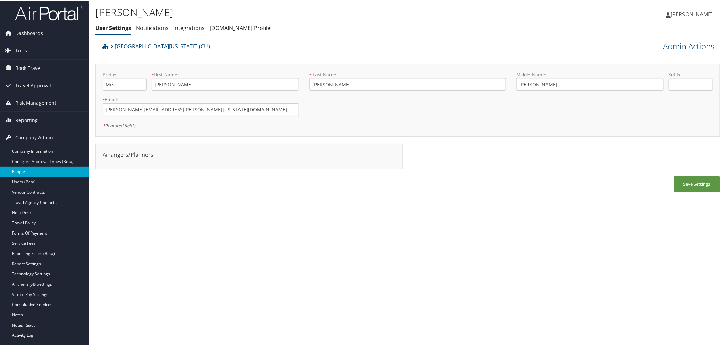
click at [29, 168] on link "People" at bounding box center [44, 171] width 89 height 10
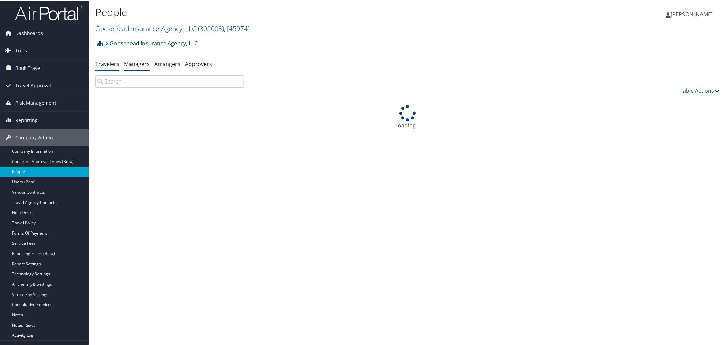
click at [134, 62] on link "Managers" at bounding box center [137, 63] width 26 height 7
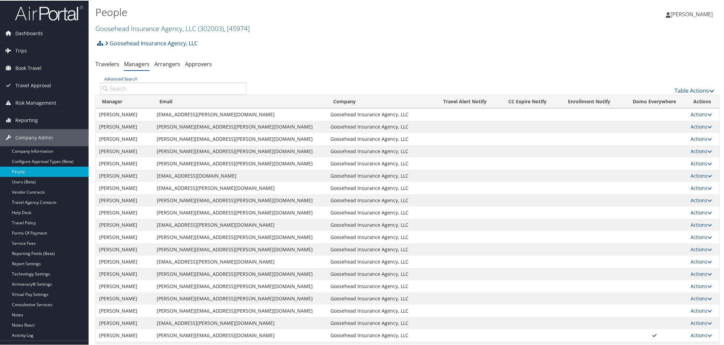
click at [138, 89] on input "Advanced Search" at bounding box center [174, 88] width 146 height 12
paste input "[PERSON_NAME][EMAIL_ADDRESS][PERSON_NAME][US_STATE][DOMAIN_NAME]"
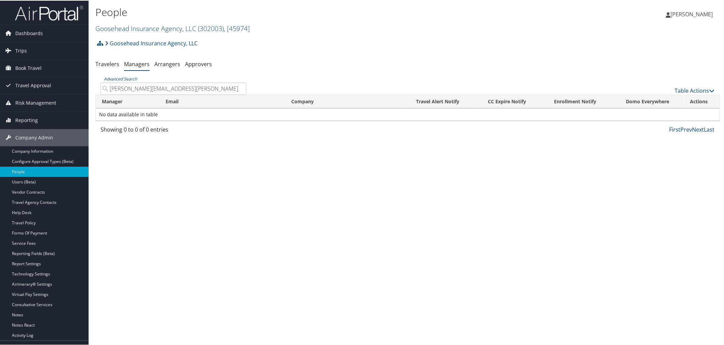
type input "[PERSON_NAME][EMAIL_ADDRESS][PERSON_NAME][US_STATE][DOMAIN_NAME]"
click at [230, 74] on div "Goosehead Insurance Agency, LLC Account Structure Goosehead Insurance Agency, L…" at bounding box center [407, 86] width 625 height 101
click at [233, 49] on div "Goosehead Insurance Agency, LLC Account Structure Goosehead Insurance Agency, L…" at bounding box center [407, 45] width 625 height 18
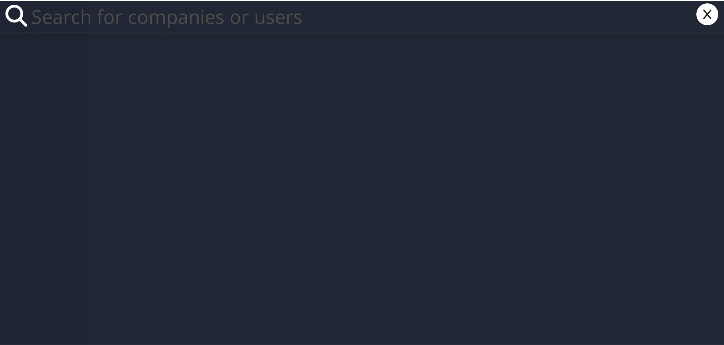
paste input "[PERSON_NAME][EMAIL_ADDRESS][PERSON_NAME][US_STATE][DOMAIN_NAME]"
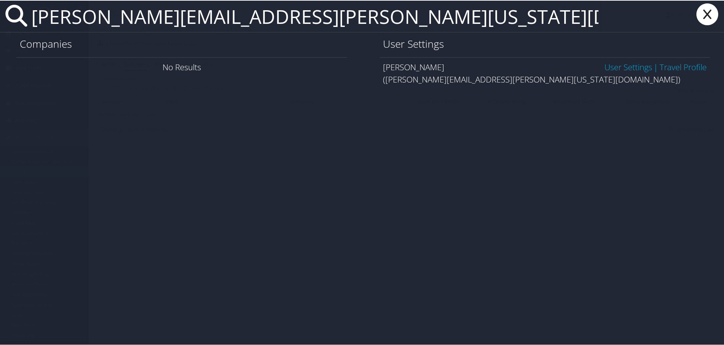
type input "[PERSON_NAME][EMAIL_ADDRESS][PERSON_NAME][US_STATE][DOMAIN_NAME]"
click at [613, 69] on link "User Settings" at bounding box center [628, 66] width 48 height 11
click at [612, 67] on link "User Settings" at bounding box center [628, 66] width 48 height 11
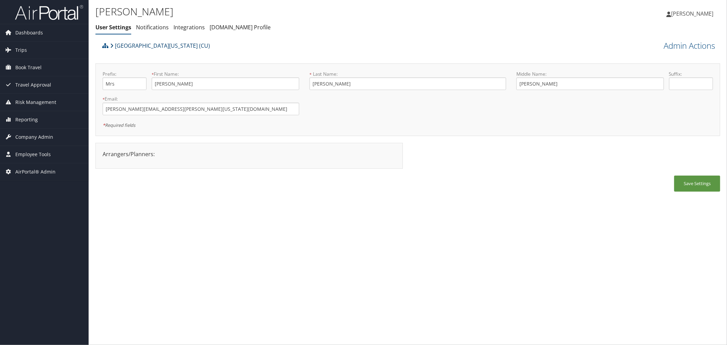
click at [131, 43] on link "[GEOGRAPHIC_DATA][US_STATE] (CU)" at bounding box center [160, 46] width 100 height 14
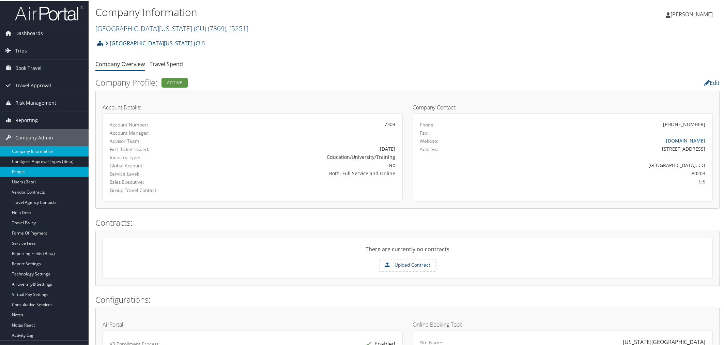
click at [31, 171] on link "People" at bounding box center [44, 171] width 89 height 10
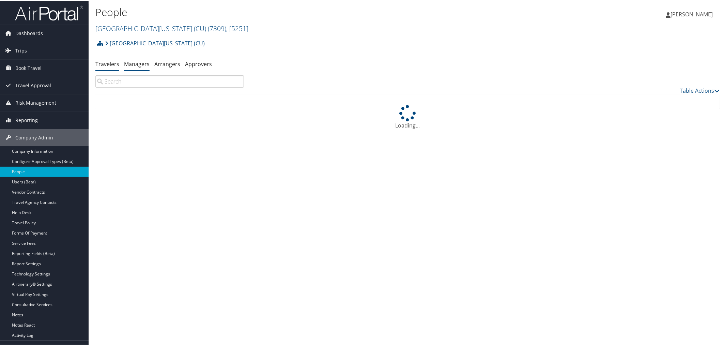
click at [138, 65] on link "Managers" at bounding box center [137, 63] width 26 height 7
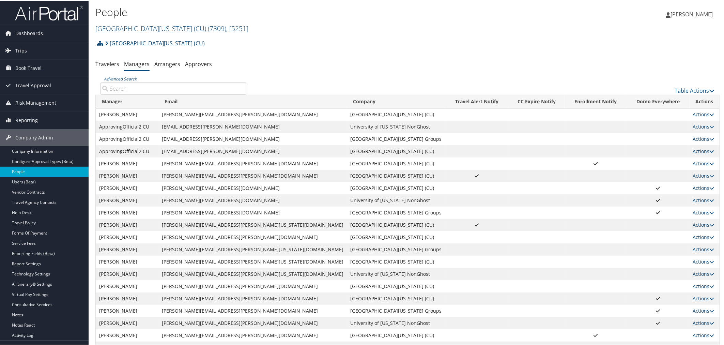
click at [162, 88] on input "Advanced Search" at bounding box center [174, 88] width 146 height 12
paste input "[PERSON_NAME][EMAIL_ADDRESS][PERSON_NAME][US_STATE][DOMAIN_NAME]"
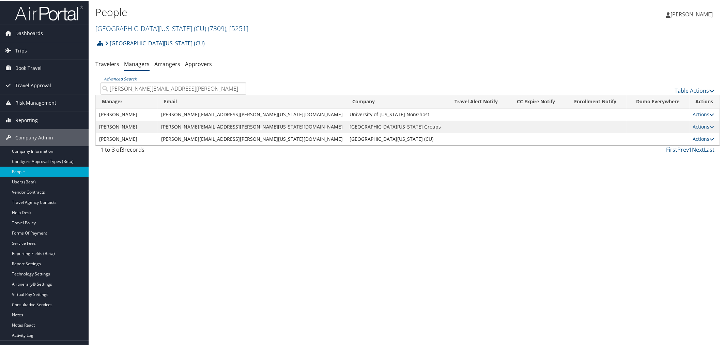
type input "[PERSON_NAME][EMAIL_ADDRESS][PERSON_NAME][US_STATE][DOMAIN_NAME]"
